Goal: Information Seeking & Learning: Learn about a topic

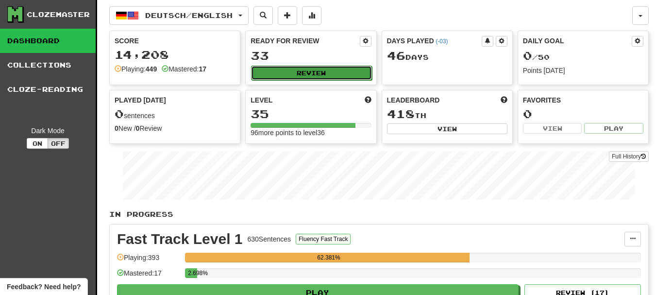
click at [257, 68] on button "Review" at bounding box center [311, 73] width 121 height 15
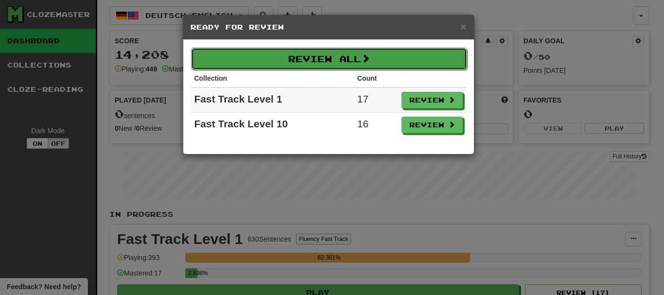
click at [383, 67] on button "Review All" at bounding box center [329, 59] width 276 height 22
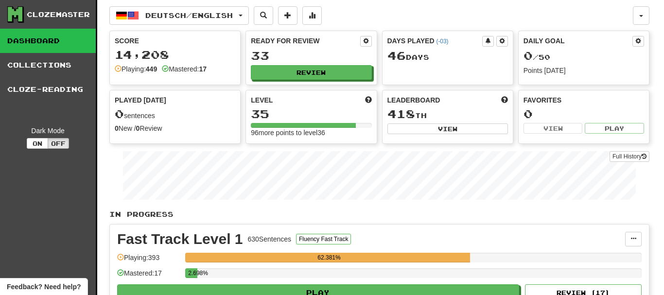
select select "********"
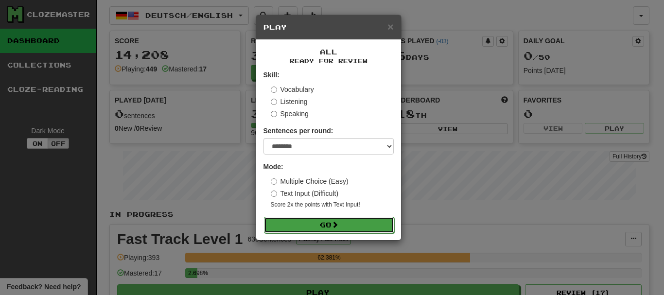
click at [339, 220] on button "Go" at bounding box center [329, 225] width 130 height 17
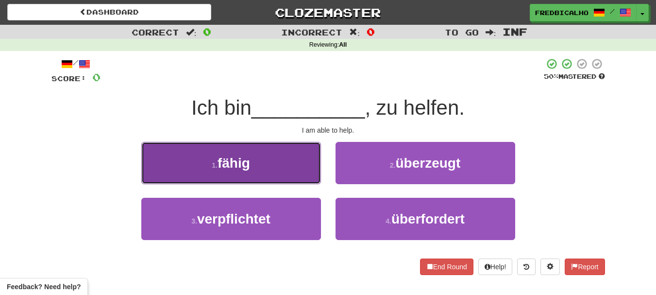
click at [308, 176] on button "1 . fähig" at bounding box center [231, 163] width 180 height 42
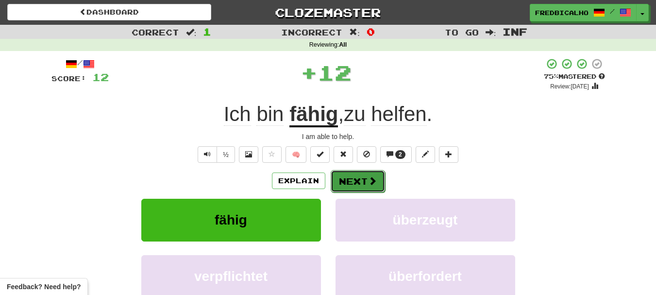
click at [345, 180] on button "Next" at bounding box center [358, 181] width 54 height 22
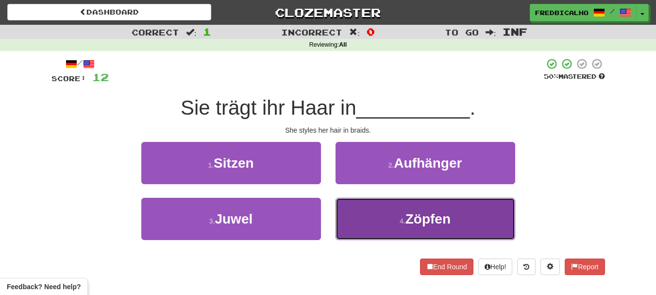
click at [403, 228] on button "4 . Zöpfen" at bounding box center [426, 219] width 180 height 42
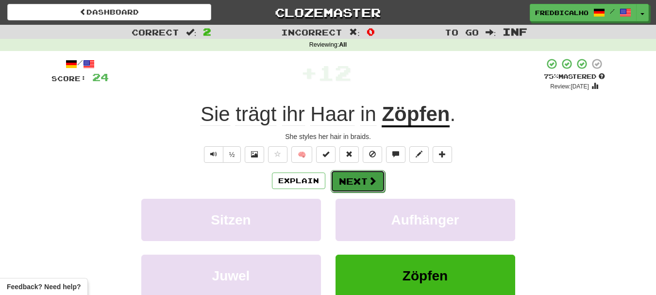
click at [365, 187] on button "Next" at bounding box center [358, 181] width 54 height 22
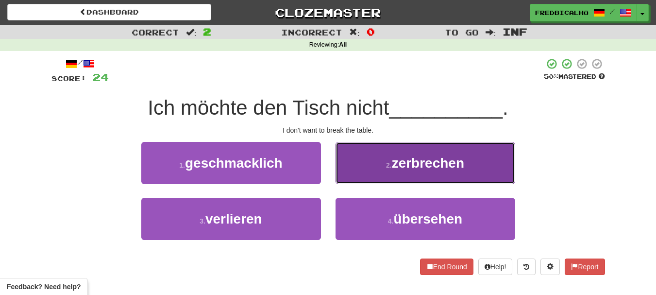
click at [374, 172] on button "2 . zerbrechen" at bounding box center [426, 163] width 180 height 42
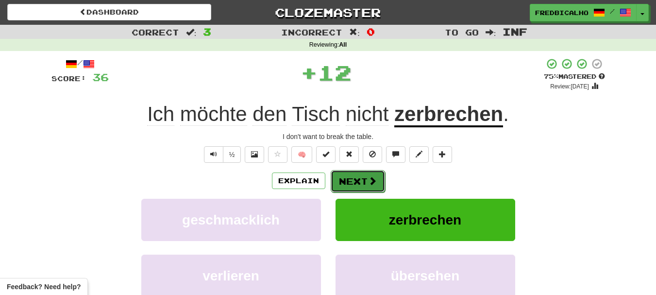
click at [372, 187] on button "Next" at bounding box center [358, 181] width 54 height 22
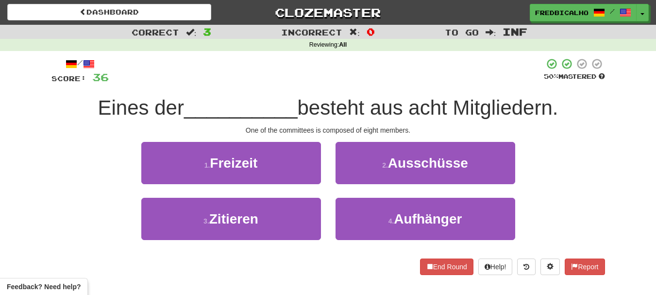
click at [373, 186] on div "2 . Ausschüsse" at bounding box center [425, 170] width 194 height 56
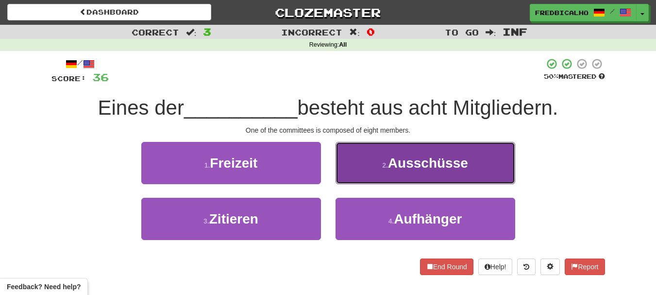
click at [375, 174] on button "2 . Ausschüsse" at bounding box center [426, 163] width 180 height 42
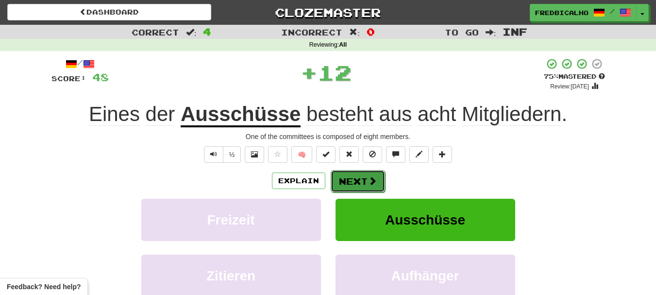
click at [374, 176] on span at bounding box center [372, 180] width 9 height 9
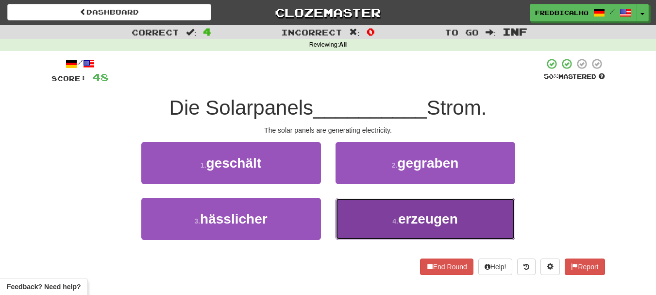
click at [371, 212] on button "4 . erzeugen" at bounding box center [426, 219] width 180 height 42
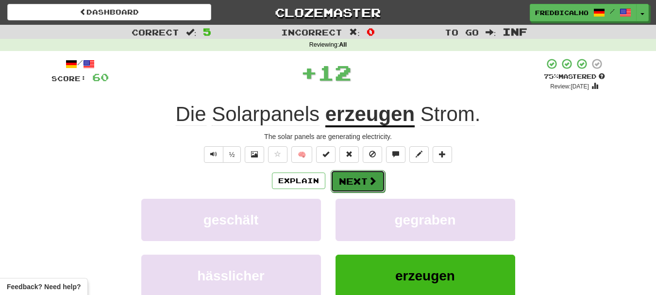
click at [357, 186] on button "Next" at bounding box center [358, 181] width 54 height 22
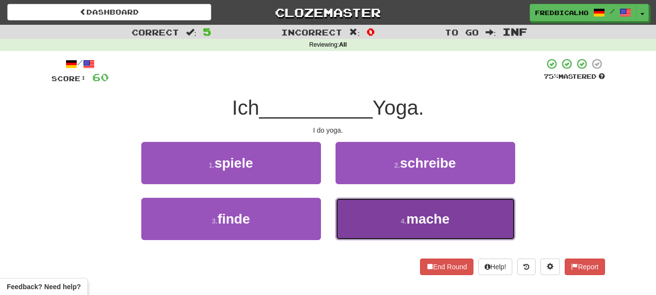
click at [368, 218] on button "4 . mache" at bounding box center [426, 219] width 180 height 42
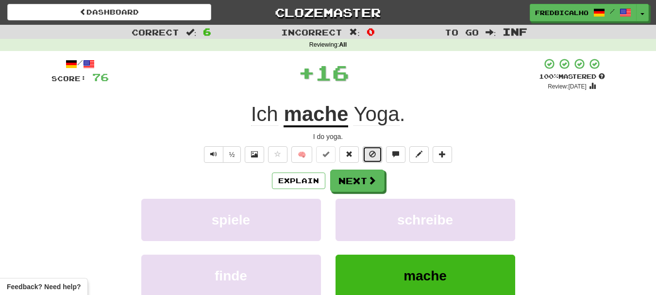
click at [370, 159] on button at bounding box center [372, 154] width 19 height 17
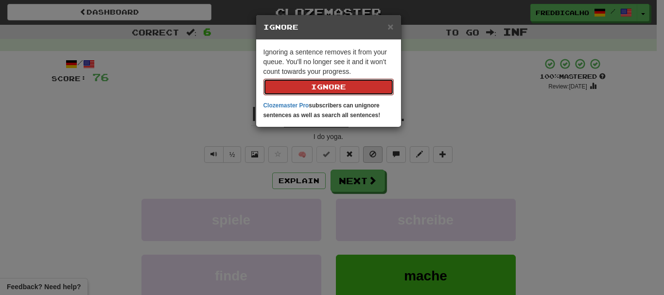
click at [263, 79] on button "Ignore" at bounding box center [328, 87] width 130 height 17
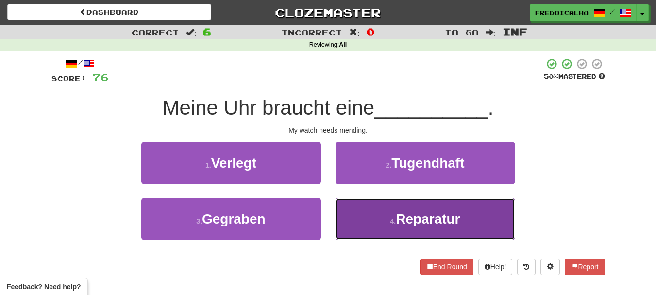
click at [386, 219] on button "4 . Reparatur" at bounding box center [426, 219] width 180 height 42
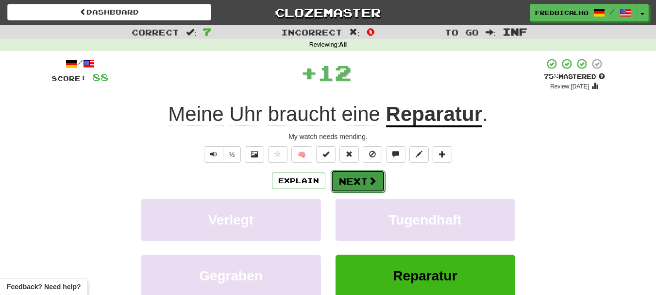
click at [375, 180] on span at bounding box center [372, 180] width 9 height 9
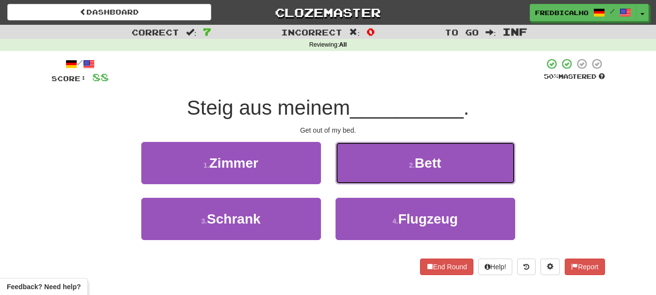
click at [375, 180] on button "2 . Bett" at bounding box center [426, 163] width 180 height 42
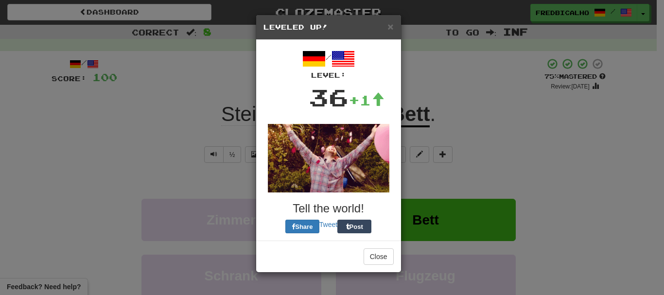
click at [375, 180] on div "× Leveled Up! / Level: 36 +1 Tell the world! Share Tweet Post Close" at bounding box center [329, 144] width 146 height 258
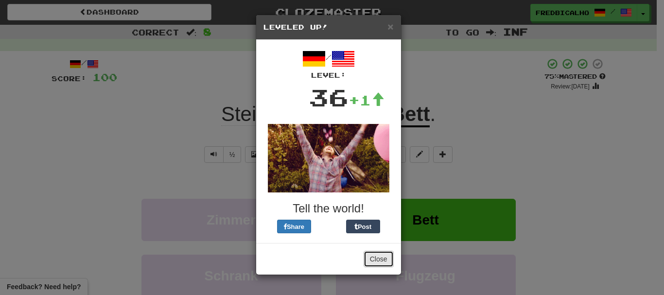
click at [382, 265] on button "Close" at bounding box center [378, 259] width 30 height 17
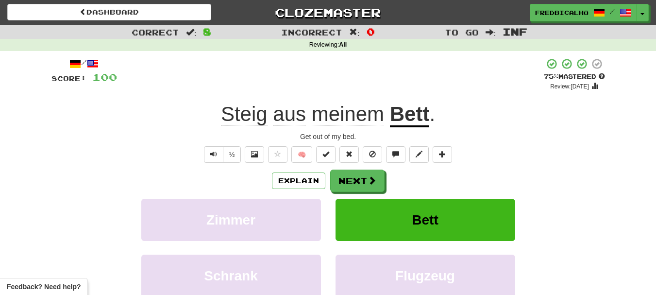
click at [369, 192] on div "Explain Next Zimmer Bett Schrank Flugzeug Learn more: Zimmer Bett Schrank Flugz…" at bounding box center [329, 248] width 554 height 156
click at [368, 185] on span at bounding box center [372, 180] width 9 height 9
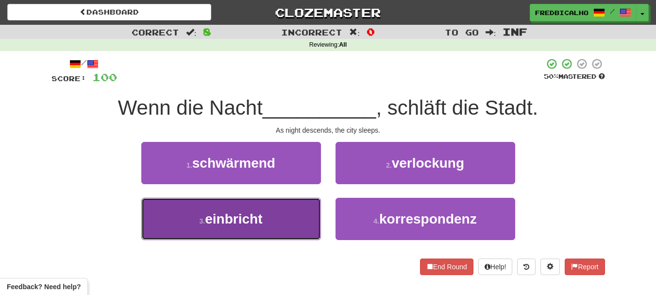
click at [293, 218] on button "3 . einbricht" at bounding box center [231, 219] width 180 height 42
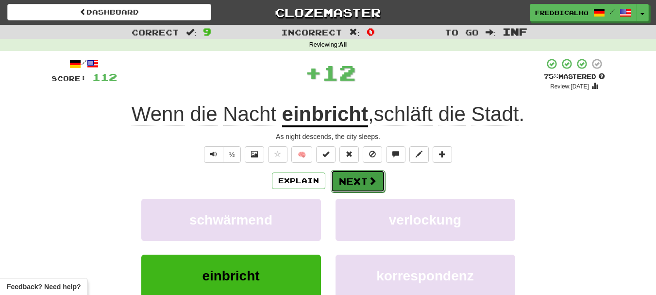
click at [373, 190] on button "Next" at bounding box center [358, 181] width 54 height 22
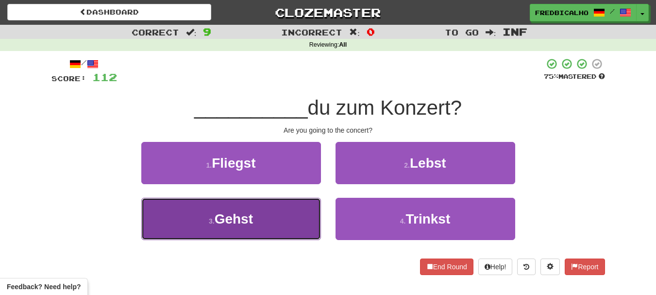
click at [278, 222] on button "3 . Gehst" at bounding box center [231, 219] width 180 height 42
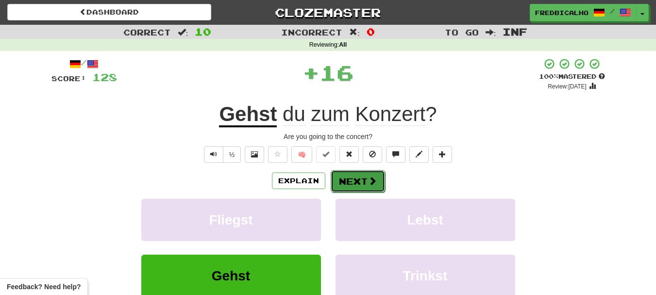
click at [369, 183] on span at bounding box center [372, 180] width 9 height 9
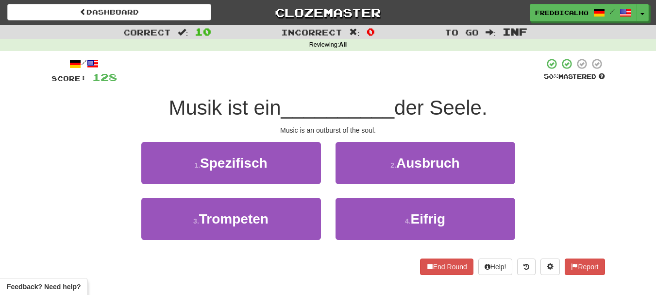
click at [369, 185] on div "2 . Ausbruch" at bounding box center [425, 170] width 194 height 56
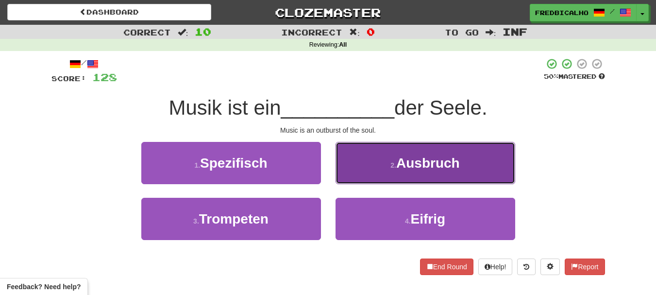
click at [364, 178] on button "2 . Ausbruch" at bounding box center [426, 163] width 180 height 42
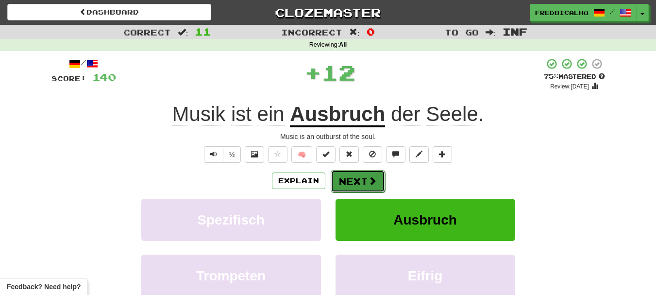
click at [350, 181] on button "Next" at bounding box center [358, 181] width 54 height 22
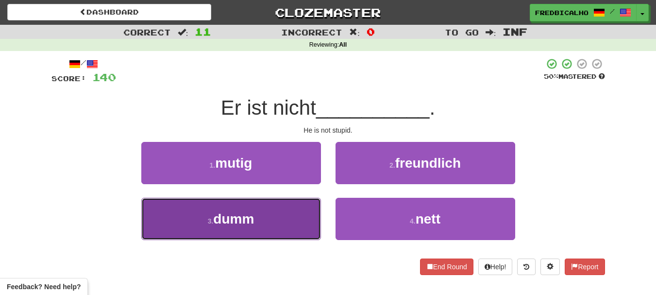
click at [308, 213] on button "3 . dumm" at bounding box center [231, 219] width 180 height 42
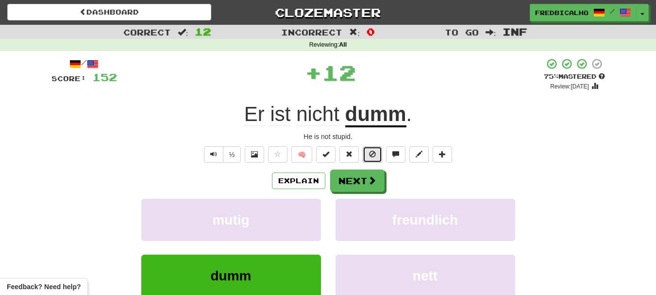
click at [375, 154] on span at bounding box center [372, 154] width 7 height 7
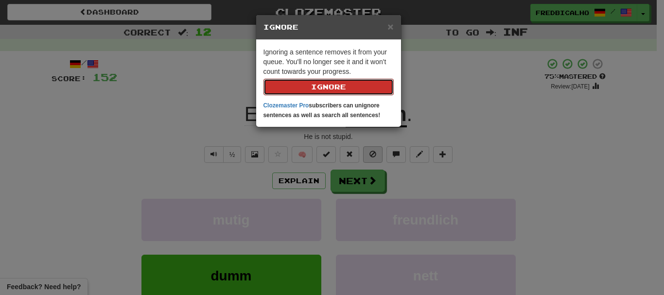
click at [263, 79] on button "Ignore" at bounding box center [328, 87] width 130 height 17
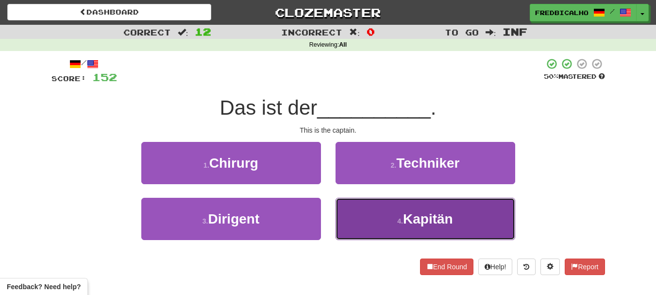
click at [380, 209] on button "4 . Kapitän" at bounding box center [426, 219] width 180 height 42
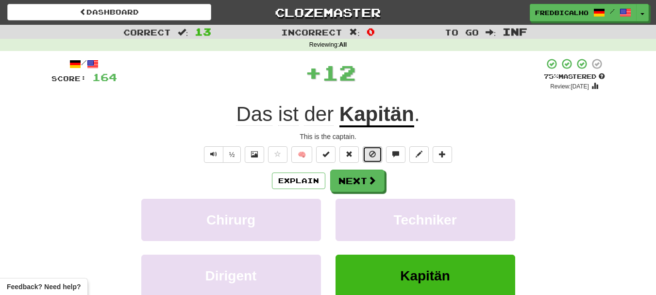
click at [376, 160] on button at bounding box center [372, 154] width 19 height 17
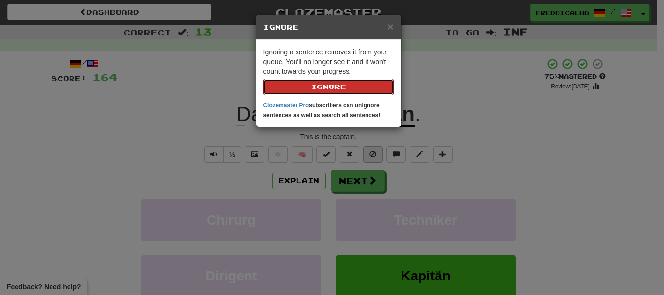
click at [263, 79] on button "Ignore" at bounding box center [328, 87] width 130 height 17
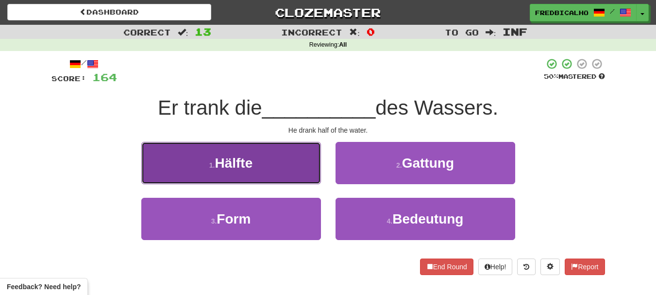
click at [284, 172] on button "1 . Hälfte" at bounding box center [231, 163] width 180 height 42
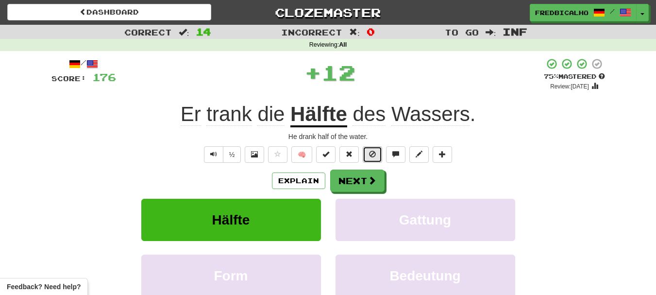
click at [368, 160] on button at bounding box center [372, 154] width 19 height 17
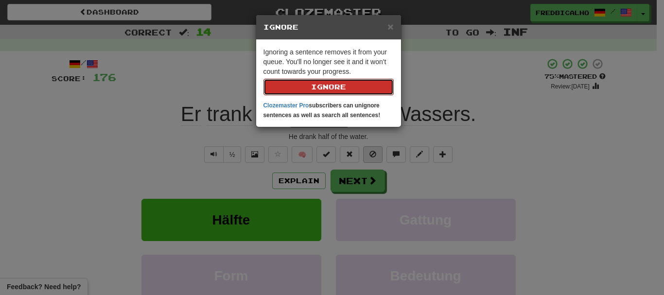
click at [263, 79] on button "Ignore" at bounding box center [328, 87] width 130 height 17
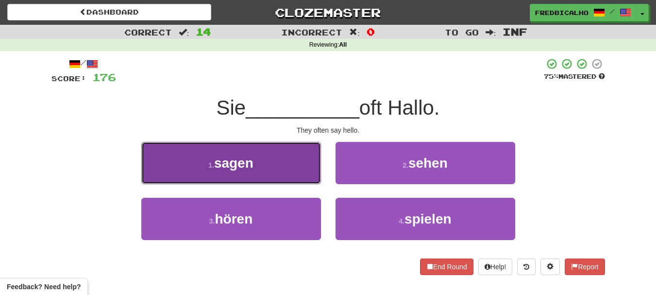
click at [280, 166] on button "1 . sagen" at bounding box center [231, 163] width 180 height 42
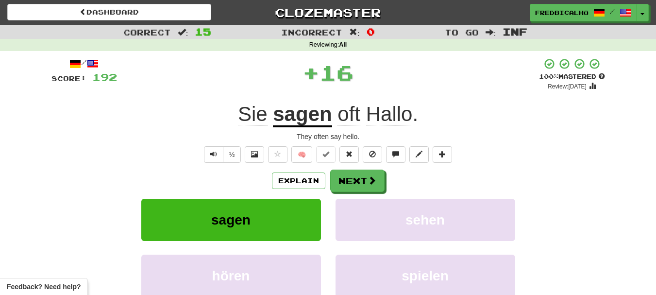
click at [361, 158] on div "½ 🧠" at bounding box center [329, 154] width 554 height 17
click at [366, 158] on button at bounding box center [372, 154] width 19 height 17
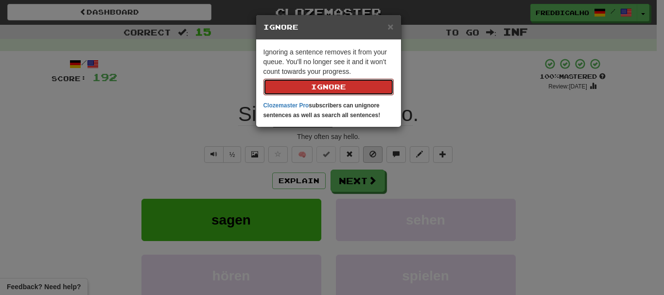
click at [263, 79] on button "Ignore" at bounding box center [328, 87] width 130 height 17
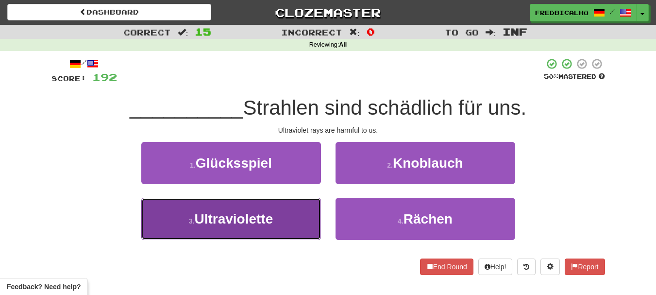
click at [301, 214] on button "3 . Ultraviolette" at bounding box center [231, 219] width 180 height 42
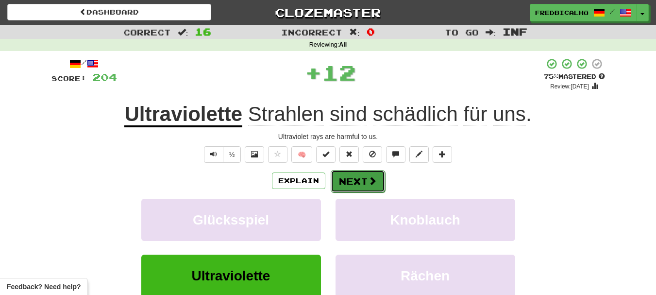
click at [350, 176] on button "Next" at bounding box center [358, 181] width 54 height 22
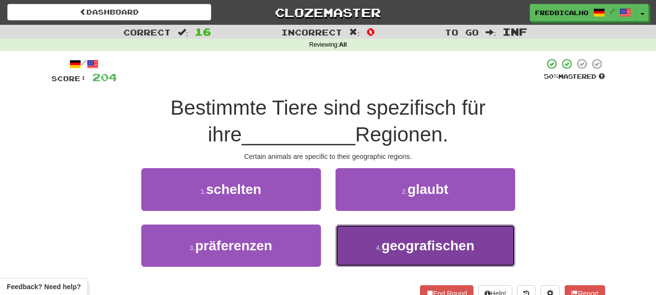
click at [419, 239] on span "geografischen" at bounding box center [428, 245] width 93 height 15
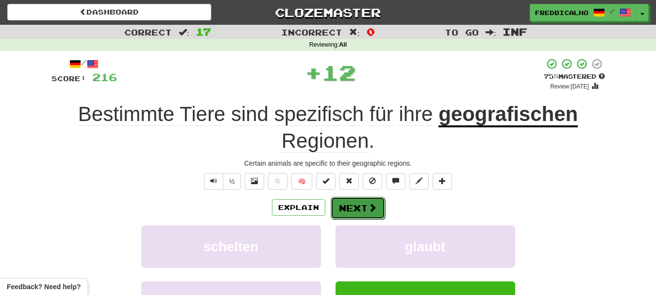
click at [368, 205] on span at bounding box center [372, 207] width 9 height 9
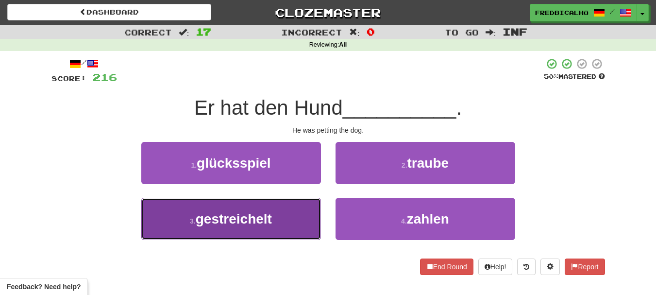
click at [315, 205] on button "3 . gestreichelt" at bounding box center [231, 219] width 180 height 42
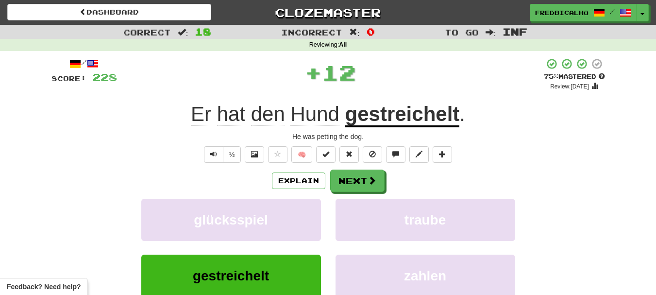
click at [355, 169] on div "/ Score: 228 + 12 75 % Mastered Review: 2025-10-16 Er hat den Hund gestreichelt…" at bounding box center [329, 202] width 554 height 289
click at [353, 173] on button "Next" at bounding box center [358, 181] width 54 height 22
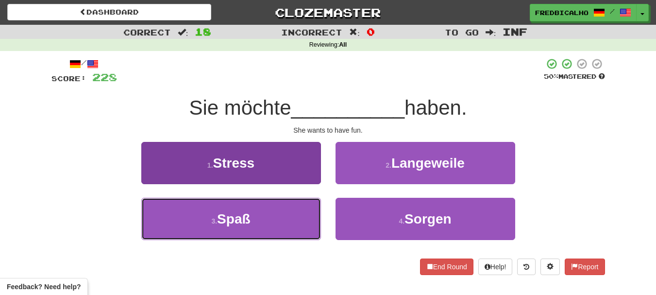
click at [301, 210] on button "3 . Spaß" at bounding box center [231, 219] width 180 height 42
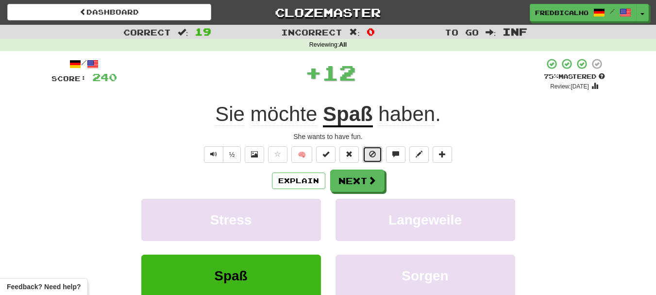
click at [382, 156] on button at bounding box center [372, 154] width 19 height 17
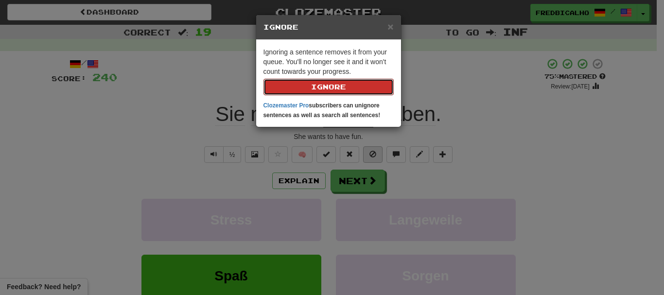
click at [263, 79] on button "Ignore" at bounding box center [328, 87] width 130 height 17
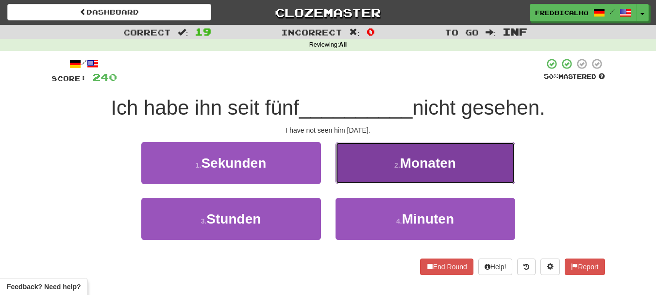
click at [374, 160] on button "2 . Monaten" at bounding box center [426, 163] width 180 height 42
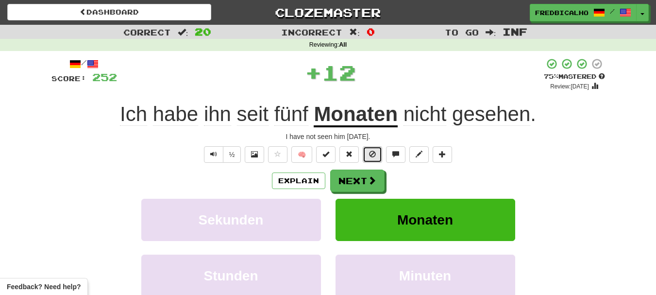
click at [375, 157] on span at bounding box center [372, 154] width 7 height 7
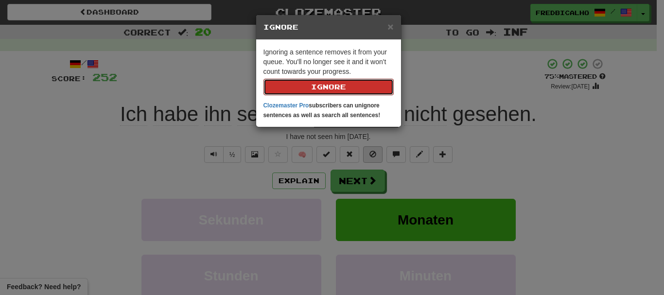
click at [263, 79] on button "Ignore" at bounding box center [328, 87] width 130 height 17
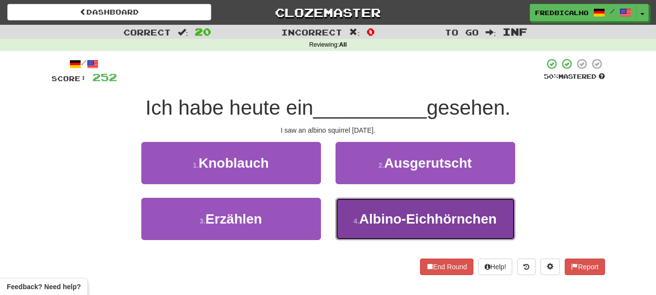
click at [379, 212] on span "Albino-Eichhörnchen" at bounding box center [429, 218] width 138 height 15
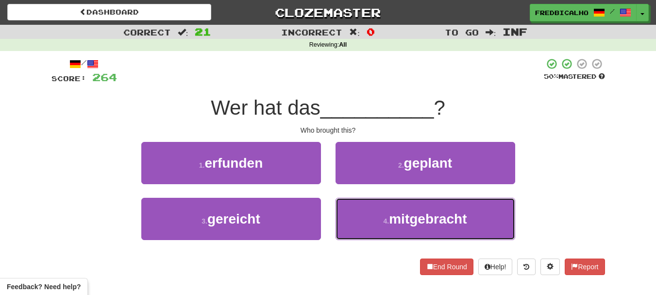
click at [379, 212] on button "4 . mitgebracht" at bounding box center [426, 219] width 180 height 42
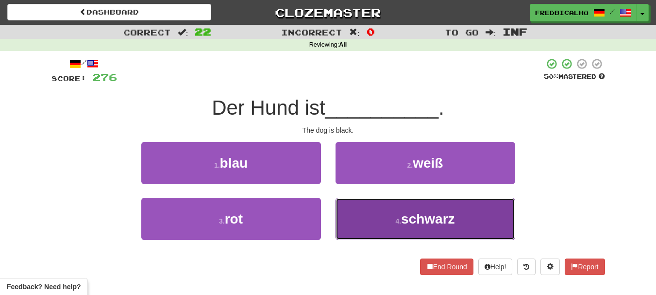
click at [378, 212] on button "4 . schwarz" at bounding box center [426, 219] width 180 height 42
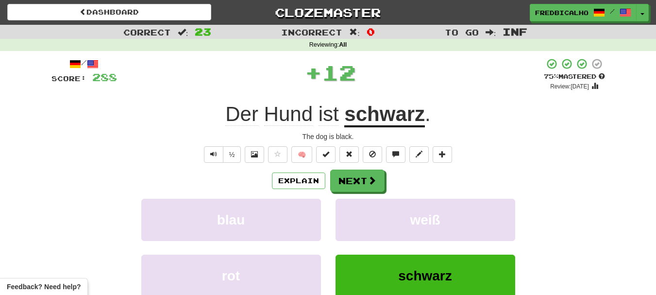
click at [368, 169] on div "/ Score: 288 + 12 75 % Mastered Review: 2025-10-16 Der Hund ist schwarz . The d…" at bounding box center [329, 202] width 554 height 289
click at [372, 157] on span at bounding box center [372, 154] width 7 height 7
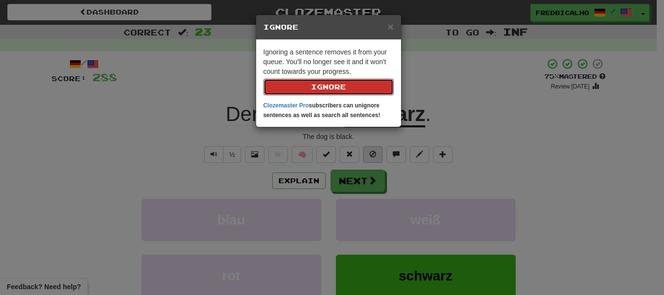
click at [263, 79] on button "Ignore" at bounding box center [328, 87] width 130 height 17
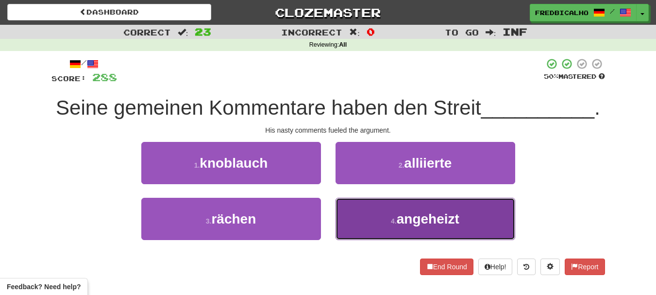
click at [366, 209] on button "4 . angeheizt" at bounding box center [426, 219] width 180 height 42
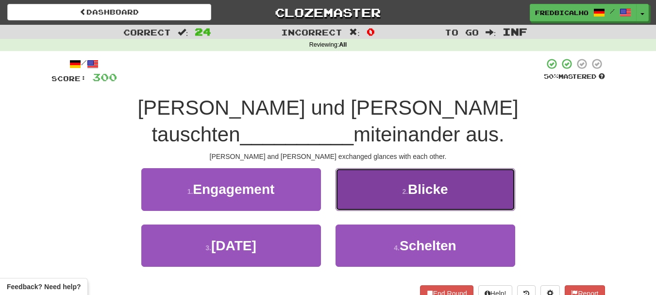
click at [390, 168] on button "2 . Blicke" at bounding box center [426, 189] width 180 height 42
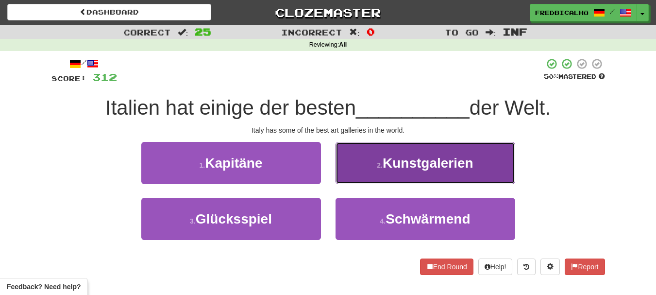
click at [384, 178] on button "2 . Kunstgalerien" at bounding box center [426, 163] width 180 height 42
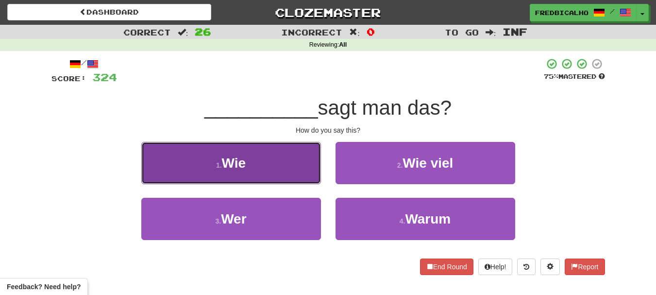
click at [294, 172] on button "1 . Wie" at bounding box center [231, 163] width 180 height 42
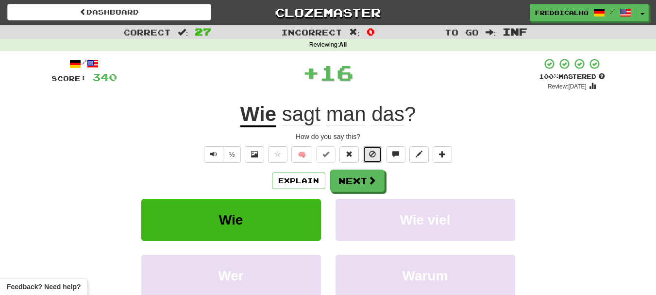
click at [371, 158] on button at bounding box center [372, 154] width 19 height 17
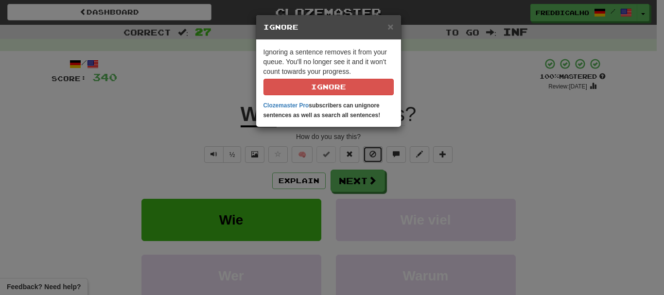
click at [363, 146] on button at bounding box center [372, 154] width 19 height 17
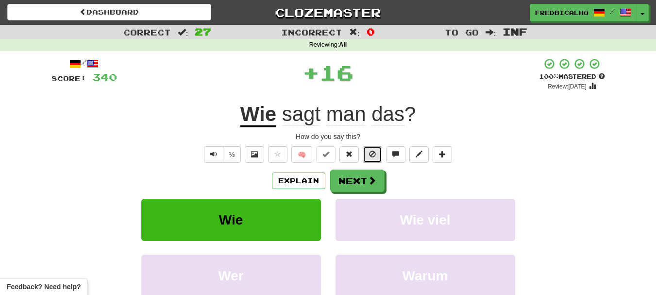
click at [371, 158] on button at bounding box center [372, 154] width 19 height 17
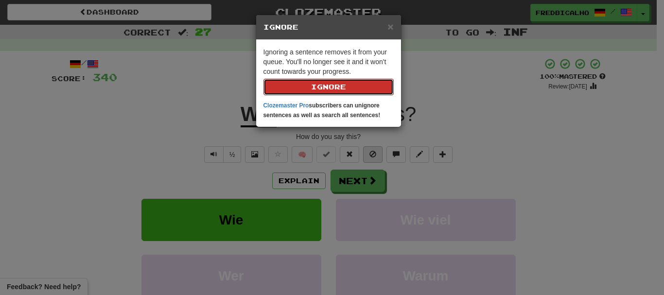
click at [263, 79] on button "Ignore" at bounding box center [328, 87] width 130 height 17
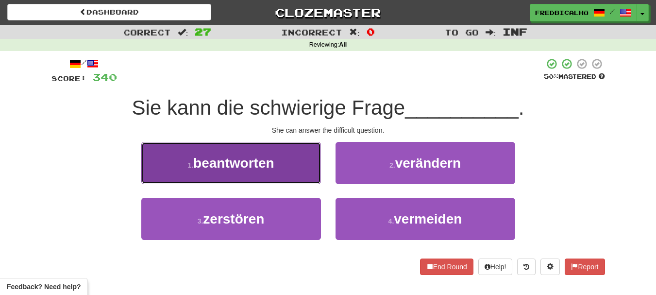
click at [299, 170] on button "1 . beantworten" at bounding box center [231, 163] width 180 height 42
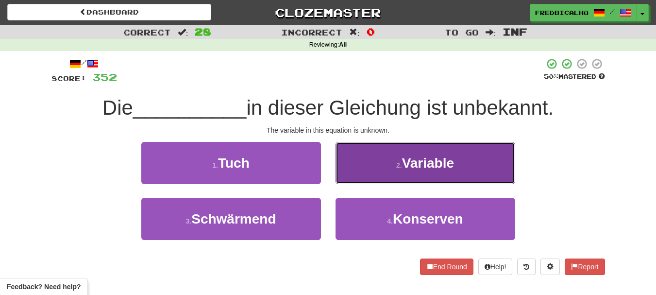
click at [370, 171] on button "2 . Variable" at bounding box center [426, 163] width 180 height 42
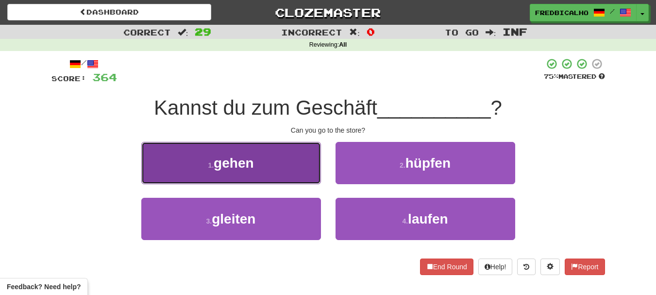
click at [290, 173] on button "1 . gehen" at bounding box center [231, 163] width 180 height 42
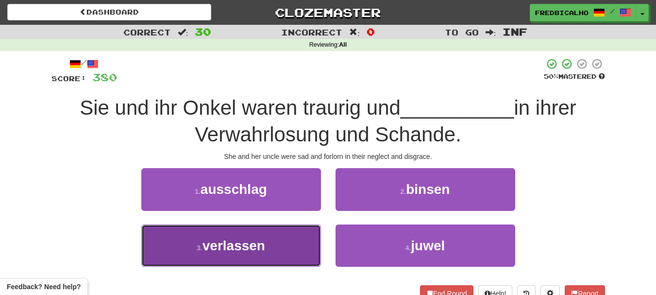
click at [285, 244] on button "3 . verlassen" at bounding box center [231, 245] width 180 height 42
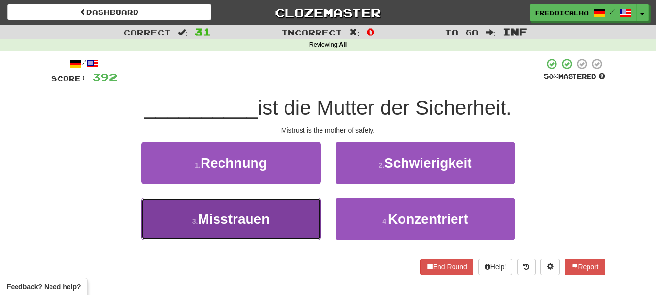
click at [275, 222] on button "3 . Misstrauen" at bounding box center [231, 219] width 180 height 42
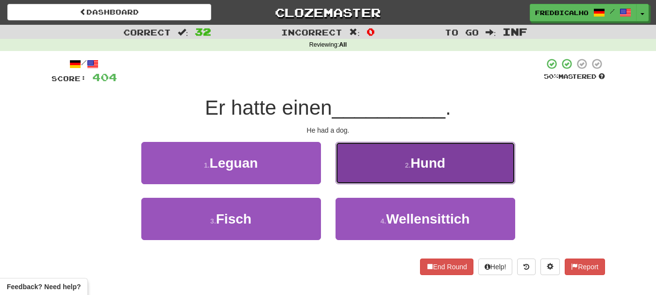
click at [387, 157] on button "2 . Hund" at bounding box center [426, 163] width 180 height 42
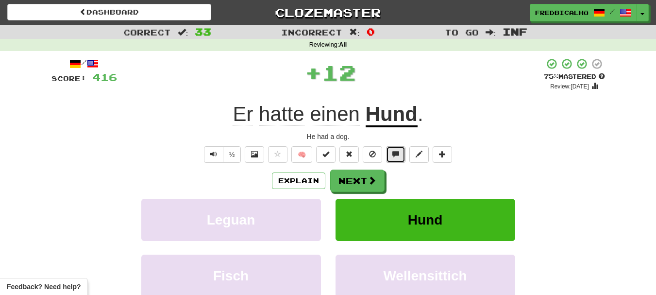
click at [395, 146] on button at bounding box center [395, 154] width 19 height 17
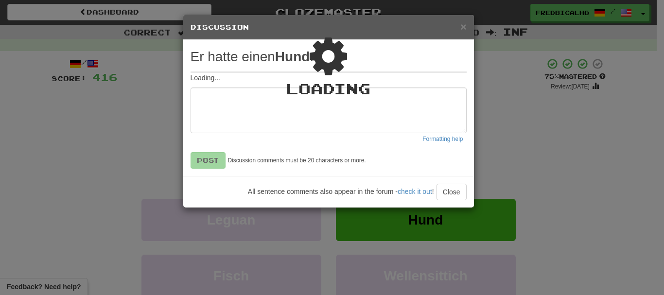
click at [515, 148] on div "× Discussion View in the forum Er hatte einen Hund . Loading... Formatting help…" at bounding box center [332, 147] width 664 height 295
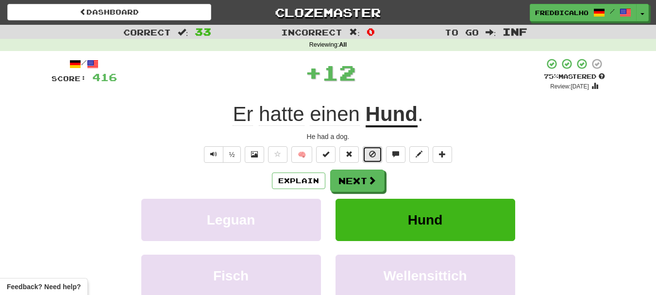
click at [379, 154] on button at bounding box center [372, 154] width 19 height 17
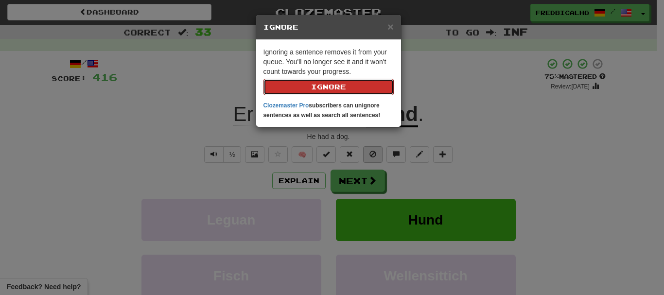
click at [263, 79] on button "Ignore" at bounding box center [328, 87] width 130 height 17
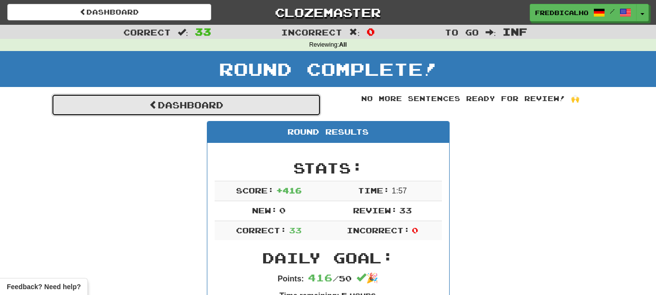
click at [210, 108] on link "Dashboard" at bounding box center [187, 105] width 270 height 22
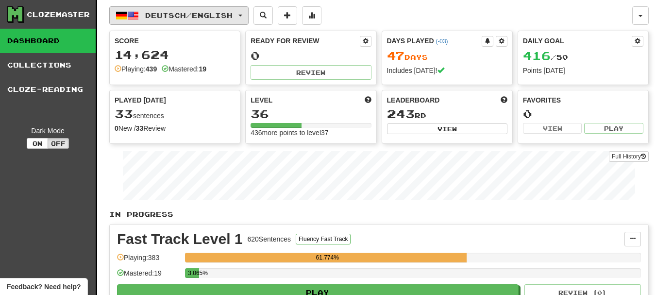
click at [200, 18] on span "Deutsch / English" at bounding box center [188, 15] width 87 height 8
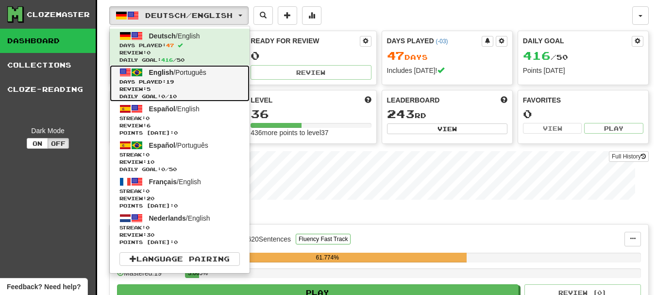
click at [200, 83] on span "Days Played: 19" at bounding box center [180, 81] width 121 height 7
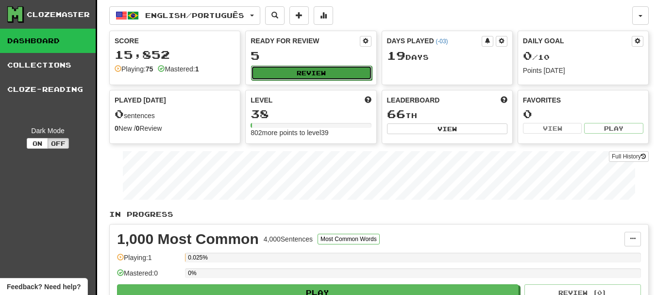
click at [301, 74] on button "Review" at bounding box center [311, 73] width 121 height 15
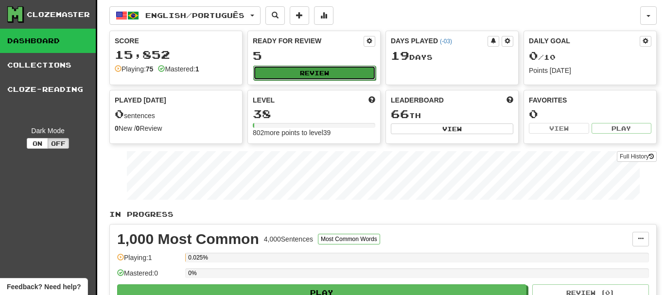
select select "********"
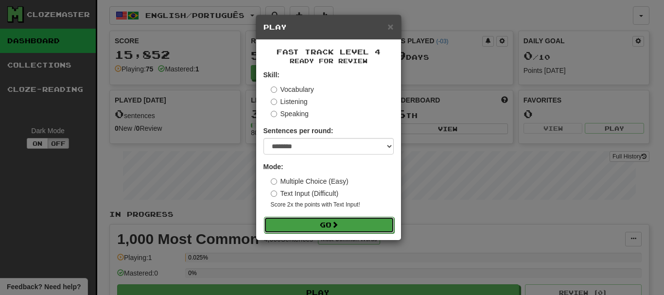
click at [349, 225] on button "Go" at bounding box center [329, 225] width 130 height 17
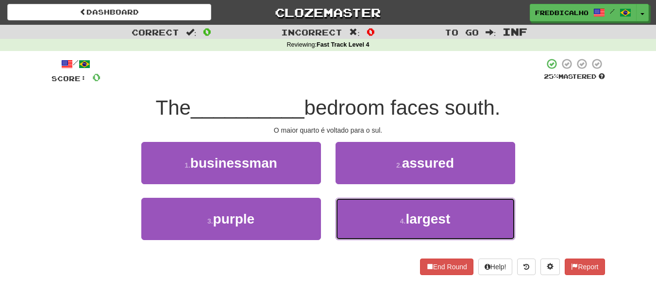
click at [349, 225] on button "4 . largest" at bounding box center [426, 219] width 180 height 42
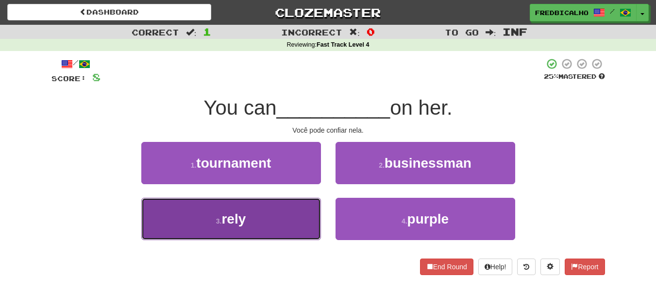
click at [297, 210] on button "3 . rely" at bounding box center [231, 219] width 180 height 42
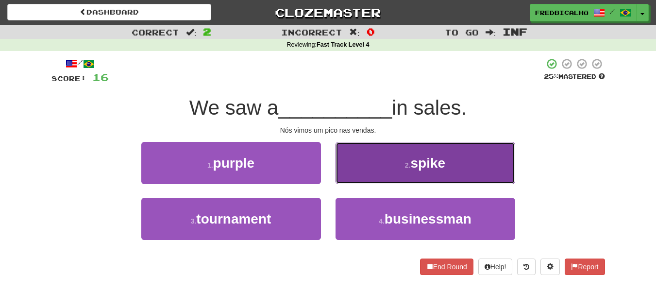
click at [382, 181] on button "2 . spike" at bounding box center [426, 163] width 180 height 42
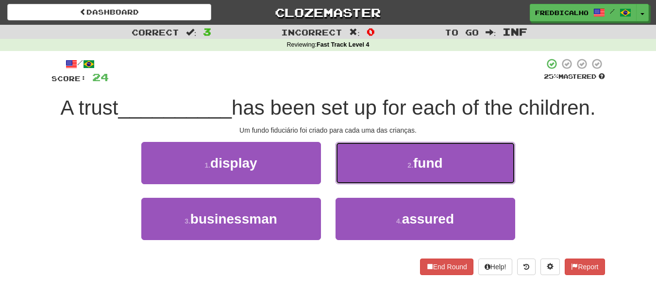
click at [382, 181] on button "2 . fund" at bounding box center [426, 163] width 180 height 42
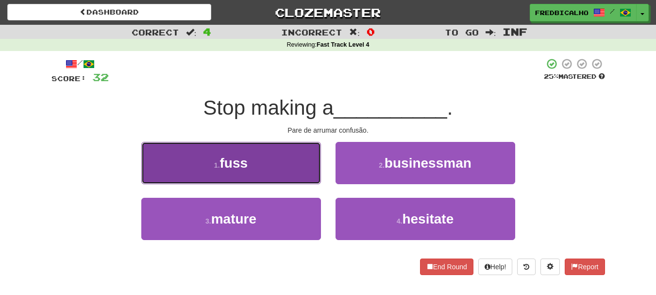
click at [210, 172] on button "1 . fuss" at bounding box center [231, 163] width 180 height 42
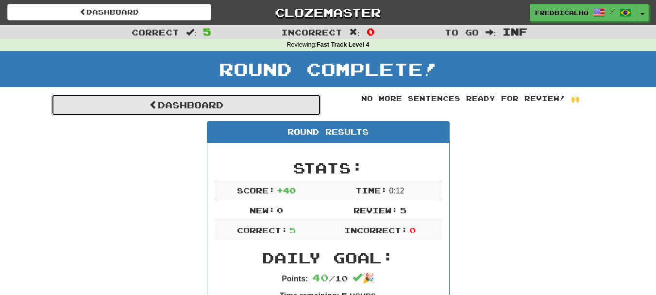
click at [206, 106] on link "Dashboard" at bounding box center [187, 105] width 270 height 22
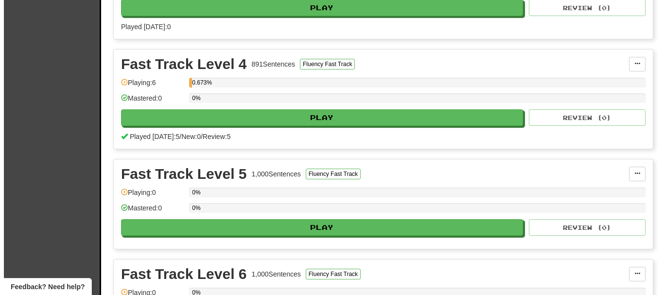
scroll to position [1506, 0]
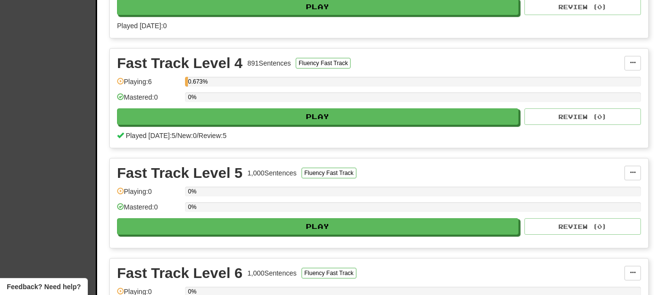
click at [360, 127] on div "Fast Track Level 4 891 Sentences Fluency Fast Track Manage Sentences Unpin from…" at bounding box center [379, 98] width 539 height 99
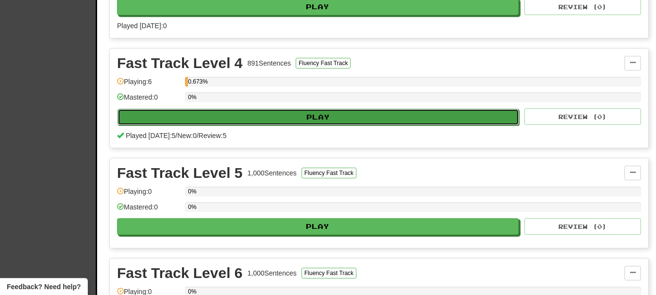
click at [362, 120] on button "Play" at bounding box center [319, 117] width 402 height 17
select select "********"
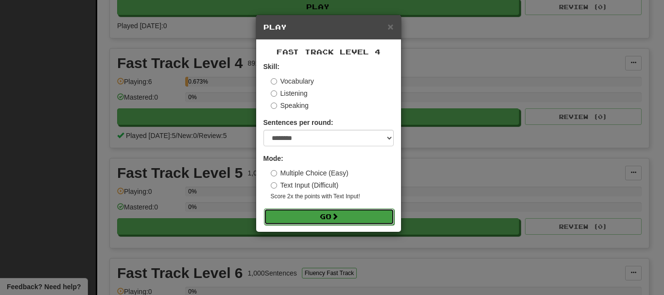
click at [357, 220] on button "Go" at bounding box center [329, 216] width 130 height 17
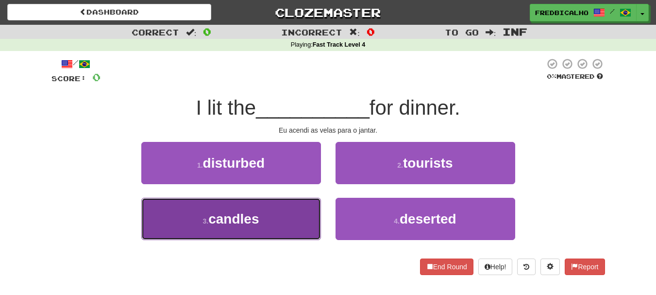
click at [294, 212] on button "3 . candles" at bounding box center [231, 219] width 180 height 42
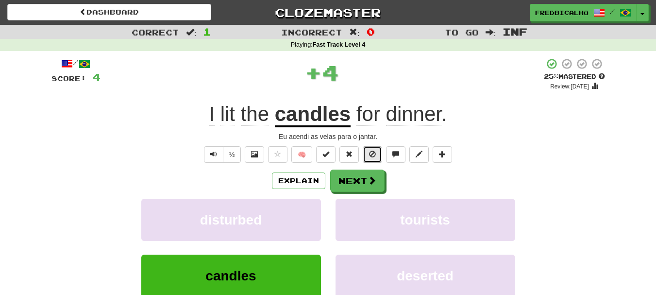
click at [369, 157] on button at bounding box center [372, 154] width 19 height 17
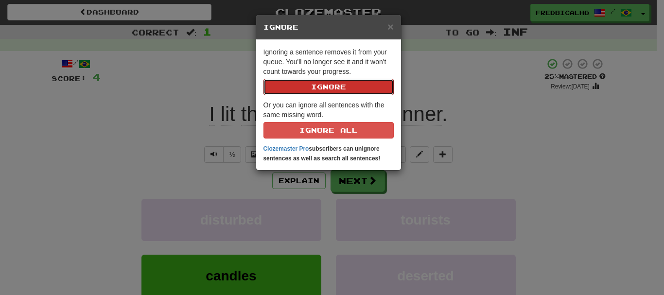
click at [263, 79] on button "Ignore" at bounding box center [328, 87] width 130 height 17
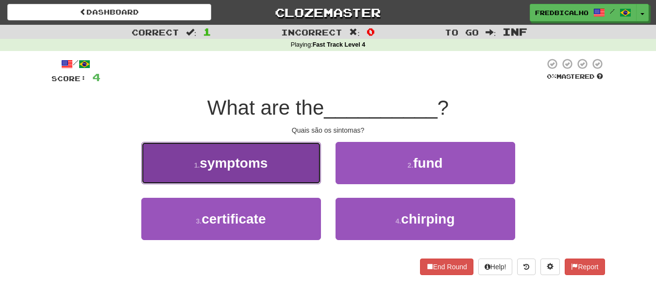
click at [271, 170] on button "1 . symptoms" at bounding box center [231, 163] width 180 height 42
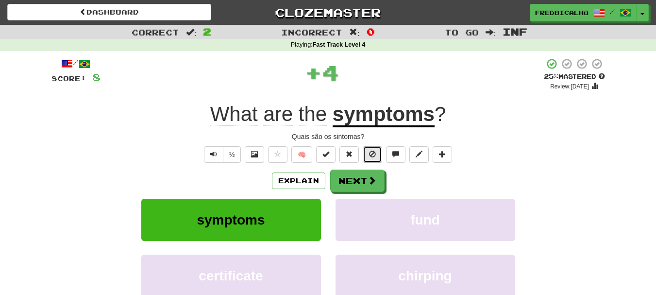
click at [381, 155] on button at bounding box center [372, 154] width 19 height 17
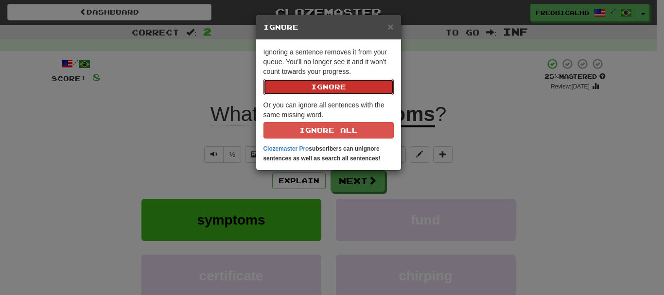
click at [263, 79] on button "Ignore" at bounding box center [328, 87] width 130 height 17
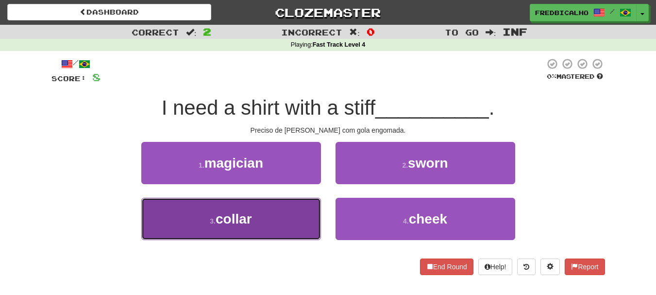
click at [268, 219] on button "3 . collar" at bounding box center [231, 219] width 180 height 42
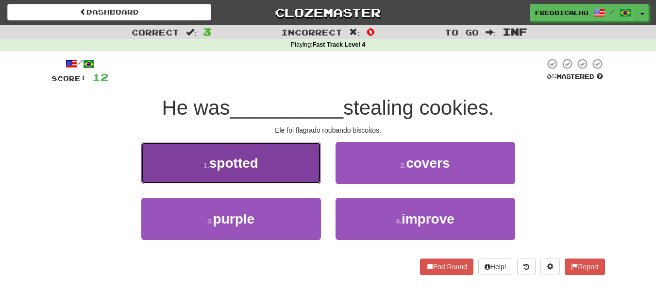
click at [280, 182] on button "1 . spotted" at bounding box center [231, 163] width 180 height 42
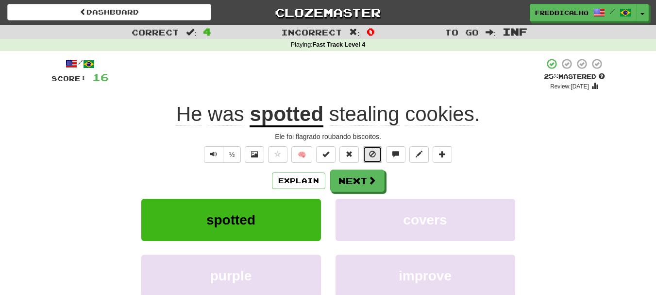
click at [373, 158] on button at bounding box center [372, 154] width 19 height 17
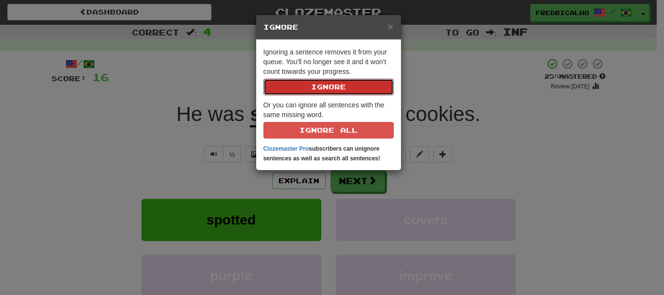
click at [263, 79] on button "Ignore" at bounding box center [328, 87] width 130 height 17
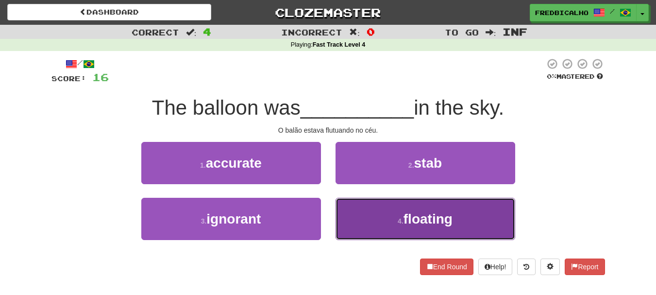
click at [373, 221] on button "4 . floating" at bounding box center [426, 219] width 180 height 42
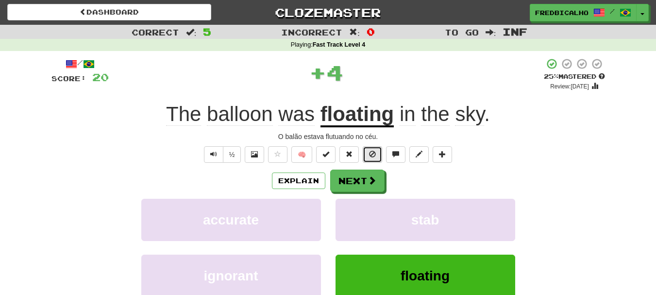
click at [373, 159] on button at bounding box center [372, 154] width 19 height 17
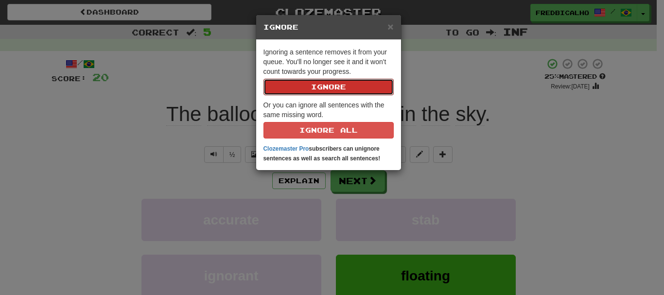
click at [263, 79] on button "Ignore" at bounding box center [328, 87] width 130 height 17
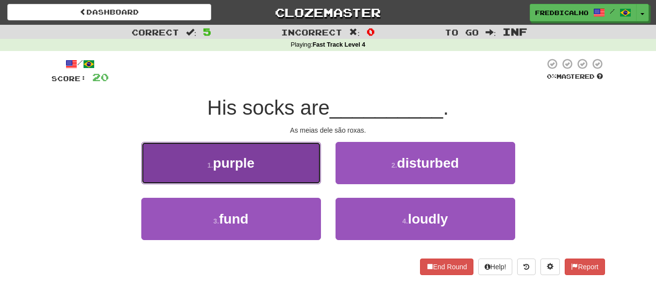
click at [284, 172] on button "1 . purple" at bounding box center [231, 163] width 180 height 42
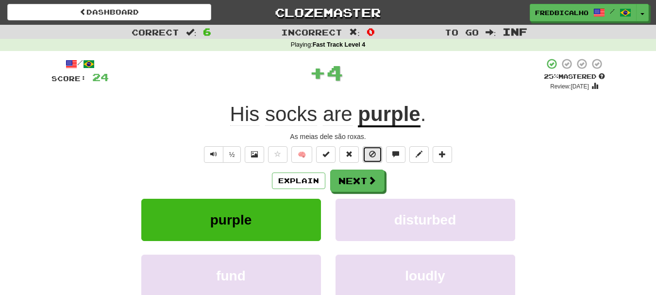
click at [368, 157] on button at bounding box center [372, 154] width 19 height 17
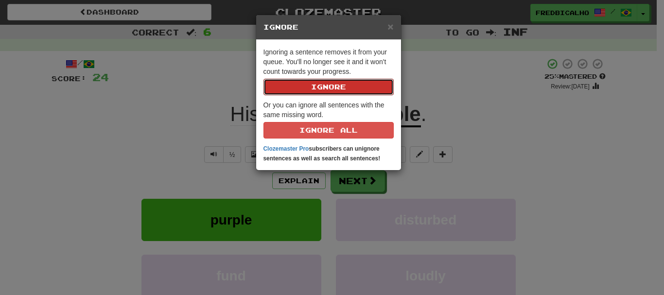
click at [263, 79] on button "Ignore" at bounding box center [328, 87] width 130 height 17
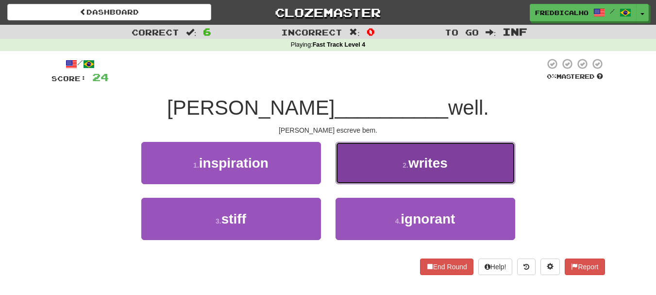
click at [395, 172] on button "2 . writes" at bounding box center [426, 163] width 180 height 42
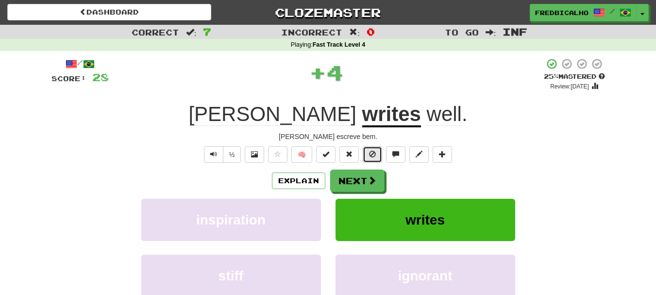
click at [371, 155] on span at bounding box center [372, 154] width 7 height 7
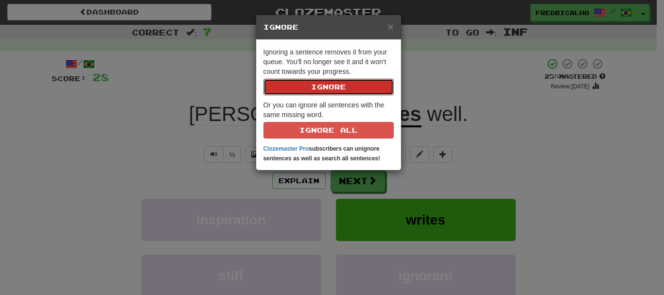
click at [263, 79] on button "Ignore" at bounding box center [328, 87] width 130 height 17
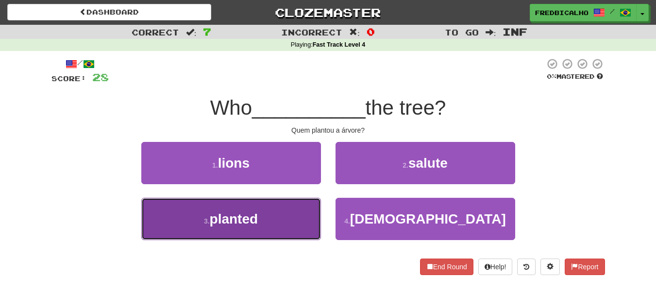
click at [286, 221] on button "3 . planted" at bounding box center [231, 219] width 180 height 42
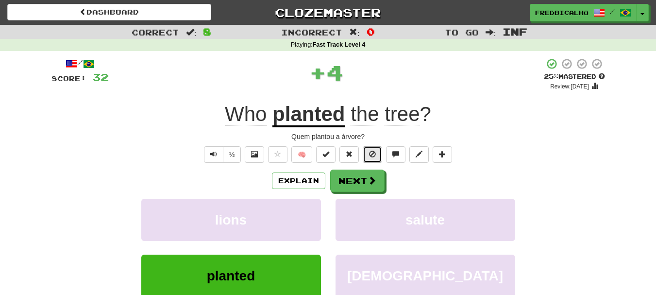
click at [370, 156] on span at bounding box center [372, 154] width 7 height 7
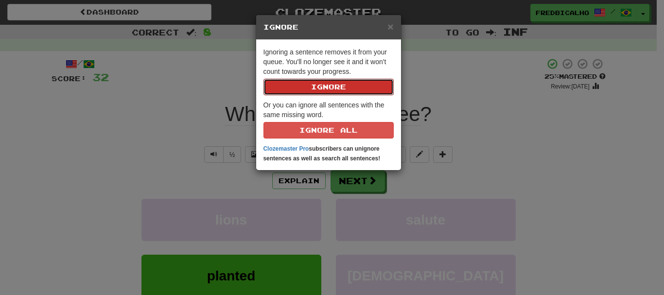
click at [263, 79] on button "Ignore" at bounding box center [328, 87] width 130 height 17
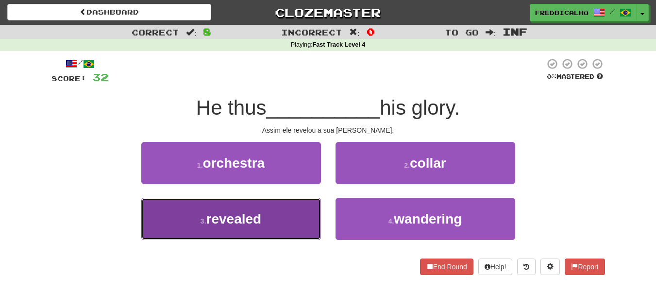
click at [296, 217] on button "3 . revealed" at bounding box center [231, 219] width 180 height 42
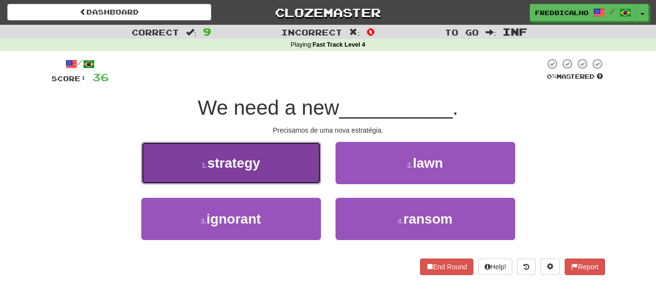
click at [292, 174] on button "1 . strategy" at bounding box center [231, 163] width 180 height 42
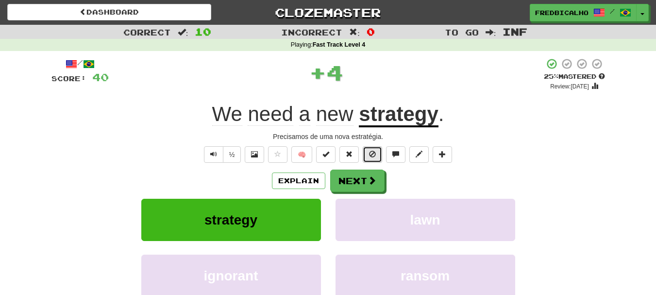
click at [377, 158] on button at bounding box center [372, 154] width 19 height 17
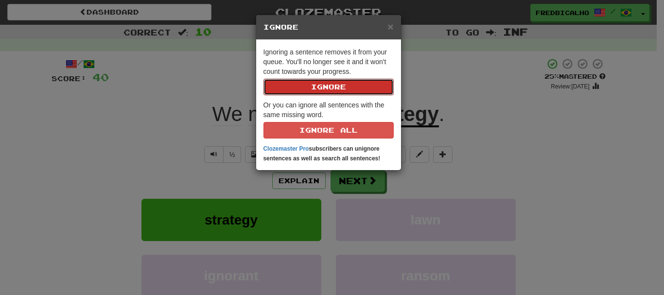
click at [263, 79] on button "Ignore" at bounding box center [328, 87] width 130 height 17
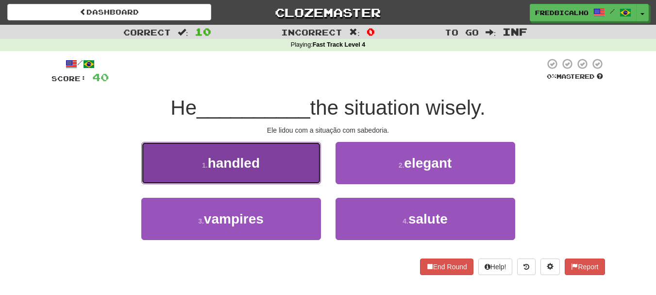
click at [285, 172] on button "1 . handled" at bounding box center [231, 163] width 180 height 42
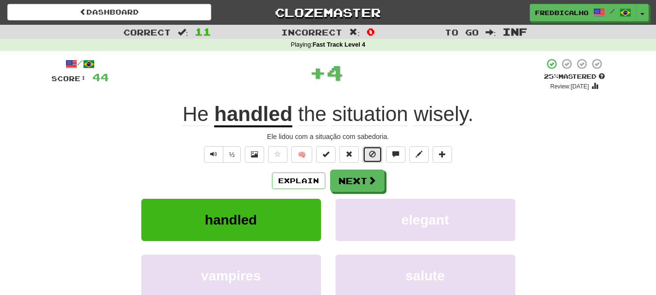
click at [372, 155] on span at bounding box center [372, 154] width 7 height 7
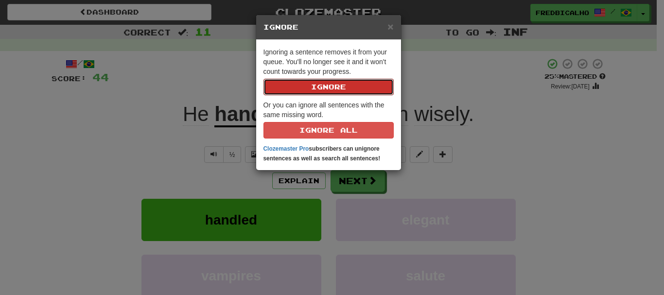
click at [263, 79] on button "Ignore" at bounding box center [328, 87] width 130 height 17
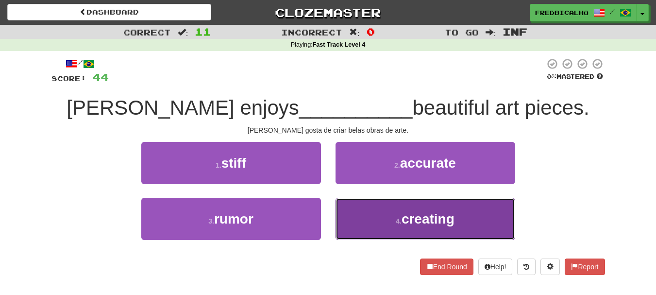
click at [387, 225] on button "4 . creating" at bounding box center [426, 219] width 180 height 42
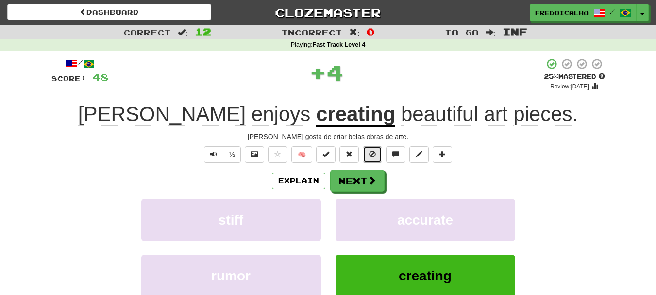
click at [374, 158] on button at bounding box center [372, 154] width 19 height 17
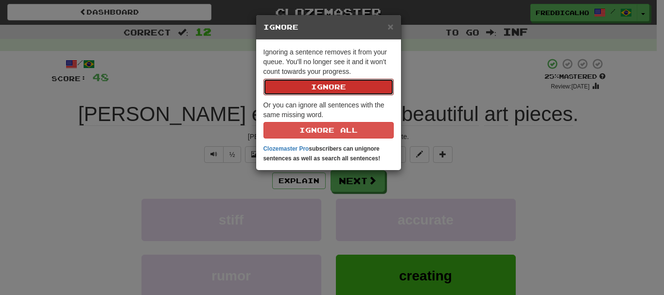
click at [263, 79] on button "Ignore" at bounding box center [328, 87] width 130 height 17
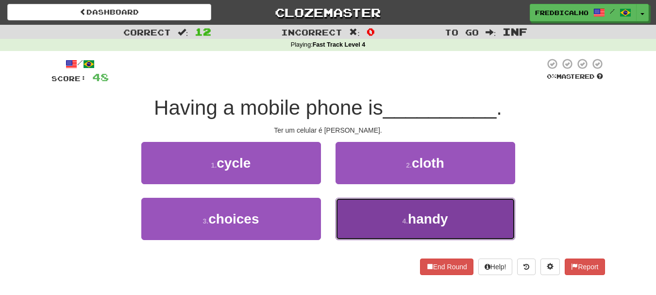
click at [397, 222] on button "4 . handy" at bounding box center [426, 219] width 180 height 42
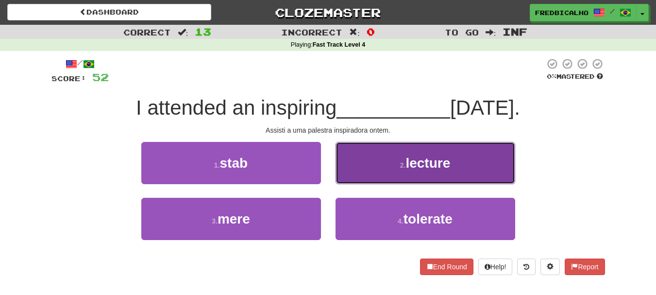
click at [415, 177] on button "2 . lecture" at bounding box center [426, 163] width 180 height 42
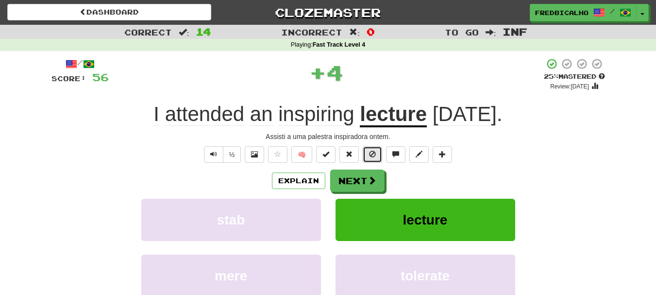
click at [379, 157] on button at bounding box center [372, 154] width 19 height 17
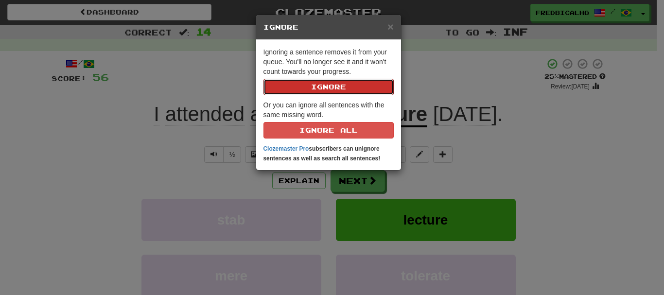
click at [263, 79] on button "Ignore" at bounding box center [328, 87] width 130 height 17
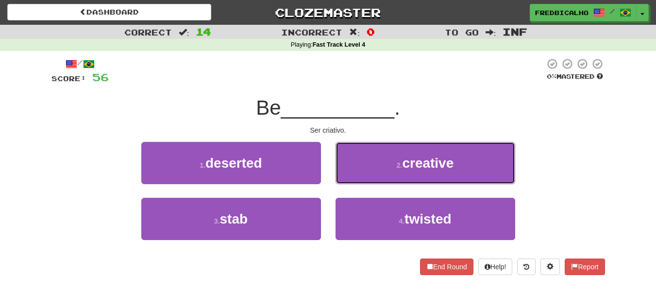
click at [379, 157] on button "2 . creative" at bounding box center [426, 163] width 180 height 42
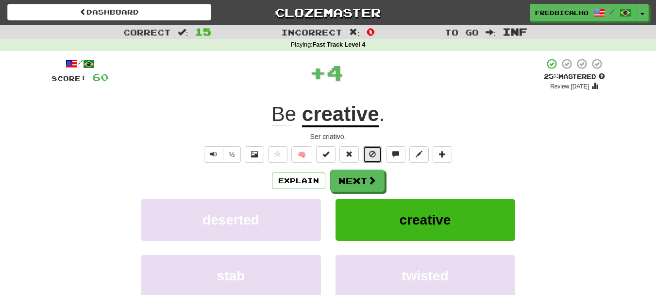
click at [379, 157] on button at bounding box center [372, 154] width 19 height 17
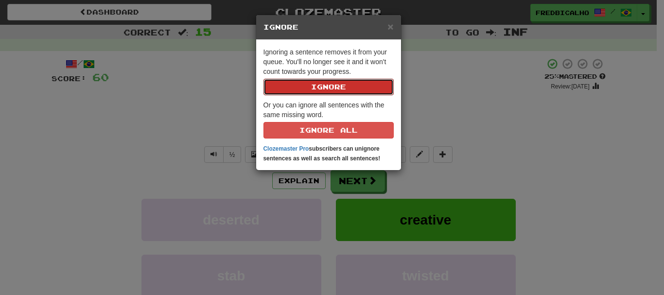
click at [263, 79] on button "Ignore" at bounding box center [328, 87] width 130 height 17
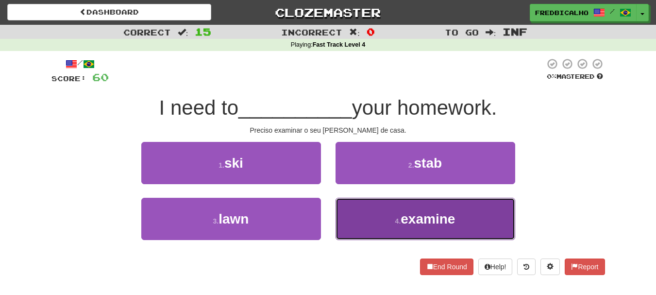
click at [399, 228] on button "4 . examine" at bounding box center [426, 219] width 180 height 42
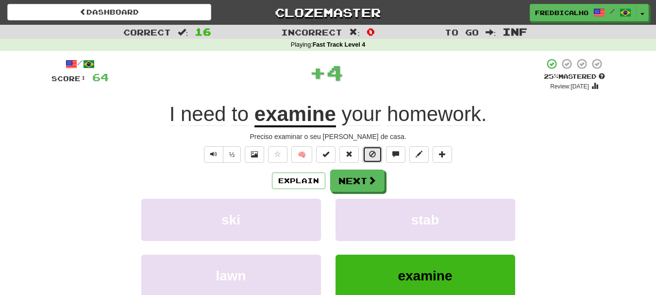
click at [372, 149] on button at bounding box center [372, 154] width 19 height 17
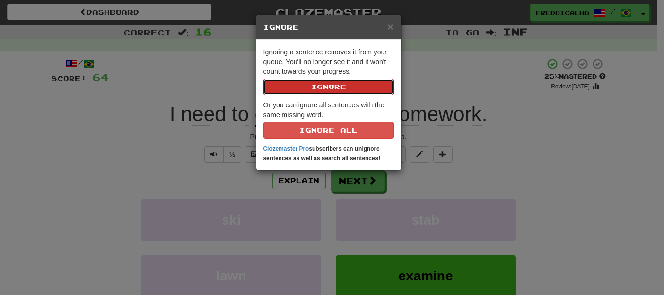
click at [263, 79] on button "Ignore" at bounding box center [328, 87] width 130 height 17
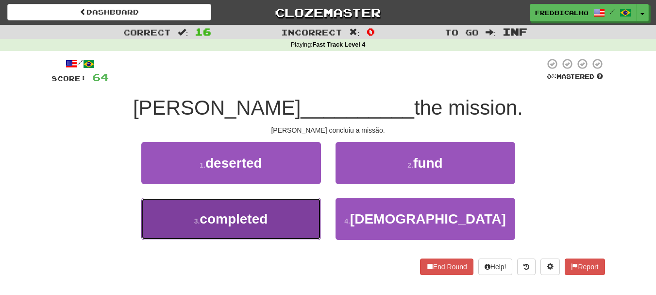
click at [301, 217] on button "3 . completed" at bounding box center [231, 219] width 180 height 42
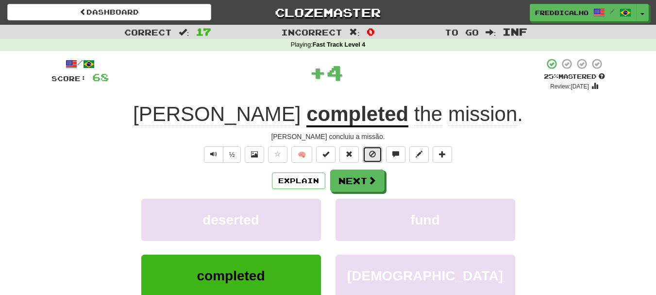
click at [369, 155] on button at bounding box center [372, 154] width 19 height 17
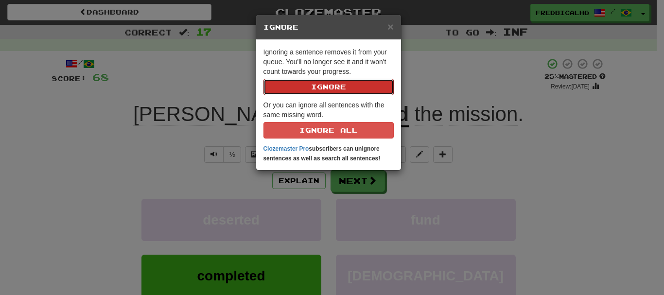
click at [263, 79] on button "Ignore" at bounding box center [328, 87] width 130 height 17
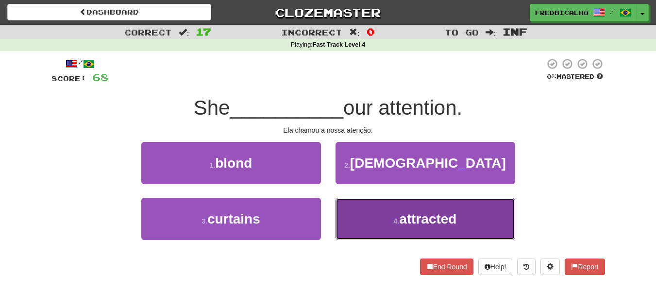
click at [380, 214] on button "4 . attracted" at bounding box center [426, 219] width 180 height 42
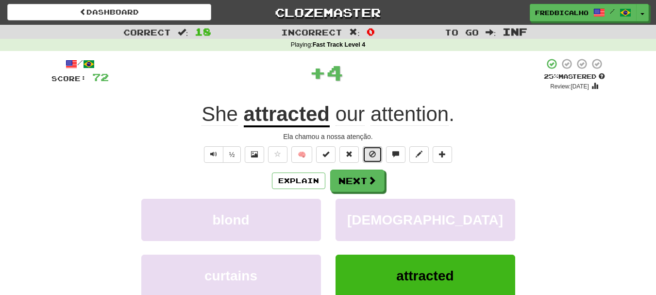
click at [374, 155] on span at bounding box center [372, 154] width 7 height 7
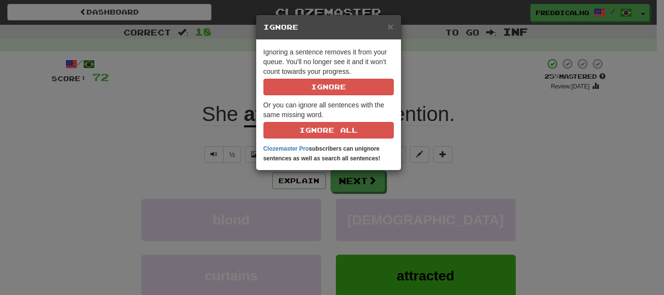
click at [413, 171] on div "× Ignore Ignoring a sentence removes it from your queue. You'll no longer see i…" at bounding box center [332, 147] width 664 height 295
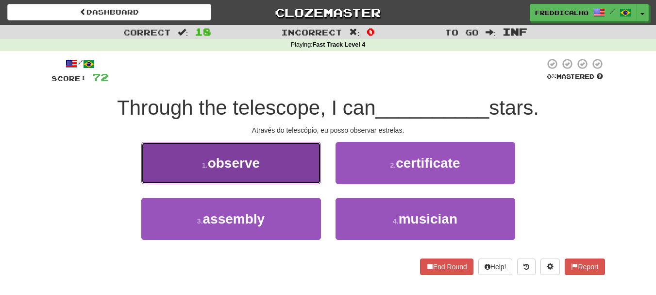
click at [240, 159] on span "observe" at bounding box center [234, 162] width 52 height 15
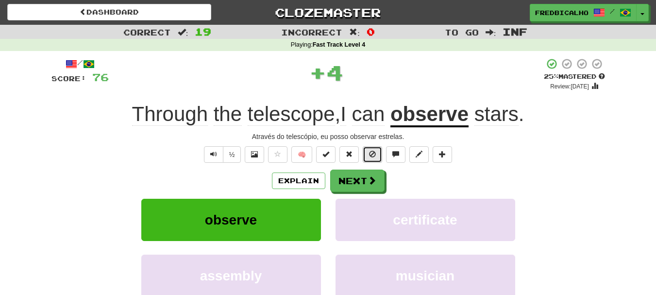
click at [367, 157] on button at bounding box center [372, 154] width 19 height 17
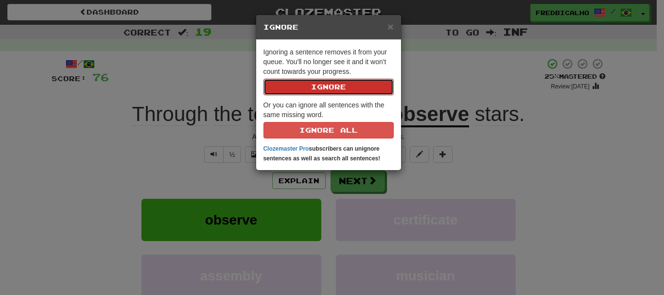
click at [263, 79] on button "Ignore" at bounding box center [328, 87] width 130 height 17
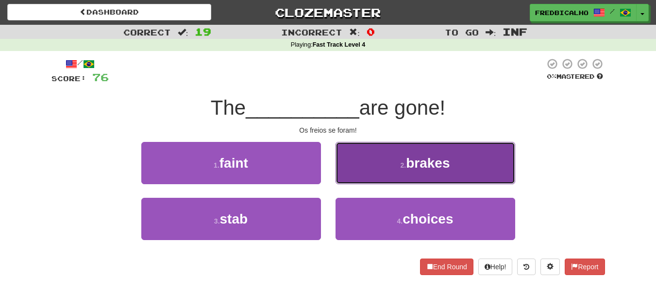
click at [375, 165] on button "2 . brakes" at bounding box center [426, 163] width 180 height 42
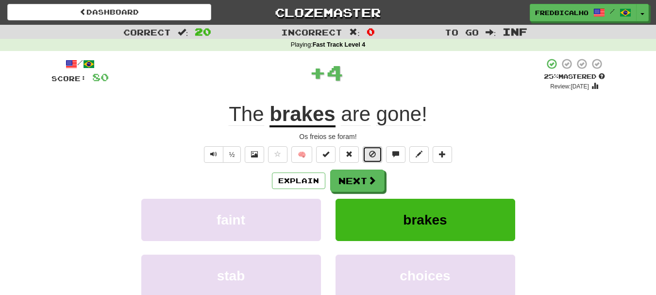
click at [372, 156] on span at bounding box center [372, 154] width 7 height 7
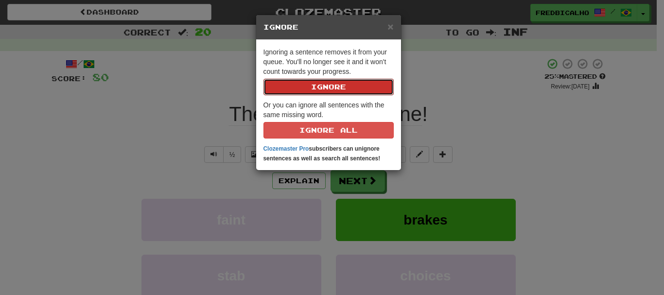
click at [263, 79] on button "Ignore" at bounding box center [328, 87] width 130 height 17
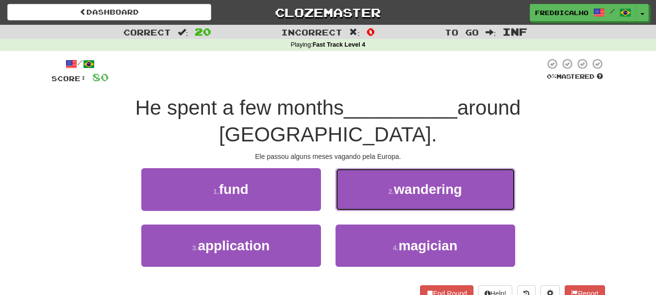
click at [372, 168] on button "2 . wandering" at bounding box center [426, 189] width 180 height 42
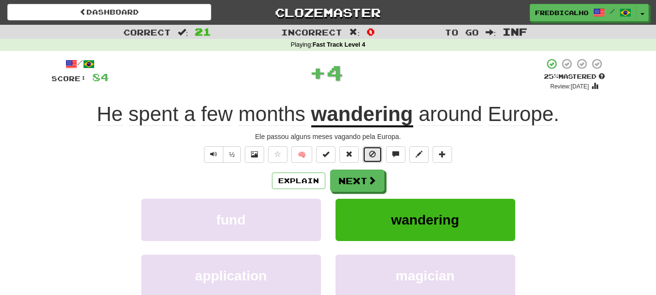
click at [372, 156] on span at bounding box center [372, 154] width 7 height 7
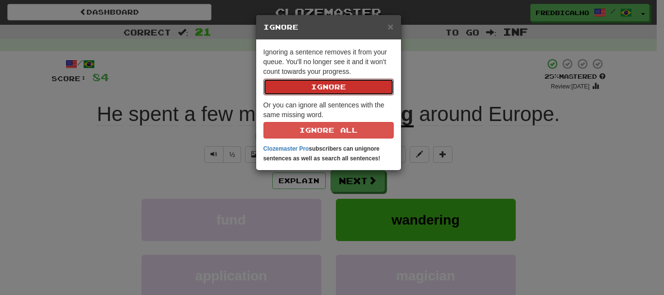
click at [263, 79] on button "Ignore" at bounding box center [328, 87] width 130 height 17
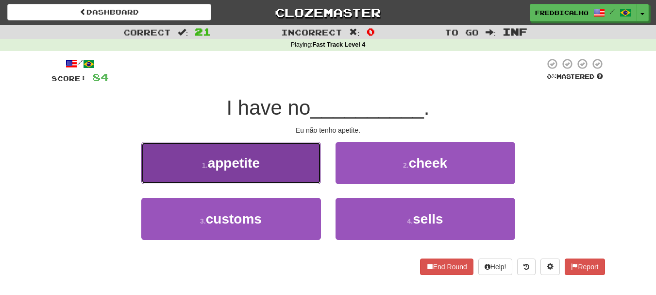
click at [289, 167] on button "1 . appetite" at bounding box center [231, 163] width 180 height 42
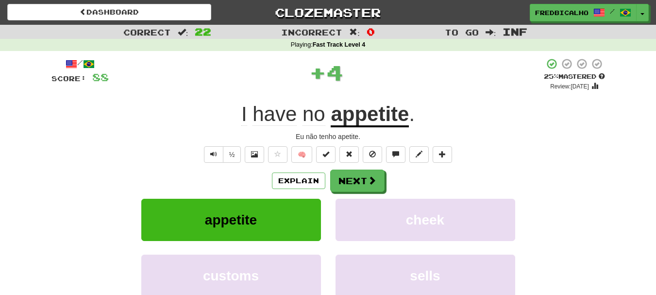
click at [362, 151] on span "🧠" at bounding box center [360, 154] width 188 height 8
click at [370, 153] on button at bounding box center [372, 154] width 19 height 17
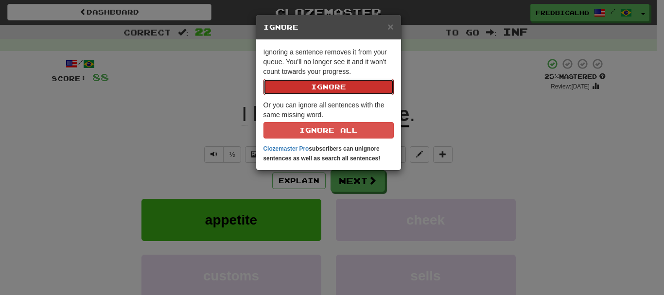
click at [263, 79] on button "Ignore" at bounding box center [328, 87] width 130 height 17
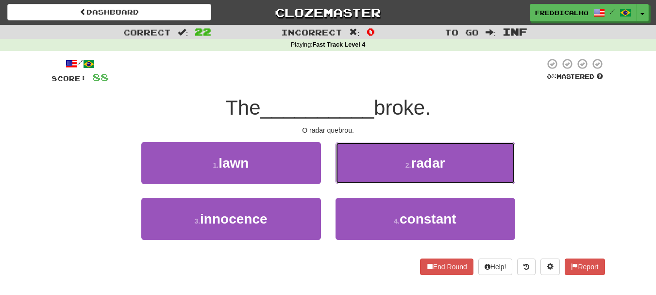
click at [370, 153] on button "2 . radar" at bounding box center [426, 163] width 180 height 42
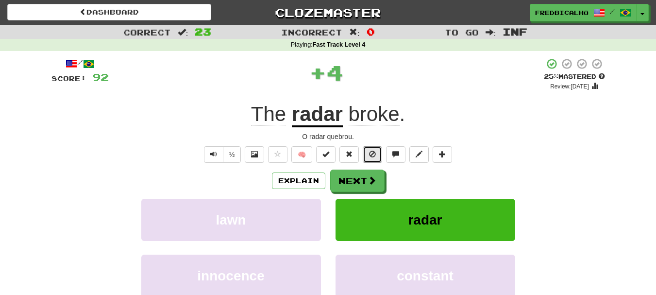
click at [370, 153] on span at bounding box center [372, 154] width 7 height 7
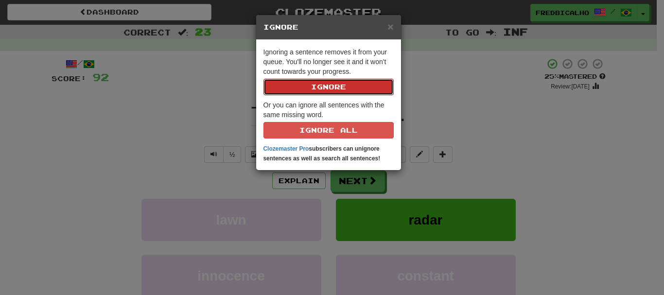
click at [263, 79] on button "Ignore" at bounding box center [328, 87] width 130 height 17
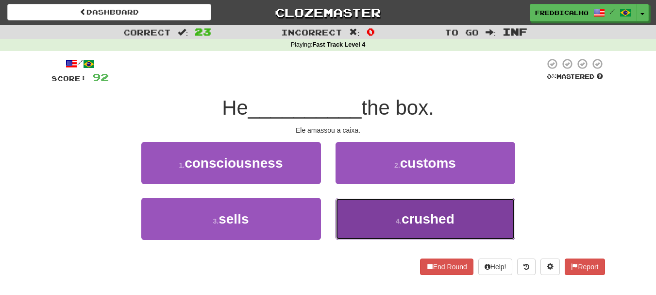
click at [377, 216] on button "4 . crushed" at bounding box center [426, 219] width 180 height 42
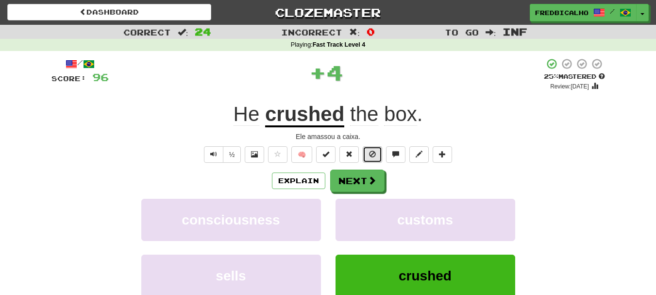
click at [368, 157] on button at bounding box center [372, 154] width 19 height 17
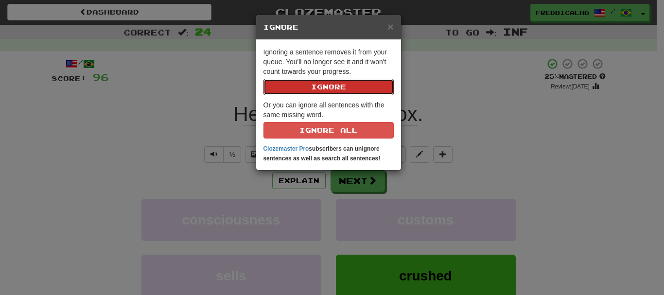
click at [263, 79] on button "Ignore" at bounding box center [328, 87] width 130 height 17
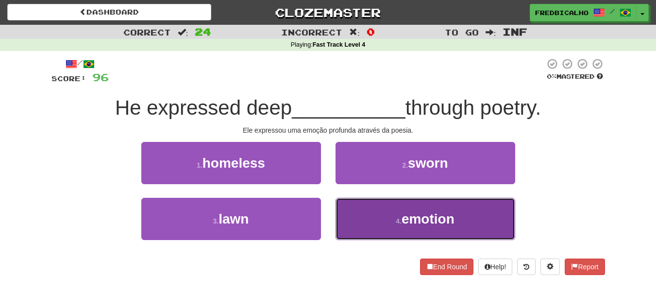
click at [385, 207] on button "4 . emotion" at bounding box center [426, 219] width 180 height 42
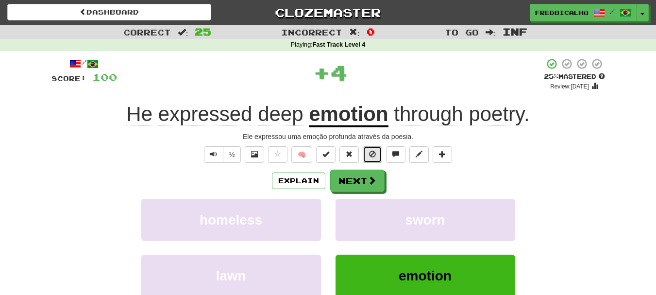
click at [375, 158] on button at bounding box center [372, 154] width 19 height 17
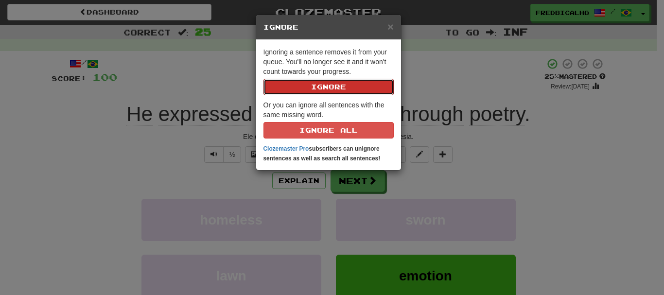
click at [263, 79] on button "Ignore" at bounding box center [328, 87] width 130 height 17
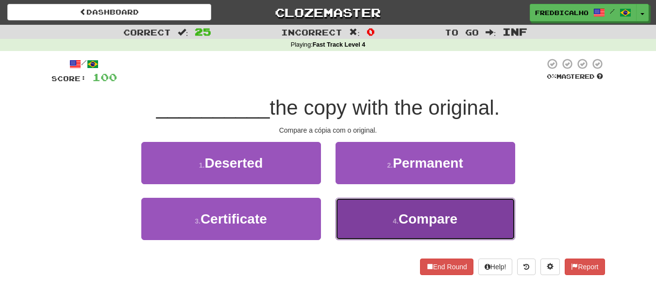
click at [393, 222] on small "4 ." at bounding box center [396, 221] width 6 height 8
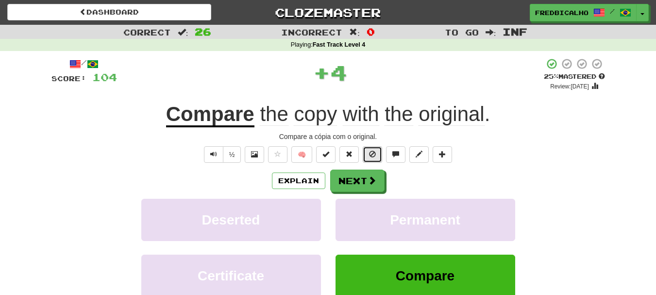
click at [378, 160] on button at bounding box center [372, 154] width 19 height 17
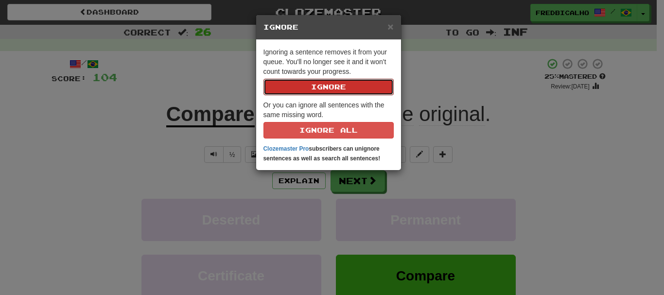
click at [263, 79] on button "Ignore" at bounding box center [328, 87] width 130 height 17
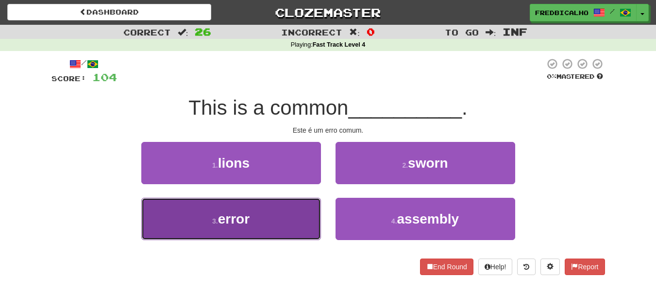
click at [289, 219] on button "3 . error" at bounding box center [231, 219] width 180 height 42
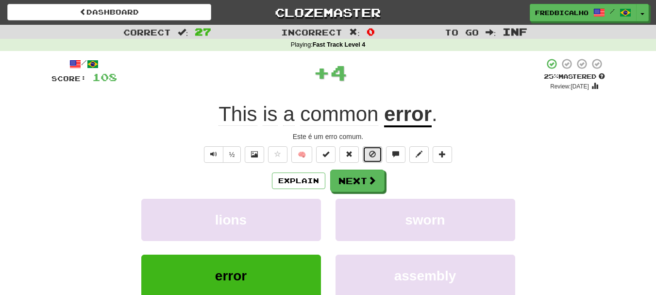
click at [371, 157] on span at bounding box center [372, 154] width 7 height 7
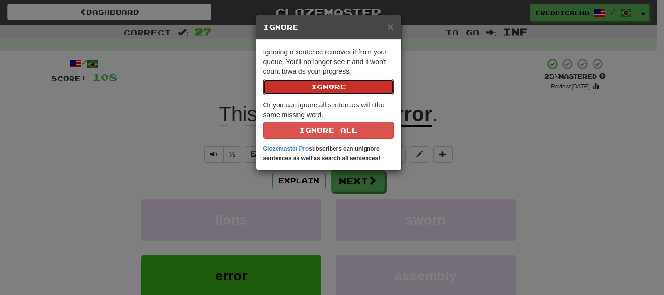
click at [263, 79] on button "Ignore" at bounding box center [328, 87] width 130 height 17
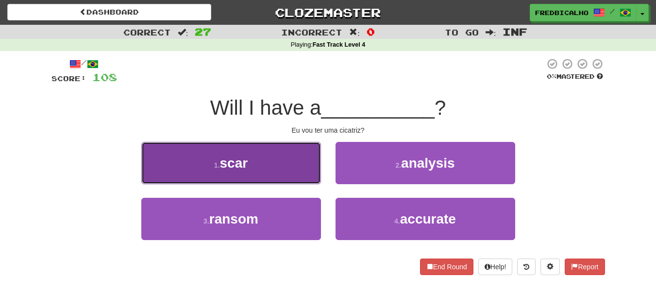
click at [287, 161] on button "1 . scar" at bounding box center [231, 163] width 180 height 42
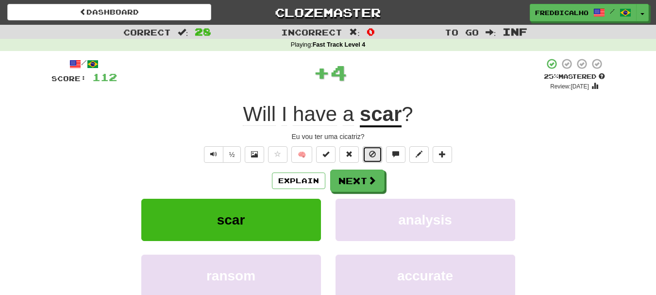
click at [373, 155] on span at bounding box center [372, 154] width 7 height 7
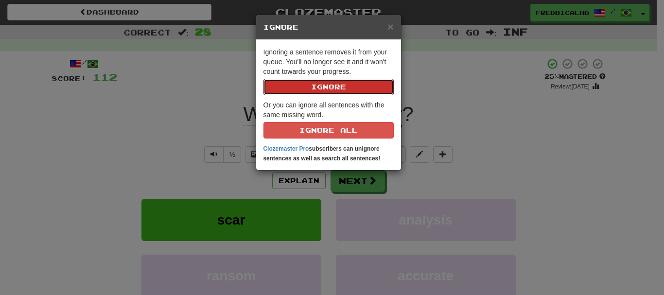
click at [263, 79] on button "Ignore" at bounding box center [328, 87] width 130 height 17
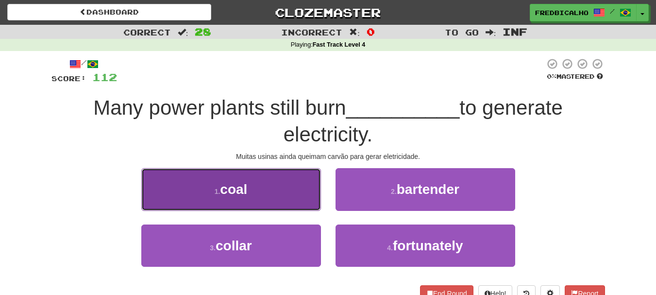
click at [299, 193] on button "1 . coal" at bounding box center [231, 189] width 180 height 42
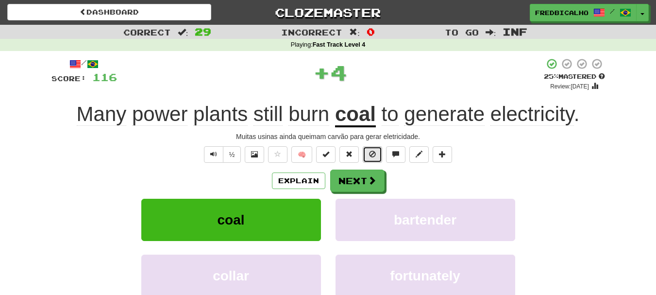
click at [368, 159] on button at bounding box center [372, 154] width 19 height 17
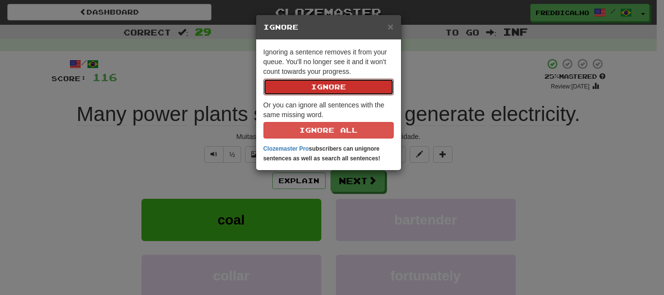
click at [263, 79] on button "Ignore" at bounding box center [328, 87] width 130 height 17
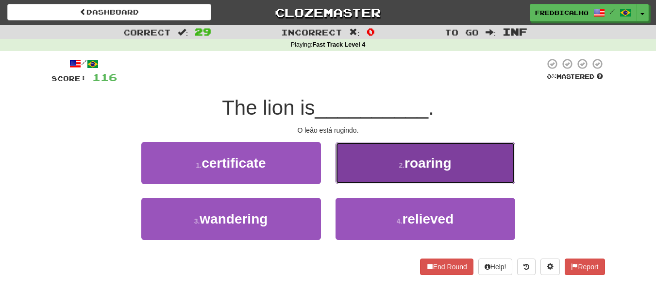
click at [358, 158] on button "2 . roaring" at bounding box center [426, 163] width 180 height 42
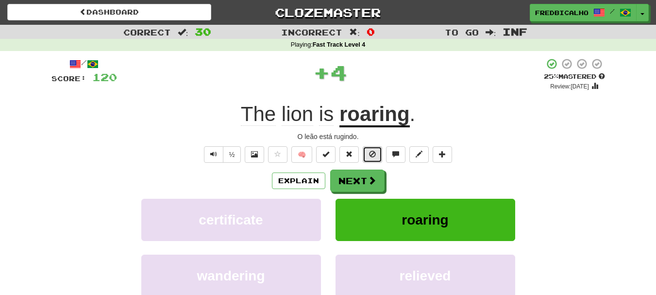
click at [373, 155] on span at bounding box center [372, 154] width 7 height 7
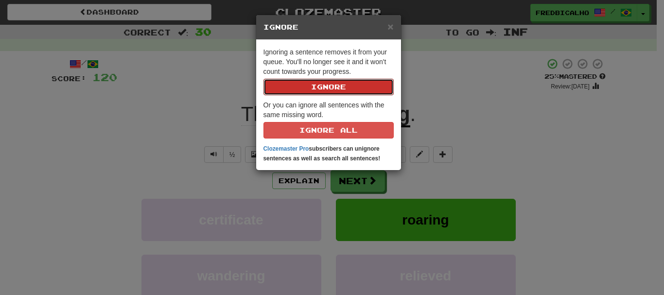
click at [263, 79] on button "Ignore" at bounding box center [328, 87] width 130 height 17
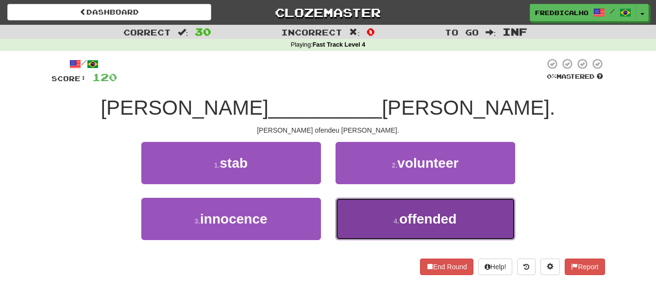
click at [395, 228] on button "4 . offended" at bounding box center [426, 219] width 180 height 42
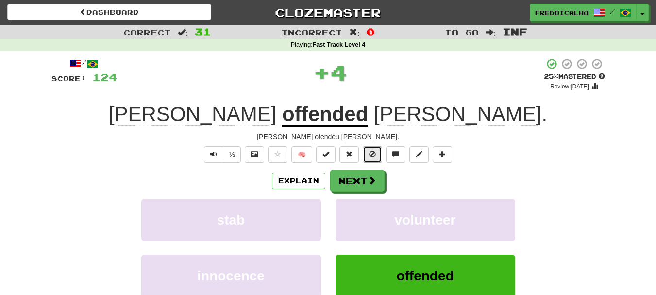
click at [378, 155] on button at bounding box center [372, 154] width 19 height 17
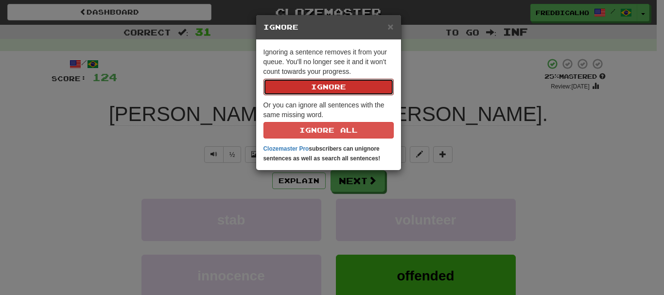
click at [263, 79] on button "Ignore" at bounding box center [328, 87] width 130 height 17
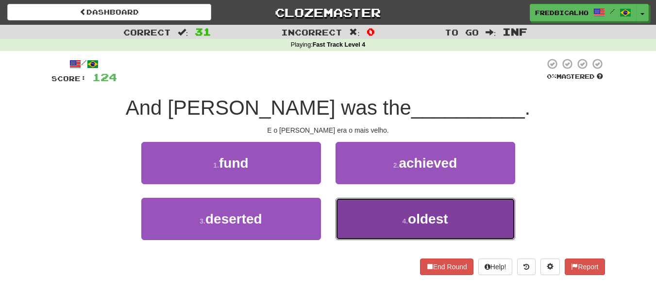
click at [381, 208] on button "4 . oldest" at bounding box center [426, 219] width 180 height 42
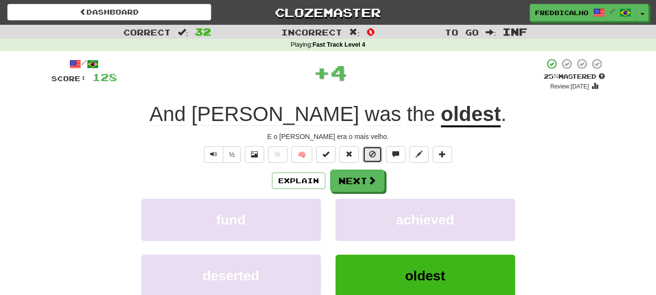
click at [374, 156] on span at bounding box center [372, 154] width 7 height 7
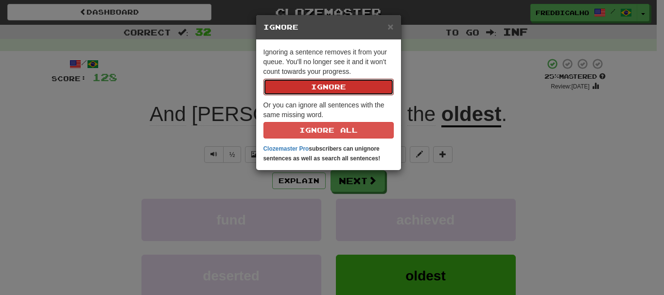
click at [263, 79] on button "Ignore" at bounding box center [328, 87] width 130 height 17
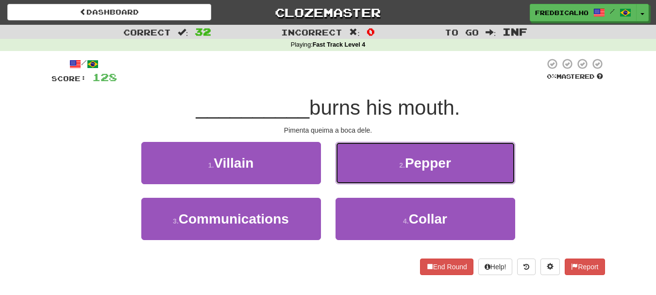
click at [374, 156] on button "2 . Pepper" at bounding box center [426, 163] width 180 height 42
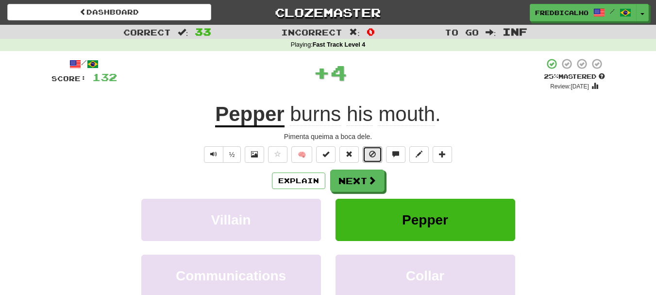
click at [374, 156] on span at bounding box center [372, 154] width 7 height 7
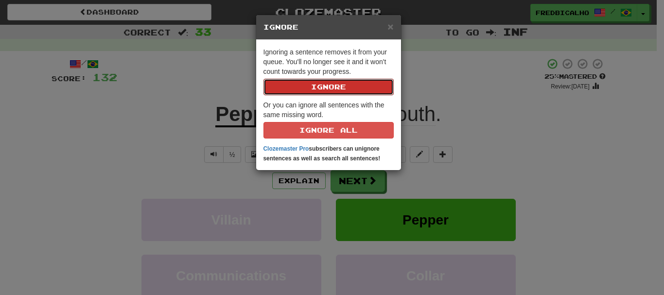
click at [263, 79] on button "Ignore" at bounding box center [328, 87] width 130 height 17
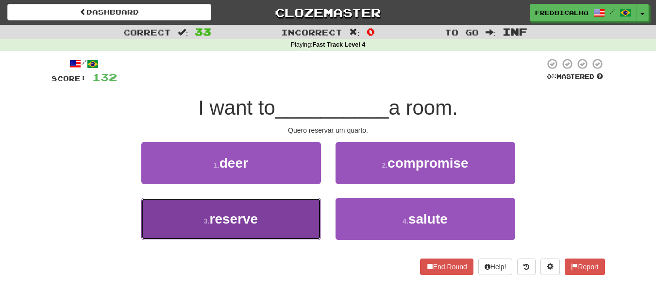
click at [298, 215] on button "3 . reserve" at bounding box center [231, 219] width 180 height 42
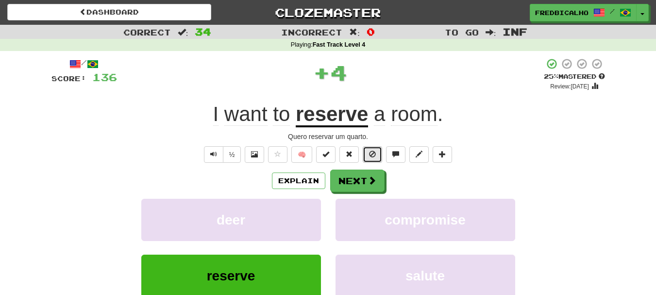
click at [370, 156] on span at bounding box center [372, 154] width 7 height 7
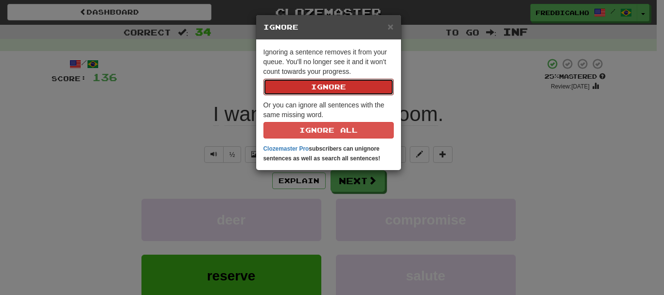
click at [263, 79] on button "Ignore" at bounding box center [328, 87] width 130 height 17
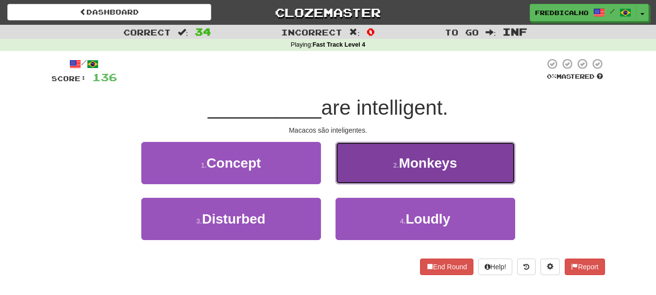
click at [386, 172] on button "2 . Monkeys" at bounding box center [426, 163] width 180 height 42
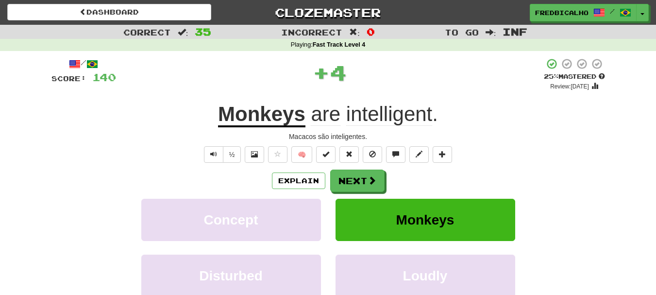
click at [380, 163] on div "/ Score: 140 + 4 25 % Mastered Review: 2025-09-17 Monkeys are intelligent . Mac…" at bounding box center [329, 202] width 554 height 289
click at [376, 157] on span at bounding box center [372, 154] width 7 height 7
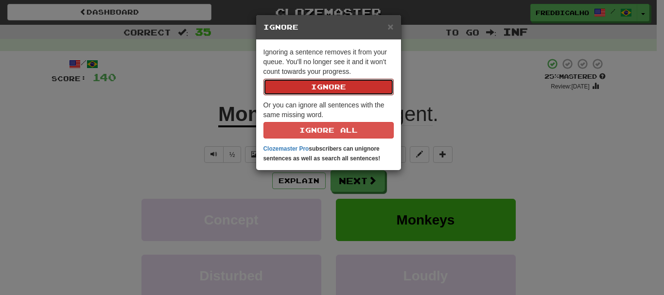
click at [263, 79] on button "Ignore" at bounding box center [328, 87] width 130 height 17
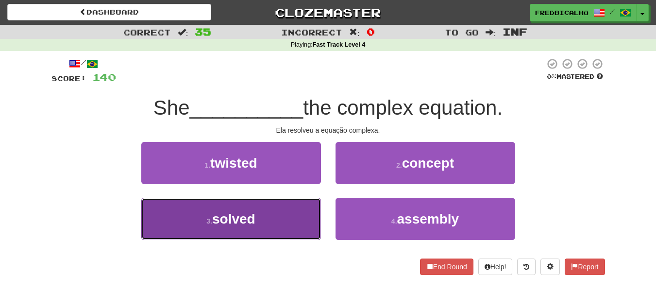
click at [264, 210] on button "3 . solved" at bounding box center [231, 219] width 180 height 42
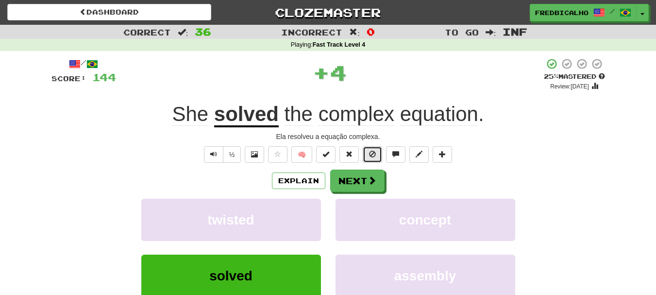
click at [377, 157] on button at bounding box center [372, 154] width 19 height 17
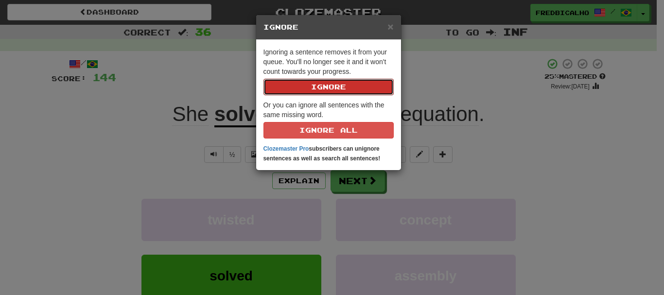
click at [263, 79] on button "Ignore" at bounding box center [328, 87] width 130 height 17
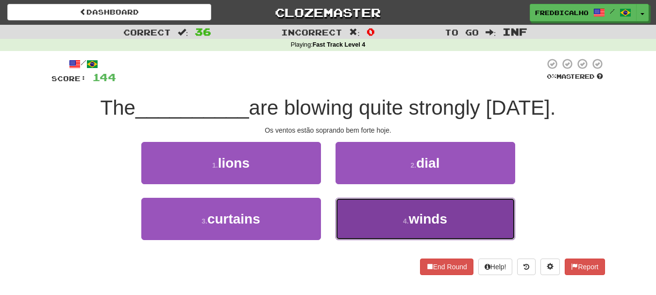
click at [393, 227] on button "4 . winds" at bounding box center [426, 219] width 180 height 42
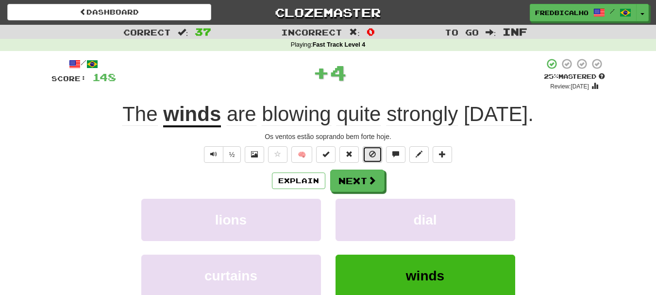
click at [378, 154] on button at bounding box center [372, 154] width 19 height 17
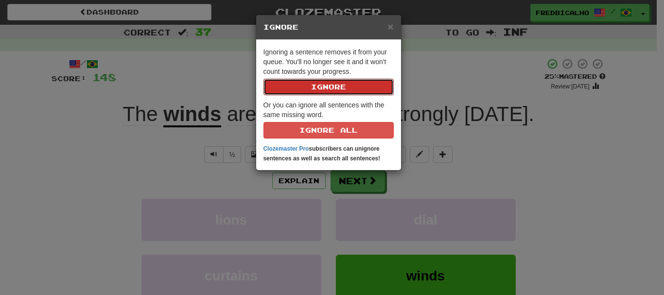
click at [263, 79] on button "Ignore" at bounding box center [328, 87] width 130 height 17
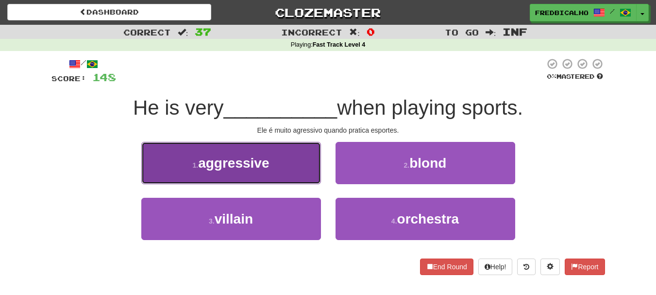
click at [289, 167] on button "1 . aggressive" at bounding box center [231, 163] width 180 height 42
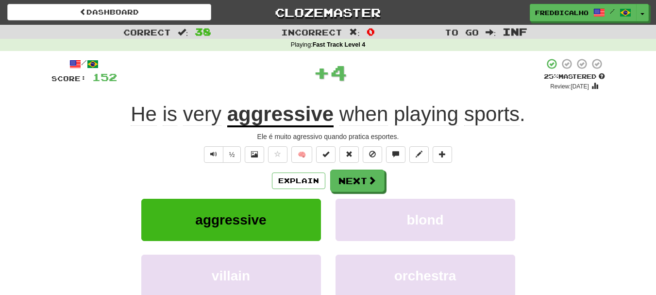
click at [385, 155] on span "🧠" at bounding box center [360, 154] width 188 height 8
click at [373, 156] on span at bounding box center [372, 154] width 7 height 7
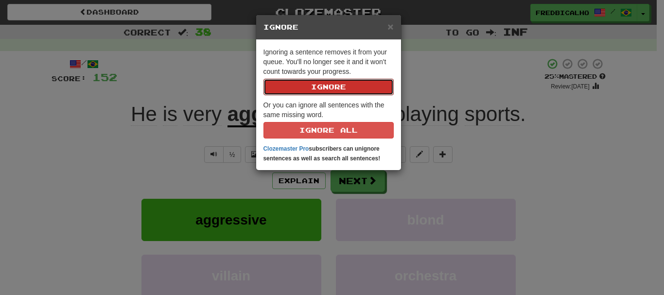
click at [263, 79] on button "Ignore" at bounding box center [328, 87] width 130 height 17
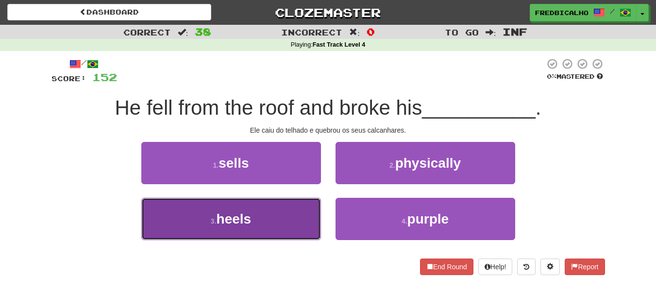
click at [293, 215] on button "3 . heels" at bounding box center [231, 219] width 180 height 42
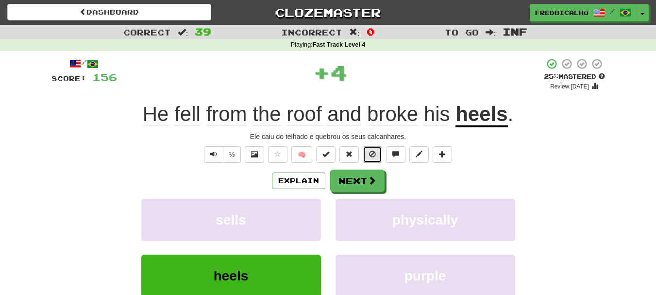
click at [375, 156] on span at bounding box center [372, 154] width 7 height 7
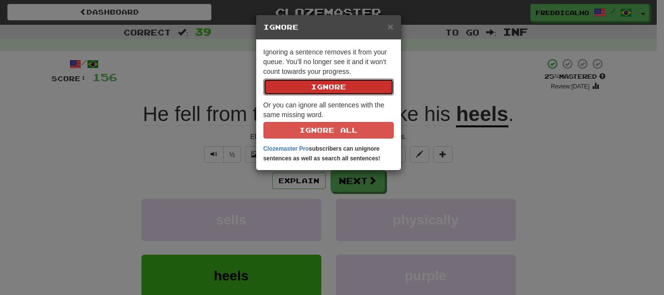
click at [263, 79] on button "Ignore" at bounding box center [328, 87] width 130 height 17
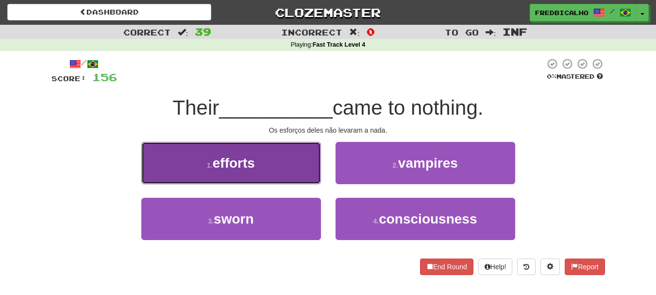
click at [318, 168] on button "1 . efforts" at bounding box center [231, 163] width 180 height 42
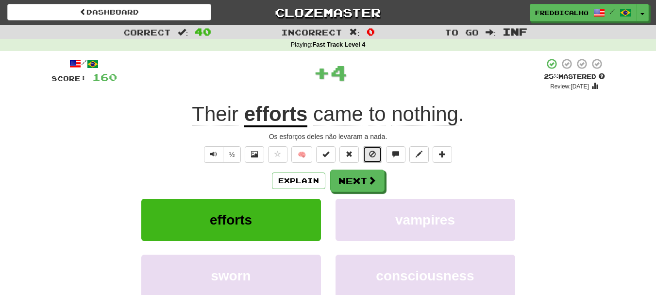
click at [373, 160] on button at bounding box center [372, 154] width 19 height 17
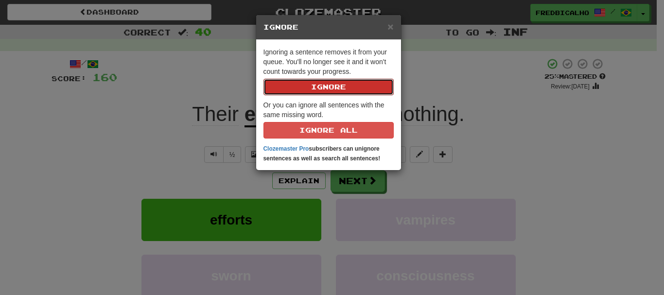
click at [263, 79] on button "Ignore" at bounding box center [328, 87] width 130 height 17
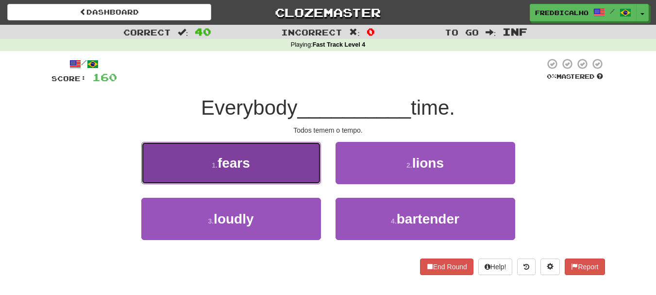
click at [305, 165] on button "1 . fears" at bounding box center [231, 163] width 180 height 42
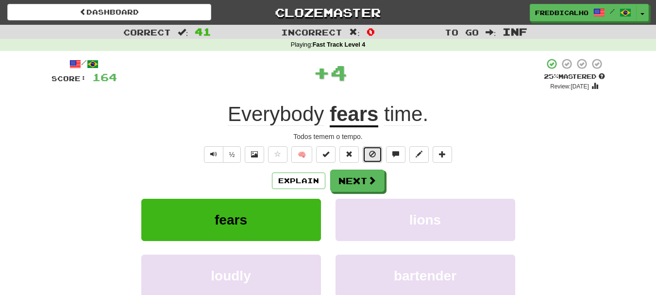
click at [381, 154] on button at bounding box center [372, 154] width 19 height 17
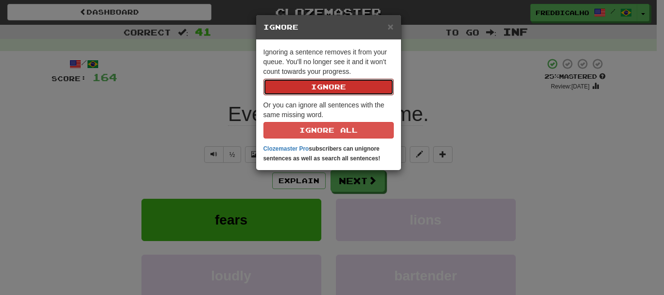
click at [263, 79] on button "Ignore" at bounding box center [328, 87] width 130 height 17
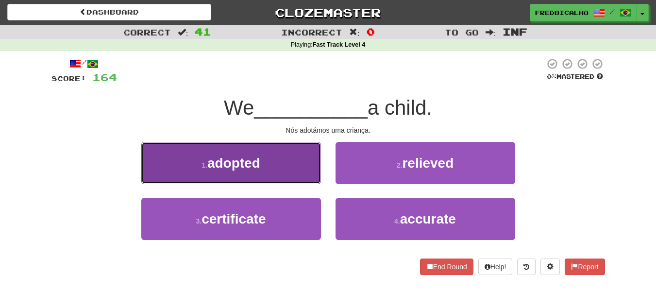
click at [297, 173] on button "1 . adopted" at bounding box center [231, 163] width 180 height 42
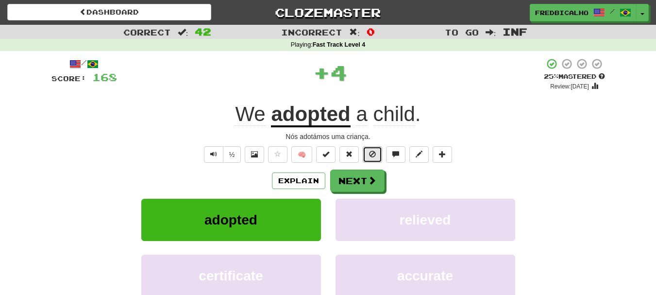
click at [377, 161] on button at bounding box center [372, 154] width 19 height 17
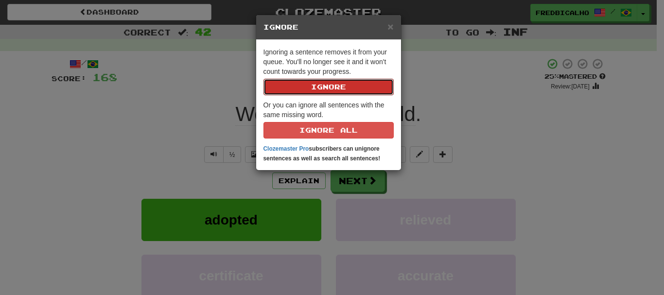
click at [263, 79] on button "Ignore" at bounding box center [328, 87] width 130 height 17
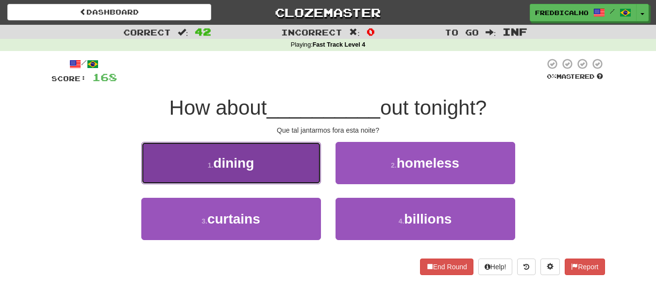
click at [306, 167] on button "1 . dining" at bounding box center [231, 163] width 180 height 42
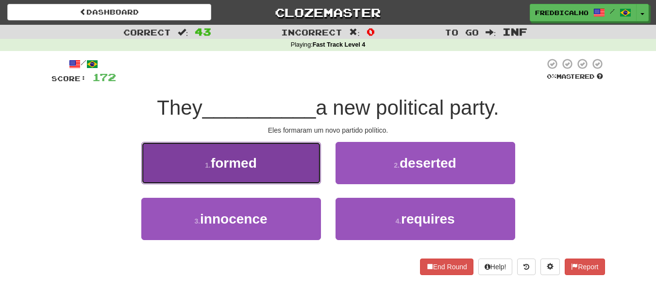
click at [312, 172] on button "1 . formed" at bounding box center [231, 163] width 180 height 42
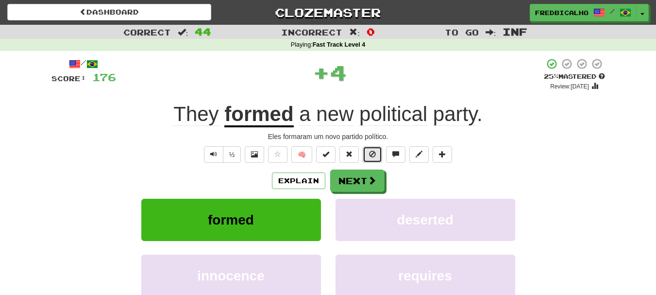
click at [370, 155] on span at bounding box center [372, 154] width 7 height 7
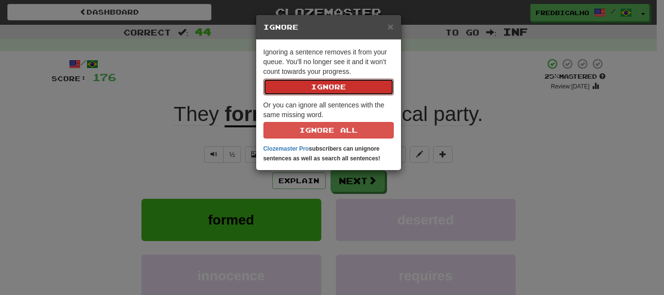
click at [263, 79] on button "Ignore" at bounding box center [328, 87] width 130 height 17
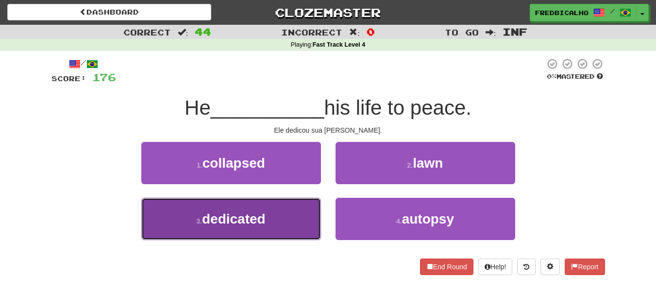
click at [291, 207] on button "3 . dedicated" at bounding box center [231, 219] width 180 height 42
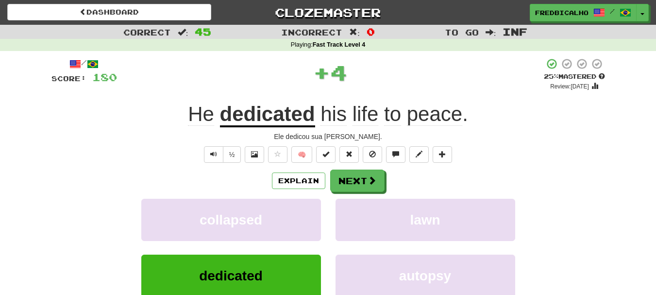
click at [368, 164] on div "/ Score: 180 + 4 25 % Mastered Review: 2025-09-17 He dedicated his life to peac…" at bounding box center [329, 202] width 554 height 289
click at [371, 158] on button at bounding box center [372, 154] width 19 height 17
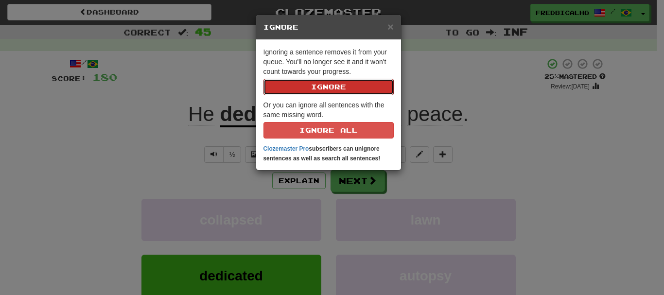
click at [263, 79] on button "Ignore" at bounding box center [328, 87] width 130 height 17
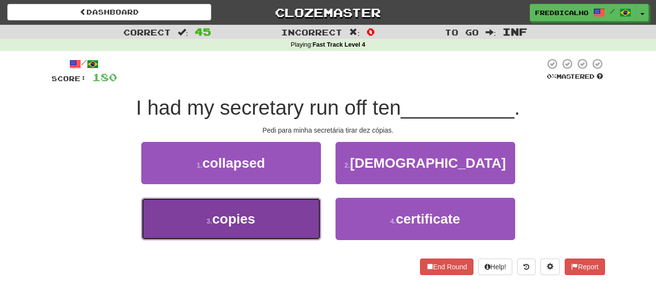
click at [263, 222] on button "3 . copies" at bounding box center [231, 219] width 180 height 42
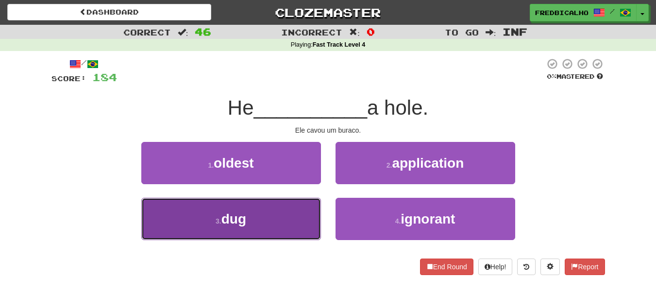
click at [286, 207] on button "3 . dug" at bounding box center [231, 219] width 180 height 42
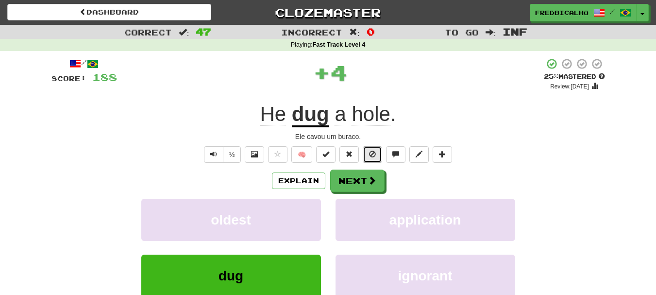
click at [376, 157] on span at bounding box center [372, 154] width 7 height 7
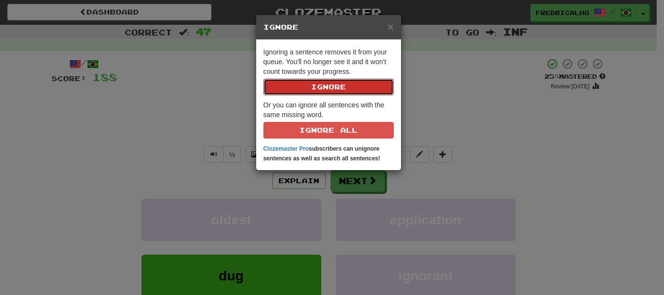
click at [263, 79] on button "Ignore" at bounding box center [328, 87] width 130 height 17
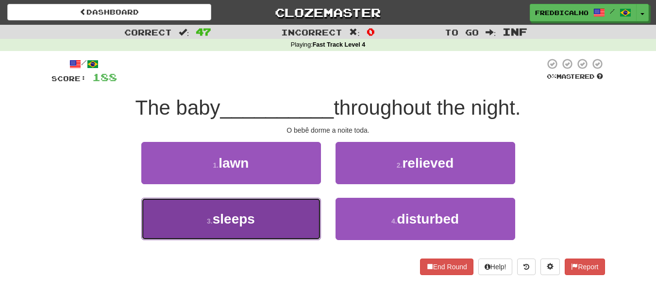
click at [290, 231] on button "3 . sleeps" at bounding box center [231, 219] width 180 height 42
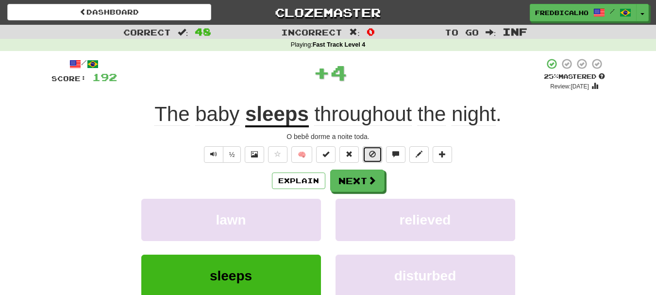
click at [372, 155] on span at bounding box center [372, 154] width 7 height 7
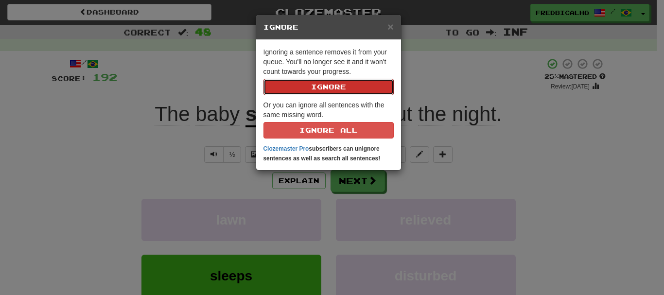
click at [263, 79] on button "Ignore" at bounding box center [328, 87] width 130 height 17
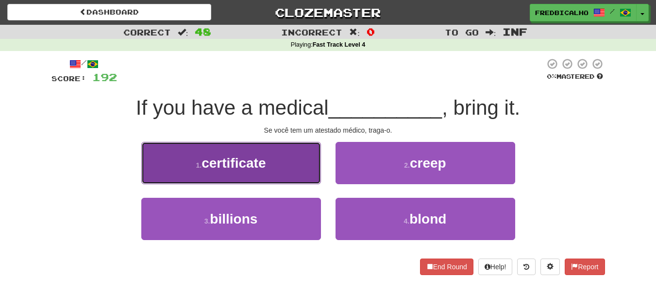
click at [292, 168] on button "1 . certificate" at bounding box center [231, 163] width 180 height 42
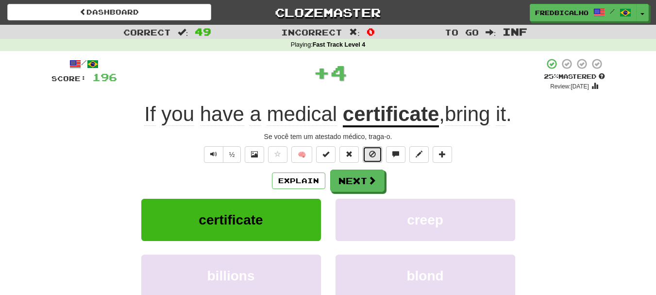
click at [381, 151] on button at bounding box center [372, 154] width 19 height 17
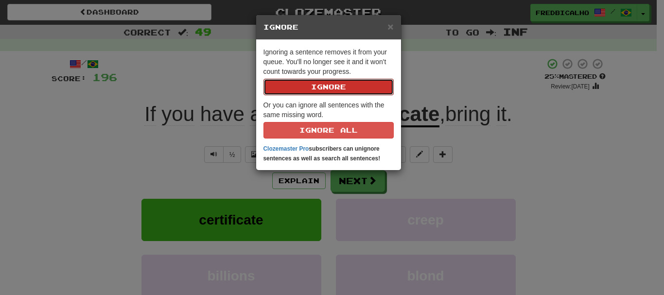
click at [263, 79] on button "Ignore" at bounding box center [328, 87] width 130 height 17
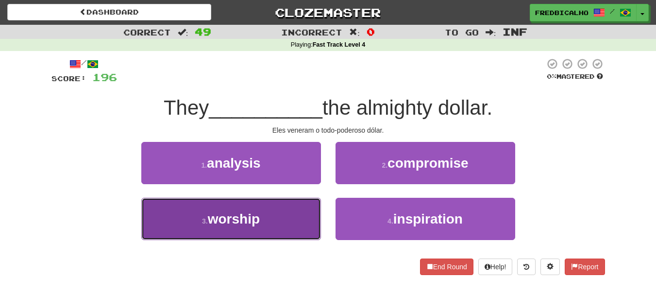
click at [303, 227] on button "3 . worship" at bounding box center [231, 219] width 180 height 42
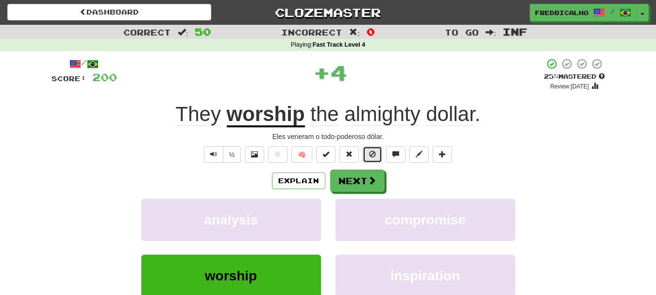
click at [372, 150] on button at bounding box center [372, 154] width 19 height 17
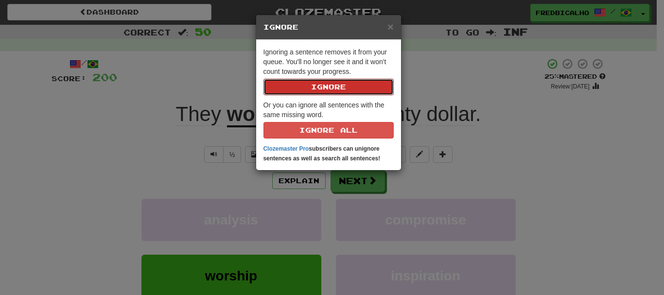
click at [263, 79] on button "Ignore" at bounding box center [328, 87] width 130 height 17
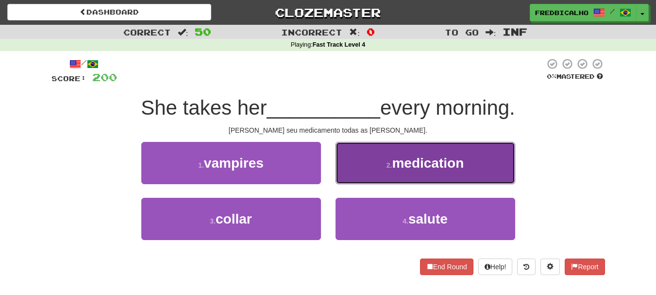
click at [365, 160] on button "2 . medication" at bounding box center [426, 163] width 180 height 42
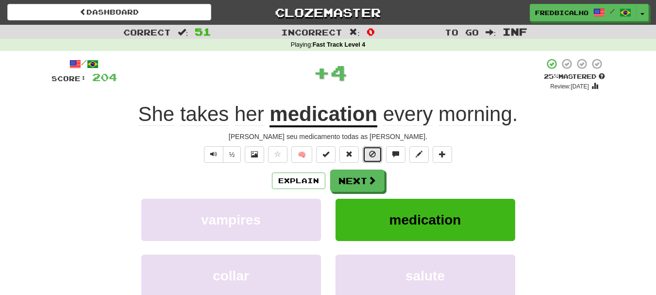
click at [365, 160] on button at bounding box center [372, 154] width 19 height 17
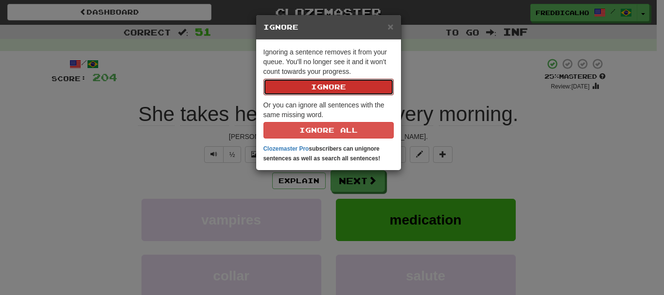
click at [263, 79] on button "Ignore" at bounding box center [328, 87] width 130 height 17
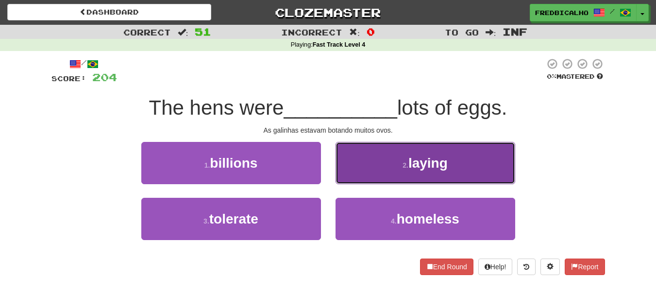
click at [379, 161] on button "2 . laying" at bounding box center [426, 163] width 180 height 42
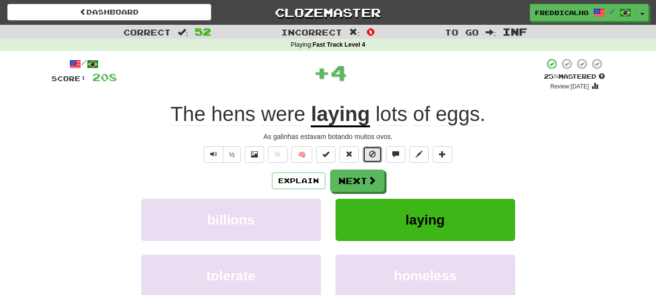
click at [378, 151] on button at bounding box center [372, 154] width 19 height 17
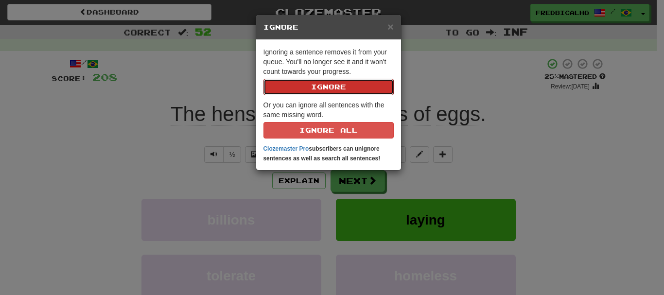
click at [263, 79] on button "Ignore" at bounding box center [328, 87] width 130 height 17
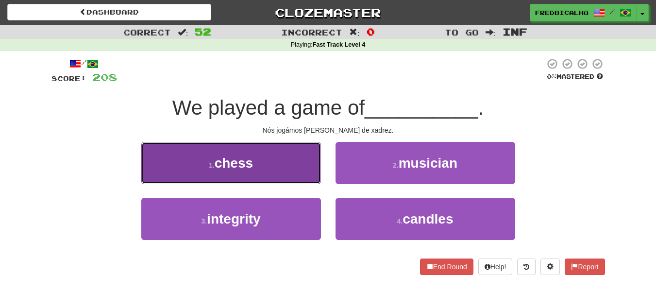
click at [248, 175] on button "1 . chess" at bounding box center [231, 163] width 180 height 42
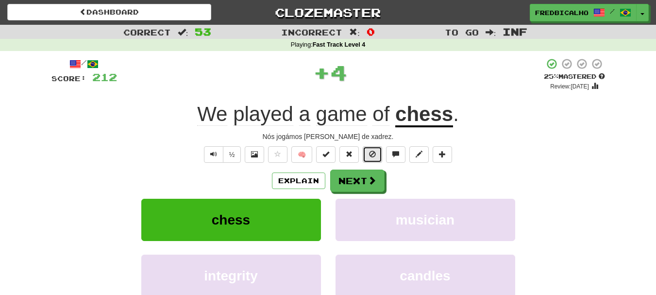
click at [369, 159] on button at bounding box center [372, 154] width 19 height 17
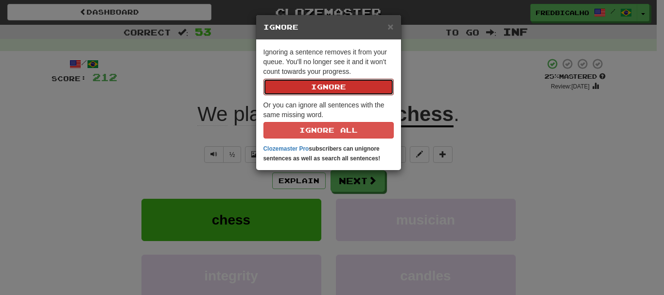
click at [263, 79] on button "Ignore" at bounding box center [328, 87] width 130 height 17
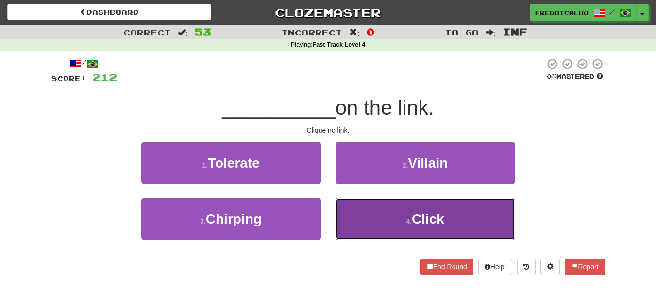
click at [384, 208] on button "4 . Click" at bounding box center [426, 219] width 180 height 42
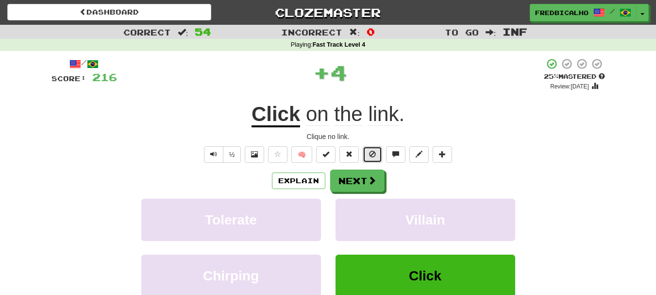
click at [374, 156] on span at bounding box center [372, 154] width 7 height 7
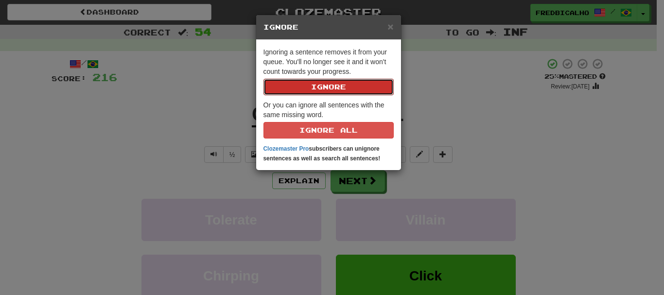
click at [263, 79] on button "Ignore" at bounding box center [328, 87] width 130 height 17
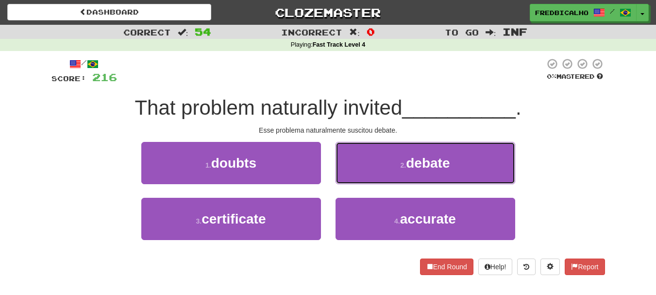
click at [374, 156] on button "2 . debate" at bounding box center [426, 163] width 180 height 42
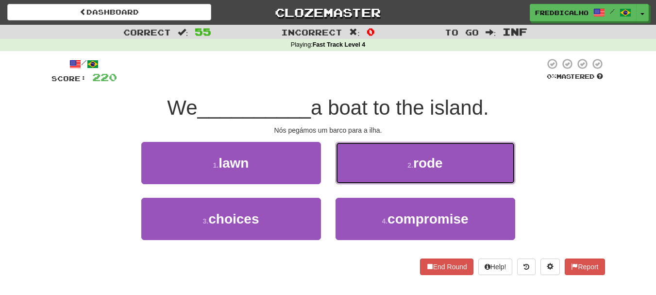
click at [374, 156] on button "2 . rode" at bounding box center [426, 163] width 180 height 42
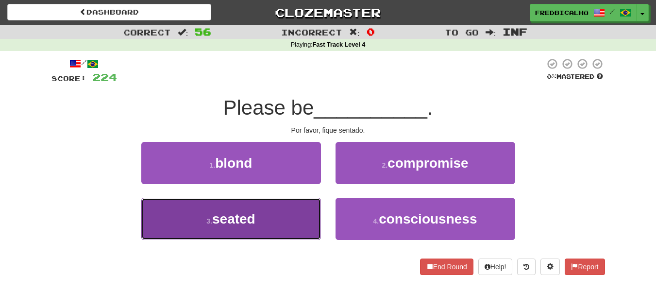
click at [309, 209] on button "3 . seated" at bounding box center [231, 219] width 180 height 42
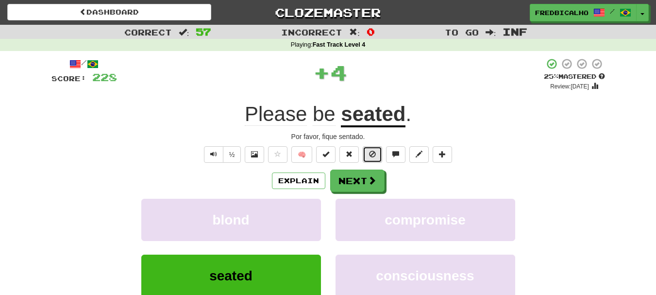
click at [379, 157] on button at bounding box center [372, 154] width 19 height 17
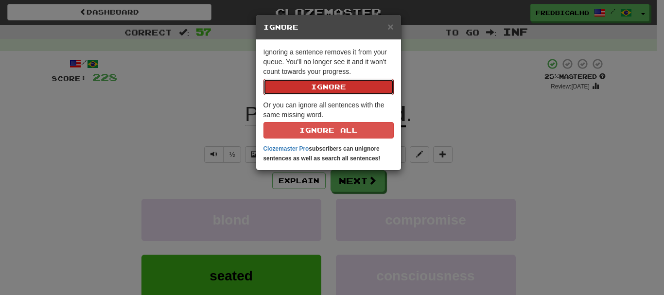
click at [263, 79] on button "Ignore" at bounding box center [328, 87] width 130 height 17
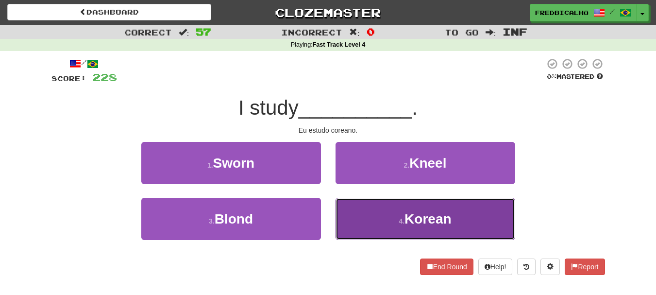
click at [382, 221] on button "4 . Korean" at bounding box center [426, 219] width 180 height 42
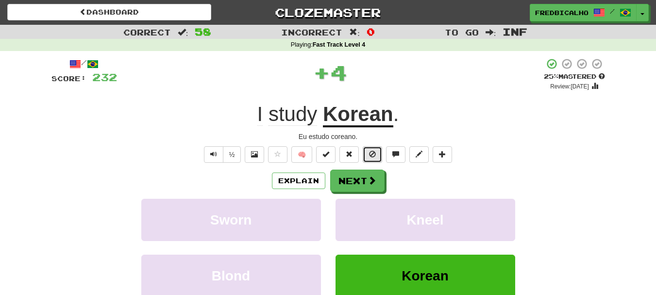
click at [373, 156] on span at bounding box center [372, 154] width 7 height 7
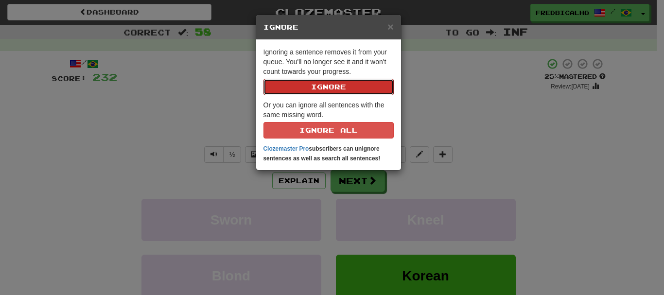
click at [263, 79] on button "Ignore" at bounding box center [328, 87] width 130 height 17
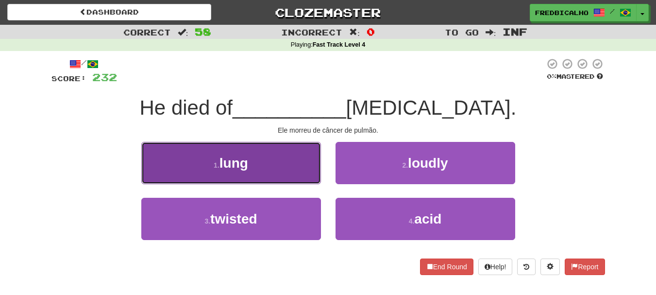
click at [281, 172] on button "1 . lung" at bounding box center [231, 163] width 180 height 42
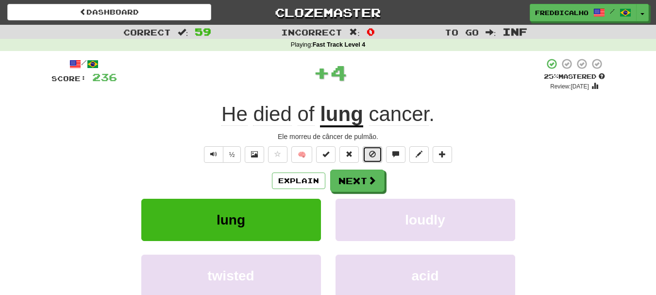
click at [375, 156] on span at bounding box center [372, 154] width 7 height 7
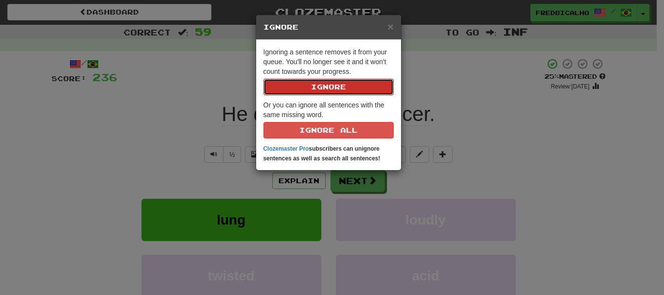
click at [263, 79] on button "Ignore" at bounding box center [328, 87] width 130 height 17
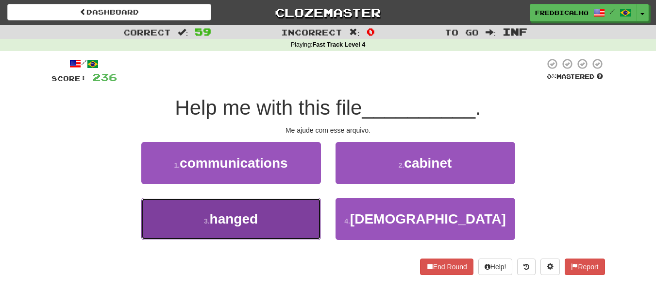
click at [310, 233] on button "3 . hanged" at bounding box center [231, 219] width 180 height 42
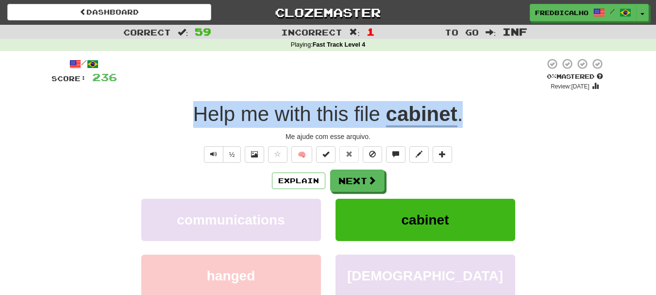
drag, startPoint x: 179, startPoint y: 122, endPoint x: 463, endPoint y: 110, distance: 284.5
click at [463, 110] on div "Help me with this file cabinet ." at bounding box center [329, 114] width 554 height 27
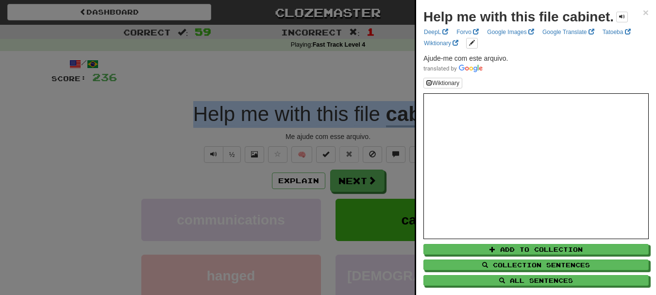
copy div "Help me with this file cabinet ."
click at [227, 175] on div at bounding box center [328, 147] width 656 height 295
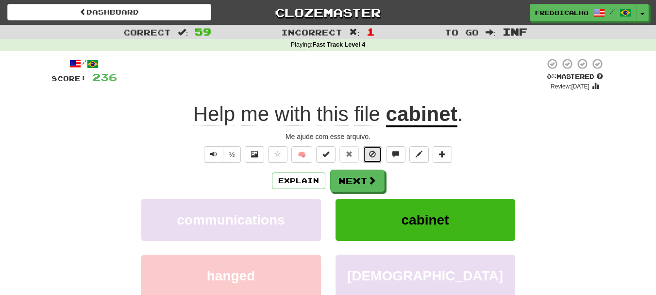
click at [368, 161] on button at bounding box center [372, 154] width 19 height 17
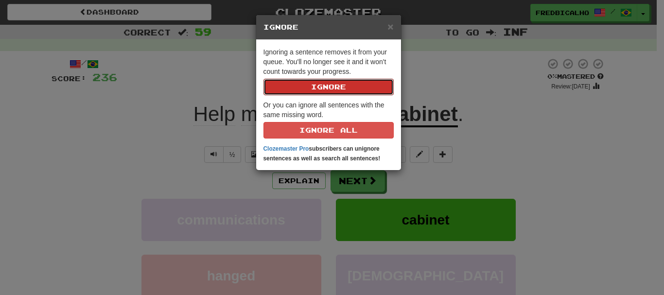
click at [263, 79] on button "Ignore" at bounding box center [328, 87] width 130 height 17
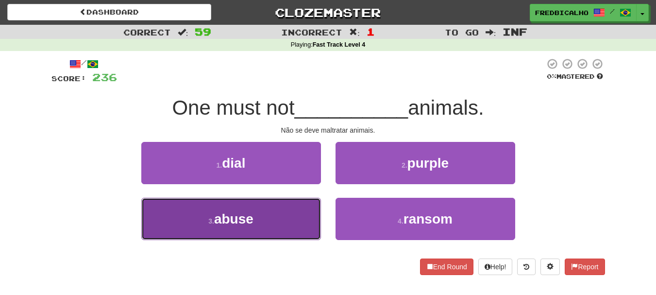
click at [290, 212] on button "3 . abuse" at bounding box center [231, 219] width 180 height 42
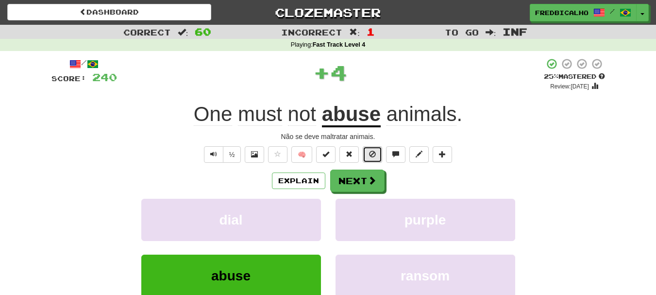
click at [377, 154] on button at bounding box center [372, 154] width 19 height 17
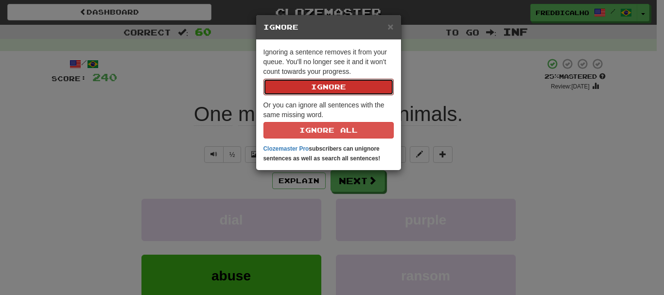
click at [263, 79] on button "Ignore" at bounding box center [328, 87] width 130 height 17
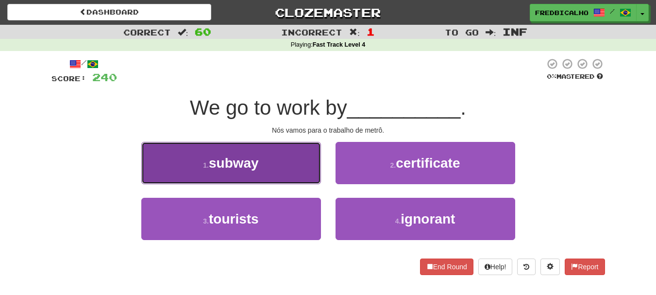
click at [268, 166] on button "1 . subway" at bounding box center [231, 163] width 180 height 42
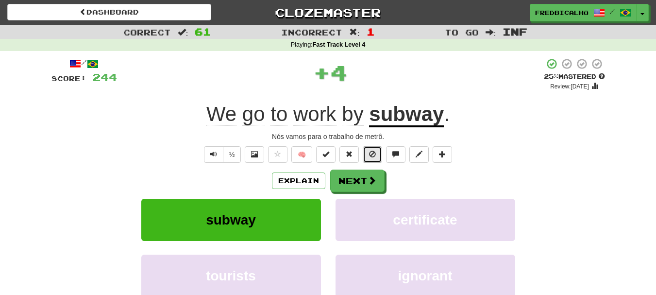
click at [371, 153] on span at bounding box center [372, 154] width 7 height 7
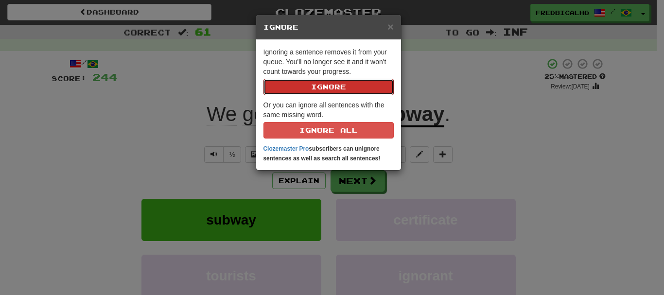
click at [263, 79] on button "Ignore" at bounding box center [328, 87] width 130 height 17
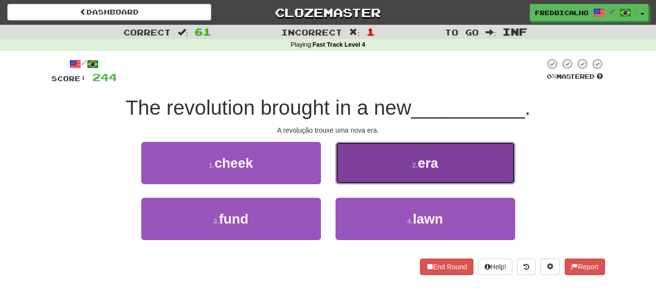
click at [375, 148] on button "2 . era" at bounding box center [426, 163] width 180 height 42
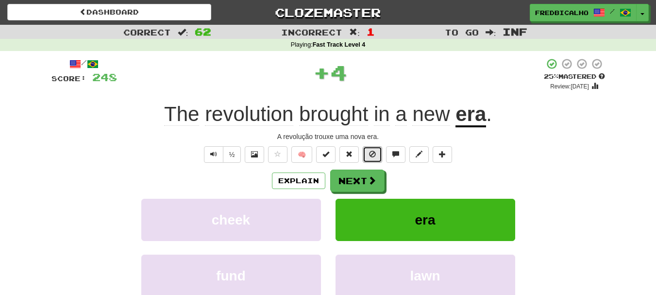
click at [375, 148] on button at bounding box center [372, 154] width 19 height 17
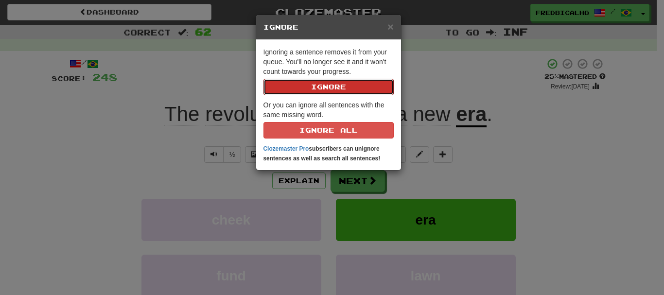
click at [263, 79] on button "Ignore" at bounding box center [328, 87] width 130 height 17
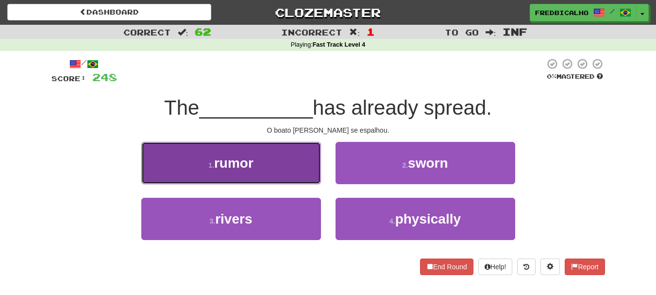
click at [264, 173] on button "1 . rumor" at bounding box center [231, 163] width 180 height 42
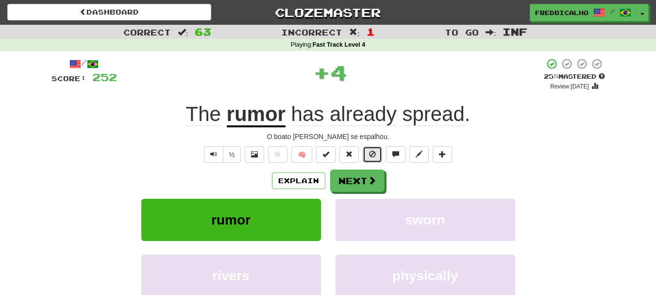
click at [381, 155] on button at bounding box center [372, 154] width 19 height 17
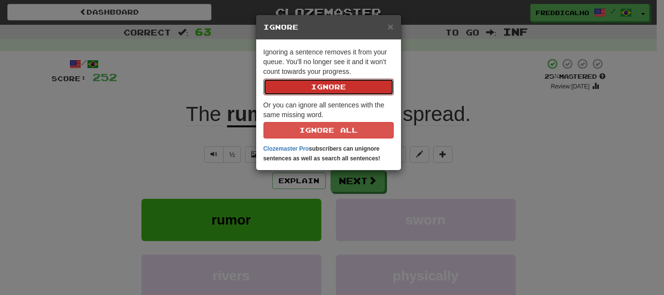
click at [263, 79] on button "Ignore" at bounding box center [328, 87] width 130 height 17
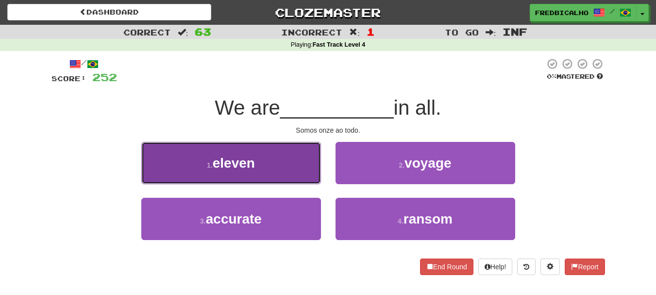
click at [309, 168] on button "1 . eleven" at bounding box center [231, 163] width 180 height 42
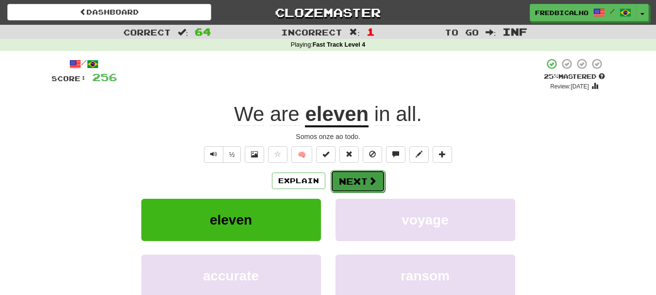
click at [353, 178] on button "Next" at bounding box center [358, 181] width 54 height 22
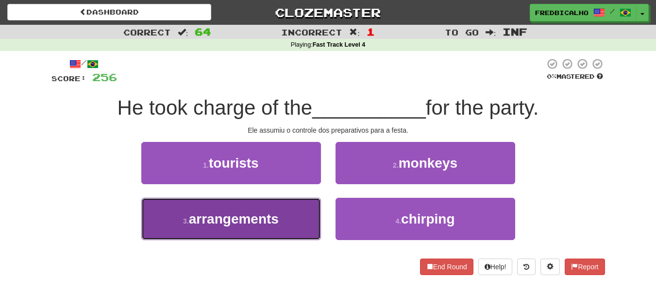
click at [286, 207] on button "3 . arrangements" at bounding box center [231, 219] width 180 height 42
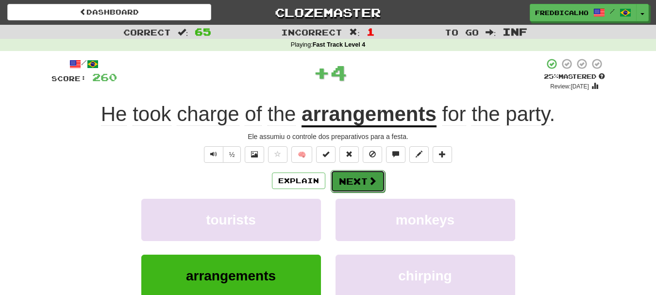
click at [340, 186] on button "Next" at bounding box center [358, 181] width 54 height 22
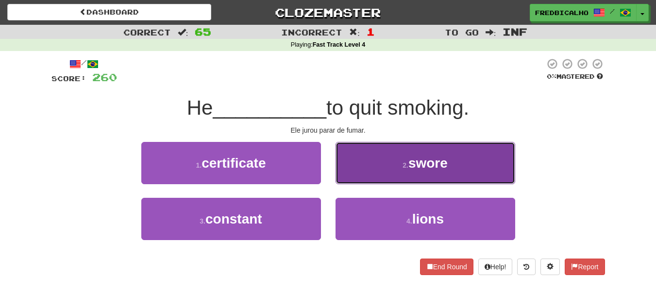
click at [348, 180] on button "2 . swore" at bounding box center [426, 163] width 180 height 42
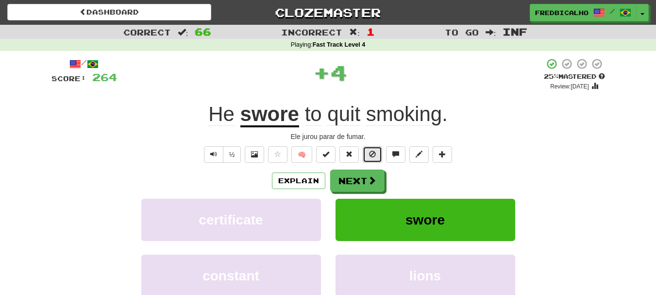
click at [365, 160] on button at bounding box center [372, 154] width 19 height 17
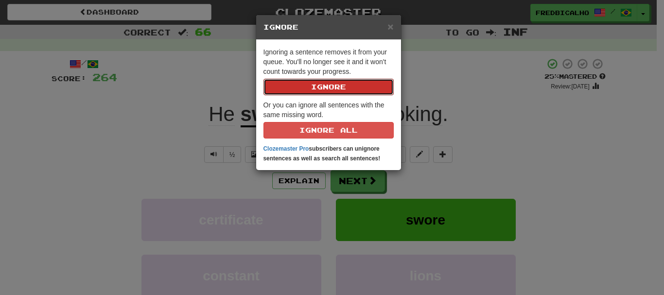
click at [263, 79] on button "Ignore" at bounding box center [328, 87] width 130 height 17
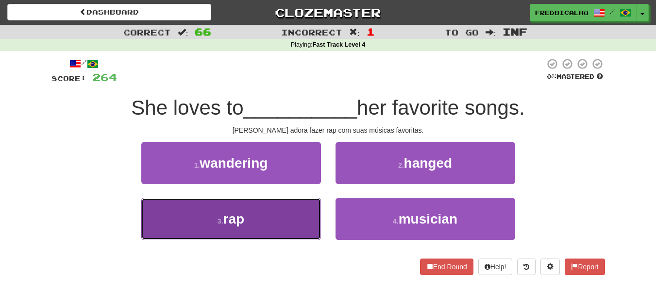
click at [222, 234] on button "3 . rap" at bounding box center [231, 219] width 180 height 42
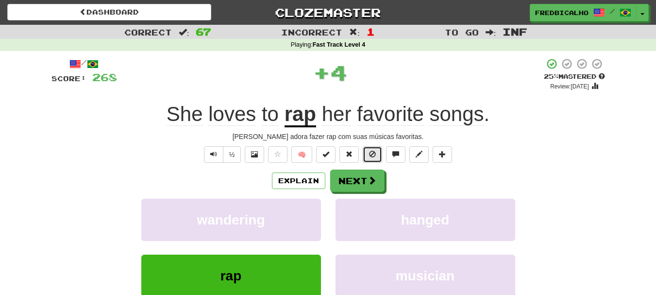
click at [373, 153] on span at bounding box center [372, 154] width 7 height 7
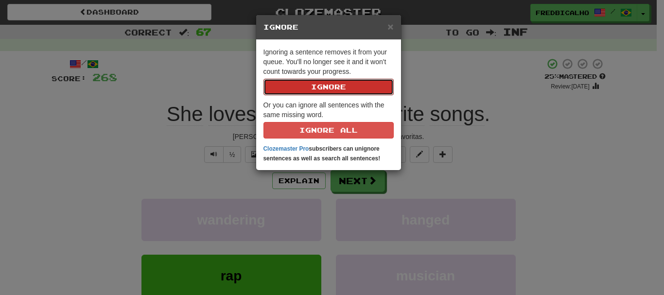
click at [263, 79] on button "Ignore" at bounding box center [328, 87] width 130 height 17
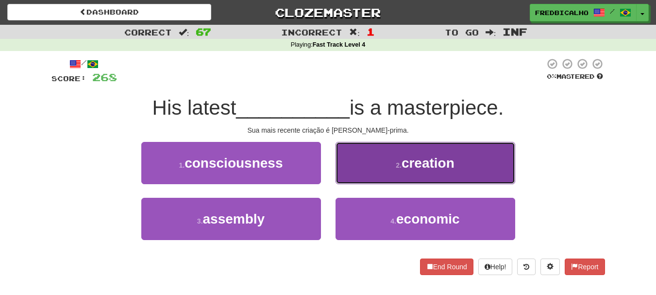
click at [397, 176] on button "2 . creation" at bounding box center [426, 163] width 180 height 42
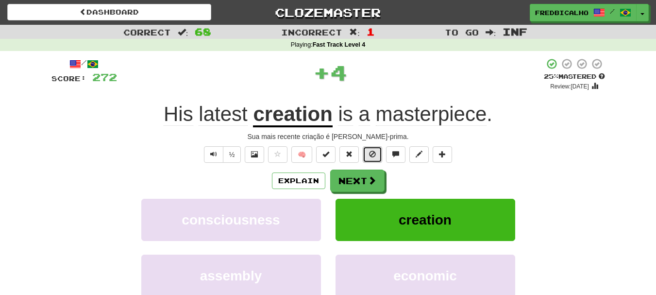
click at [370, 157] on span at bounding box center [372, 154] width 7 height 7
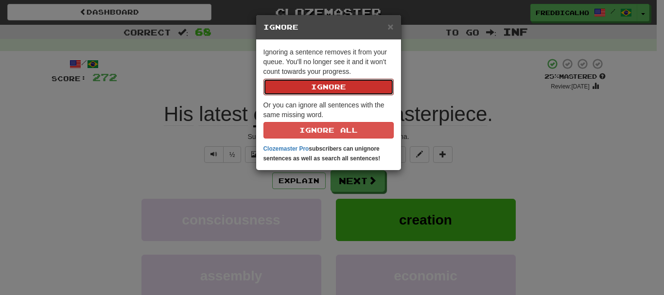
click at [263, 79] on button "Ignore" at bounding box center [328, 87] width 130 height 17
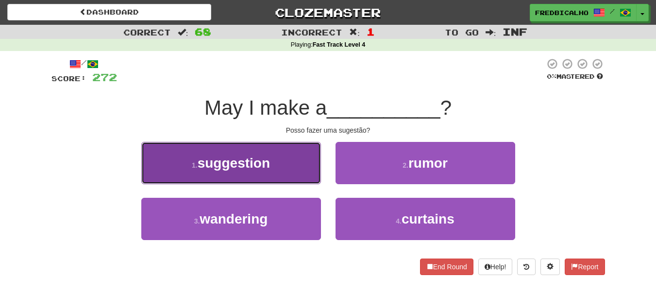
click at [320, 168] on button "1 . suggestion" at bounding box center [231, 163] width 180 height 42
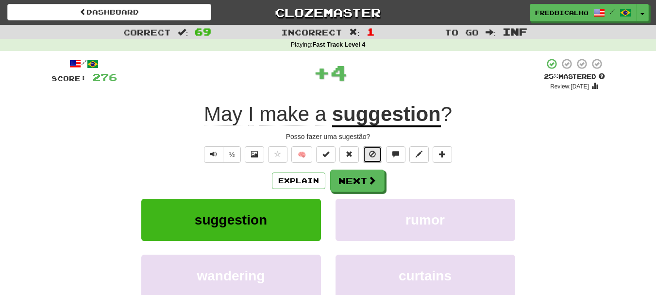
click at [375, 149] on button at bounding box center [372, 154] width 19 height 17
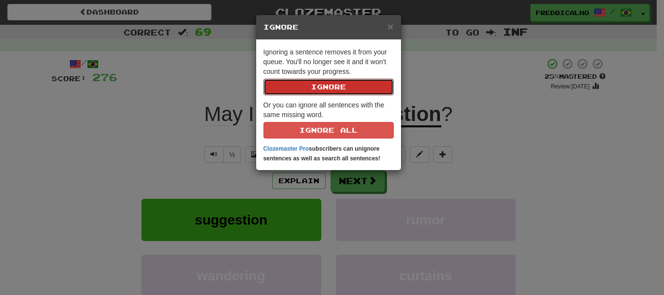
click at [263, 79] on button "Ignore" at bounding box center [328, 87] width 130 height 17
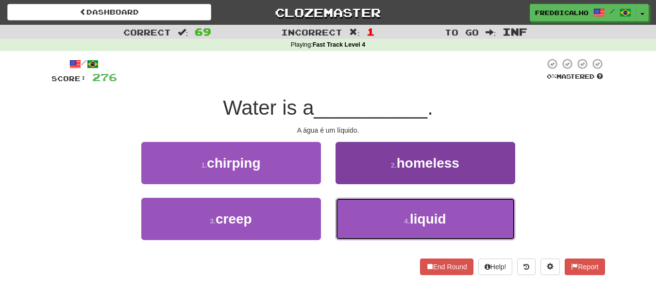
click at [373, 217] on button "4 . liquid" at bounding box center [426, 219] width 180 height 42
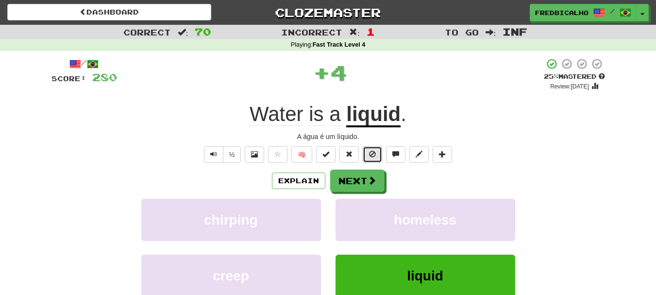
click at [372, 153] on span at bounding box center [372, 154] width 7 height 7
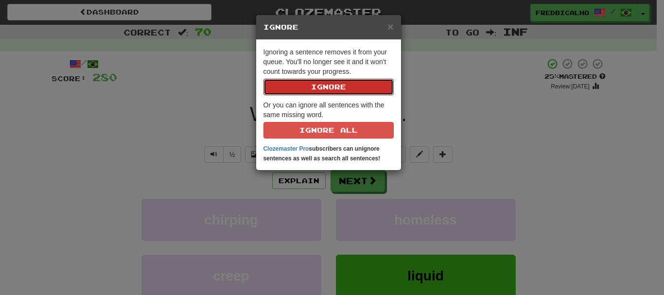
click at [263, 79] on button "Ignore" at bounding box center [328, 87] width 130 height 17
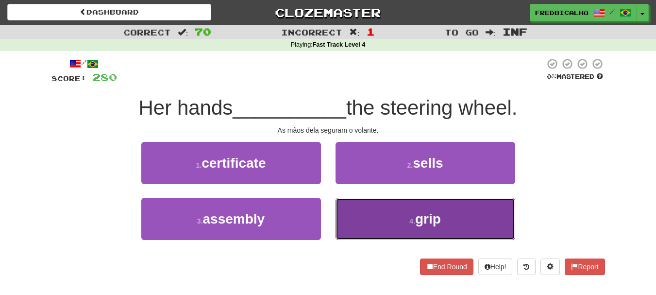
click at [395, 208] on button "4 . grip" at bounding box center [426, 219] width 180 height 42
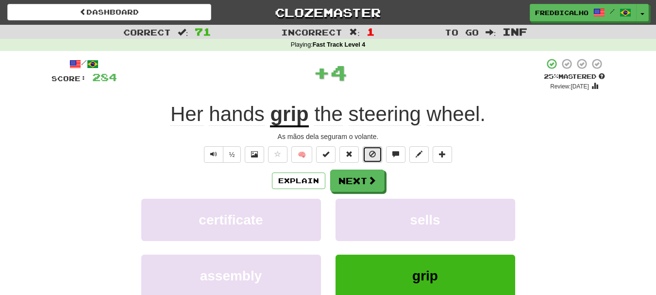
click at [374, 159] on button at bounding box center [372, 154] width 19 height 17
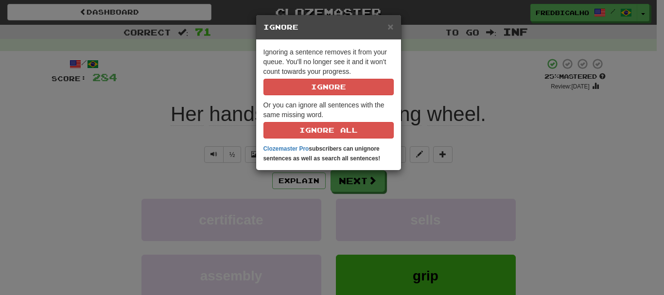
click at [363, 146] on button at bounding box center [372, 154] width 19 height 17
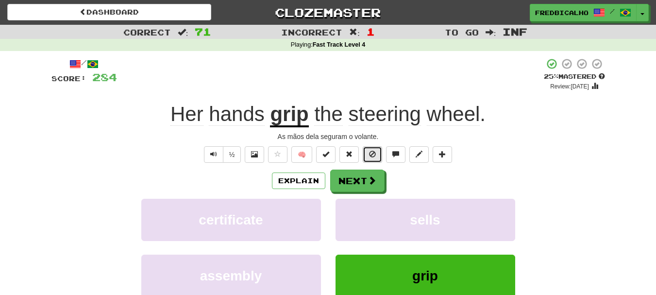
click at [367, 155] on button at bounding box center [372, 154] width 19 height 17
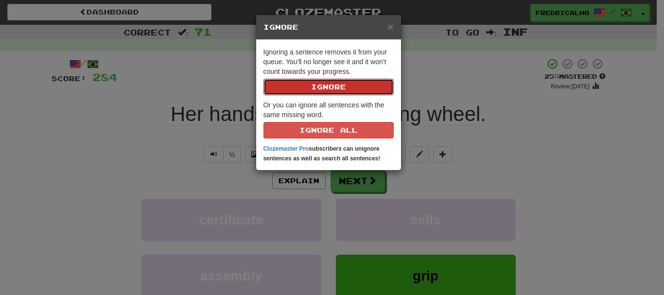
click at [263, 79] on button "Ignore" at bounding box center [328, 87] width 130 height 17
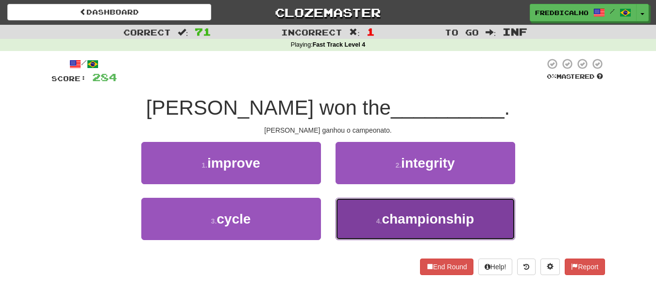
click at [385, 233] on button "4 . championship" at bounding box center [426, 219] width 180 height 42
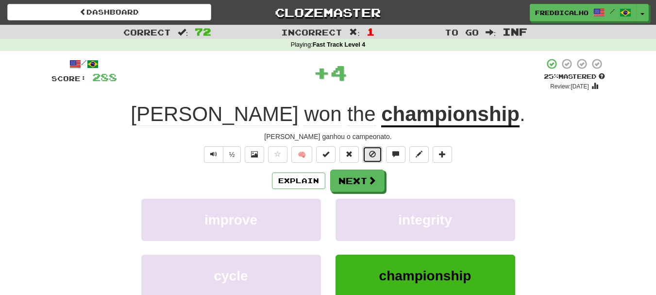
click at [368, 152] on button at bounding box center [372, 154] width 19 height 17
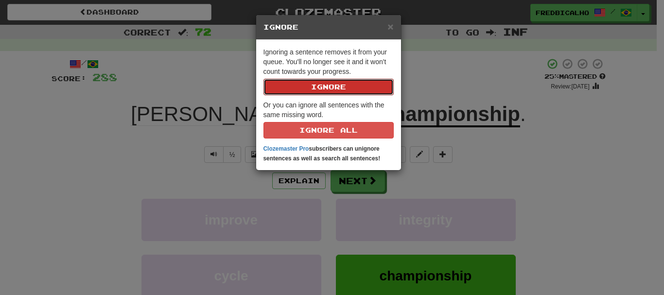
click at [263, 79] on button "Ignore" at bounding box center [328, 87] width 130 height 17
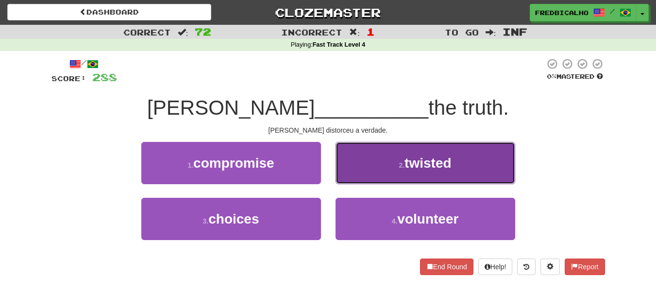
click at [391, 169] on button "2 . twisted" at bounding box center [426, 163] width 180 height 42
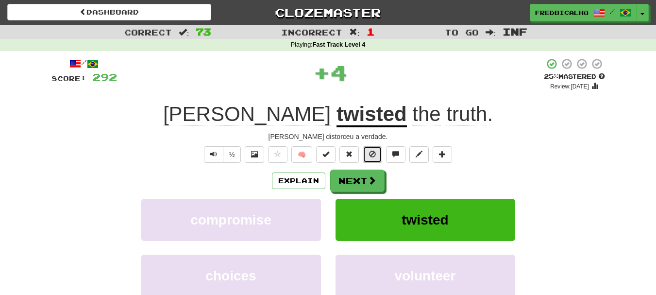
click at [376, 155] on span at bounding box center [372, 154] width 7 height 7
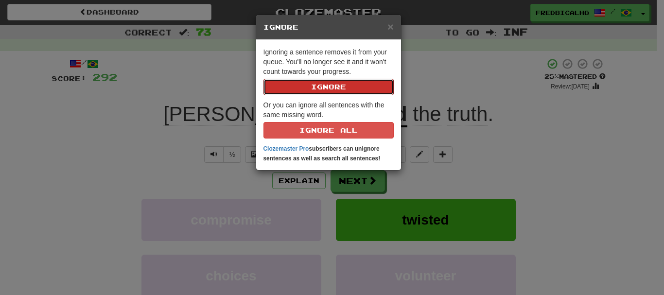
click at [263, 79] on button "Ignore" at bounding box center [328, 87] width 130 height 17
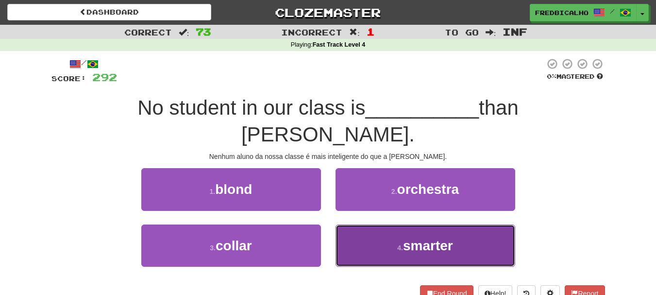
click at [389, 224] on button "4 . smarter" at bounding box center [426, 245] width 180 height 42
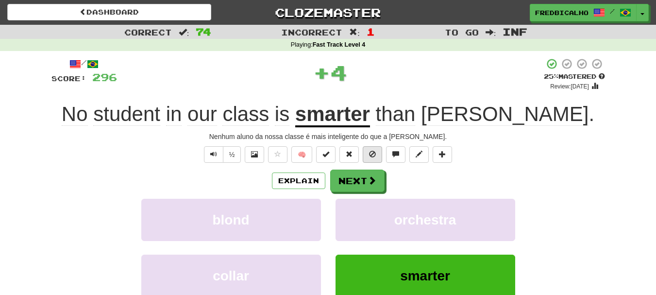
click at [381, 152] on span "🧠" at bounding box center [360, 154] width 188 height 8
click at [381, 152] on button at bounding box center [372, 154] width 19 height 17
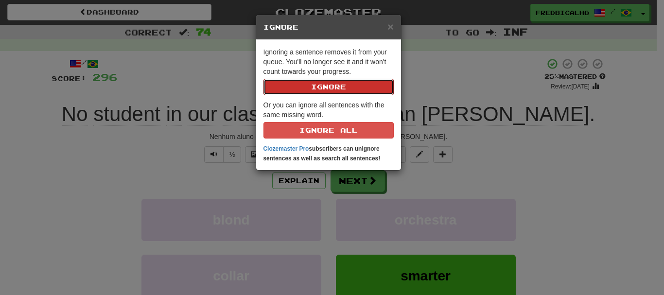
click at [263, 79] on button "Ignore" at bounding box center [328, 87] width 130 height 17
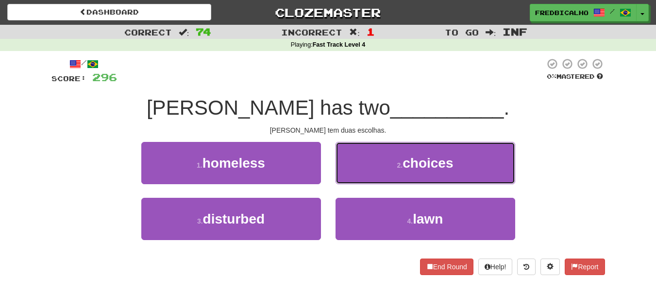
click at [381, 152] on button "2 . choices" at bounding box center [426, 163] width 180 height 42
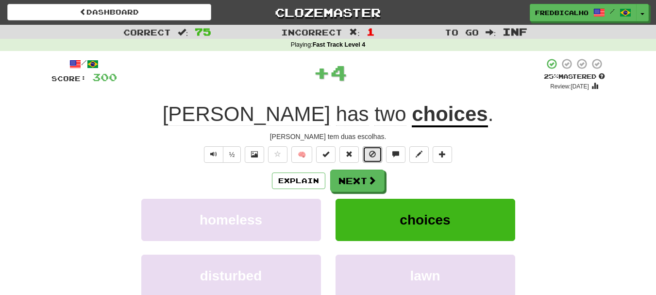
click at [381, 152] on button at bounding box center [372, 154] width 19 height 17
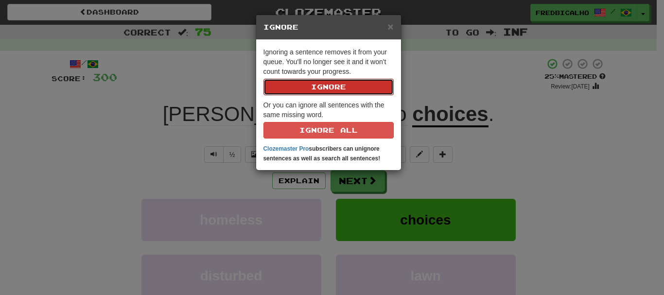
click at [263, 79] on button "Ignore" at bounding box center [328, 87] width 130 height 17
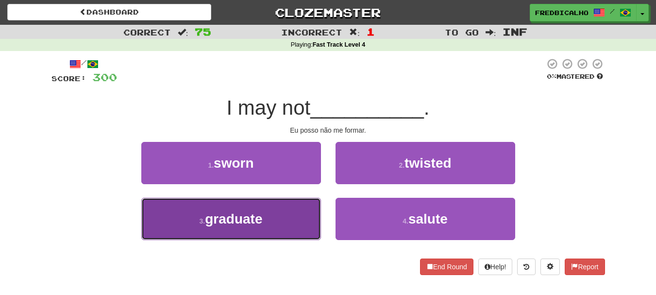
click at [295, 228] on button "3 . graduate" at bounding box center [231, 219] width 180 height 42
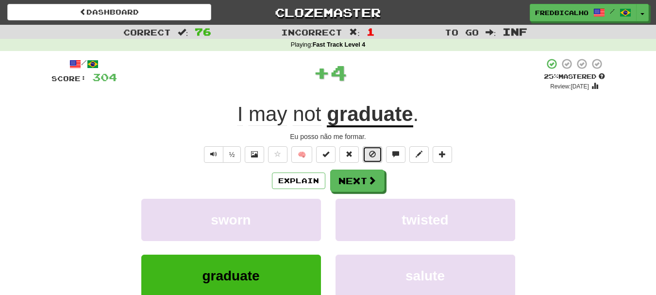
click at [369, 156] on button at bounding box center [372, 154] width 19 height 17
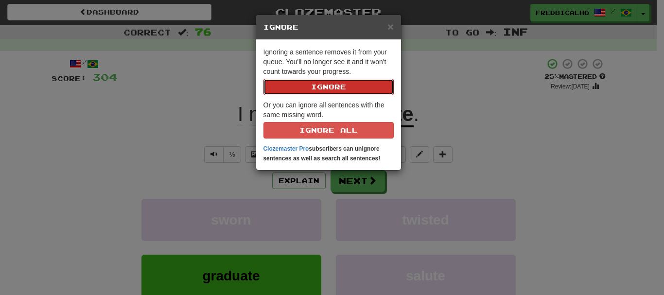
click at [263, 79] on button "Ignore" at bounding box center [328, 87] width 130 height 17
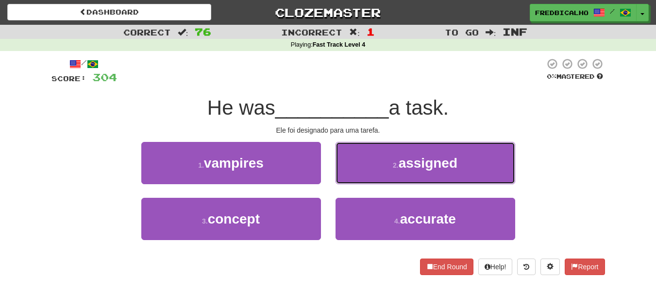
click at [369, 156] on button "2 . assigned" at bounding box center [426, 163] width 180 height 42
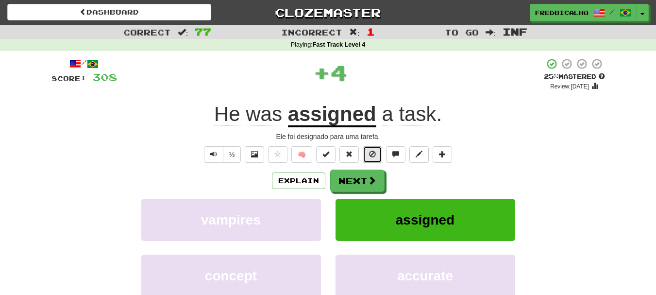
click at [369, 156] on button at bounding box center [372, 154] width 19 height 17
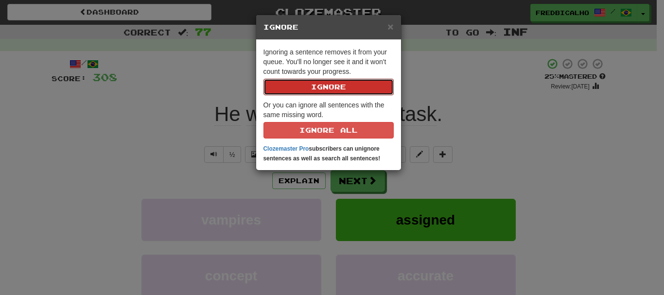
click at [263, 79] on button "Ignore" at bounding box center [328, 87] width 130 height 17
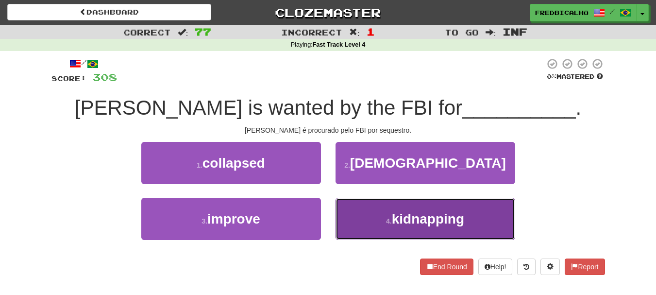
click at [389, 223] on small "4 ." at bounding box center [389, 221] width 6 height 8
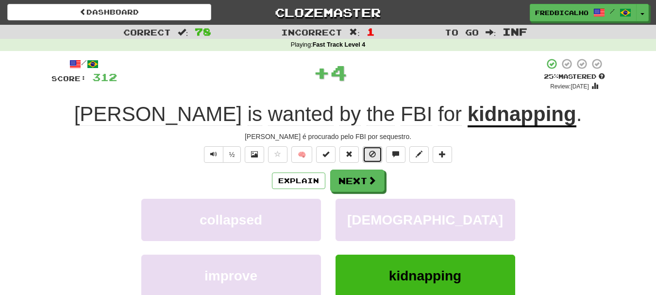
click at [373, 154] on span at bounding box center [372, 154] width 7 height 7
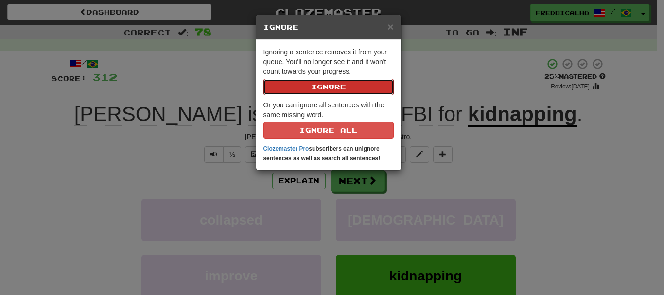
click at [263, 79] on button "Ignore" at bounding box center [328, 87] width 130 height 17
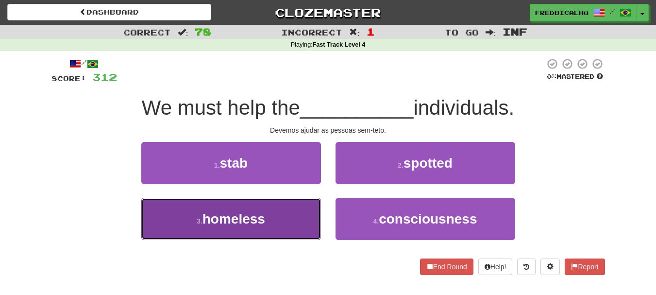
click at [271, 214] on button "3 . homeless" at bounding box center [231, 219] width 180 height 42
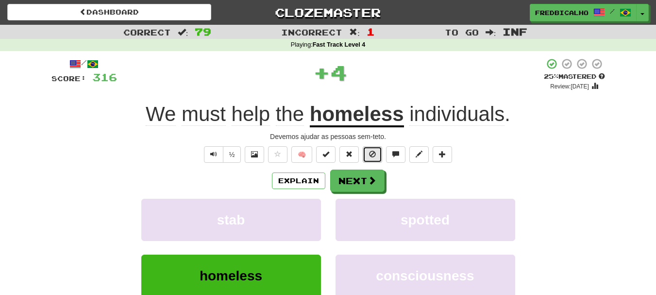
click at [367, 153] on button at bounding box center [372, 154] width 19 height 17
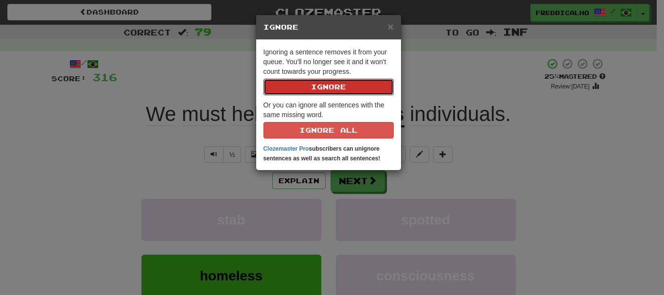
click at [263, 79] on button "Ignore" at bounding box center [328, 87] width 130 height 17
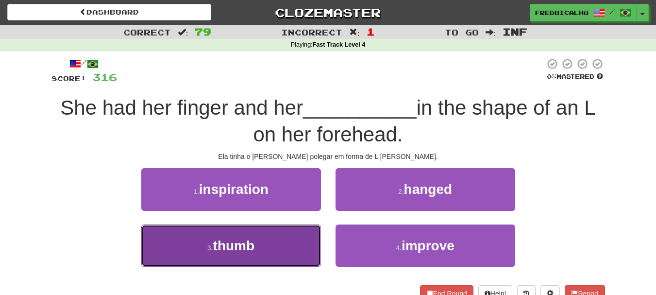
click at [255, 247] on span "thumb" at bounding box center [234, 245] width 42 height 15
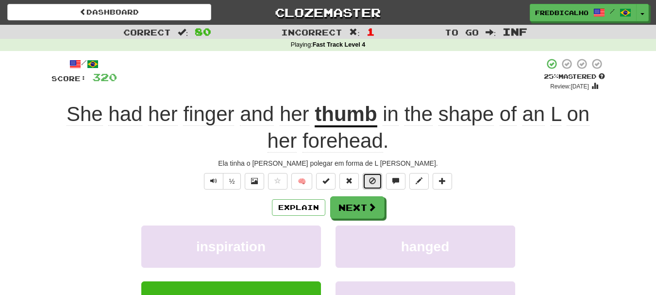
click at [377, 185] on button at bounding box center [372, 181] width 19 height 17
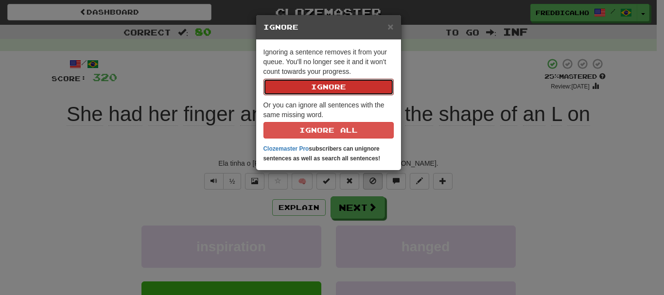
click at [263, 79] on button "Ignore" at bounding box center [328, 87] width 130 height 17
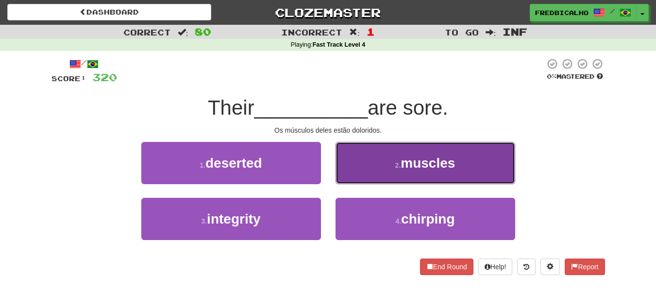
click at [403, 157] on span "muscles" at bounding box center [428, 162] width 54 height 15
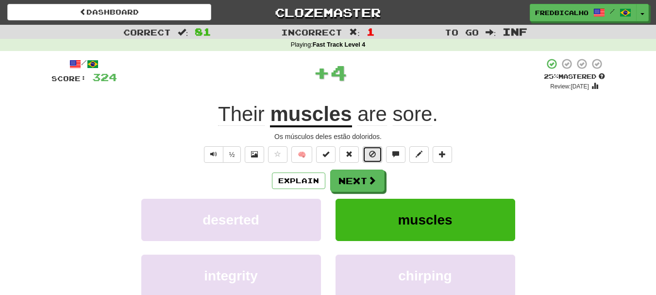
click at [377, 153] on button at bounding box center [372, 154] width 19 height 17
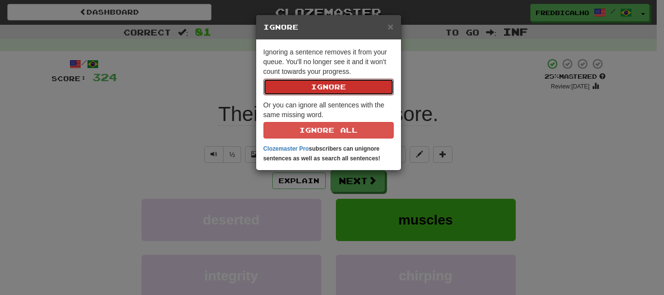
click at [263, 79] on button "Ignore" at bounding box center [328, 87] width 130 height 17
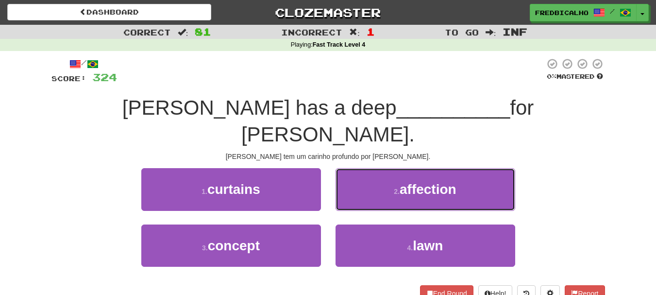
click at [377, 168] on button "2 . affection" at bounding box center [426, 189] width 180 height 42
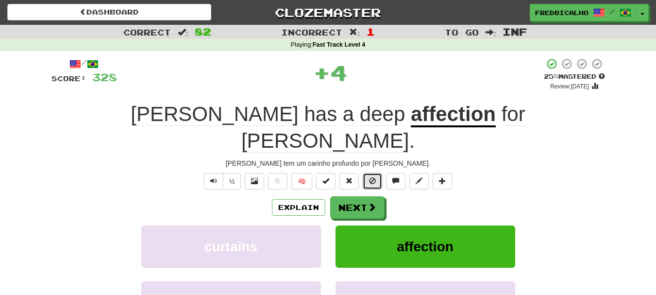
click at [377, 173] on button at bounding box center [372, 181] width 19 height 17
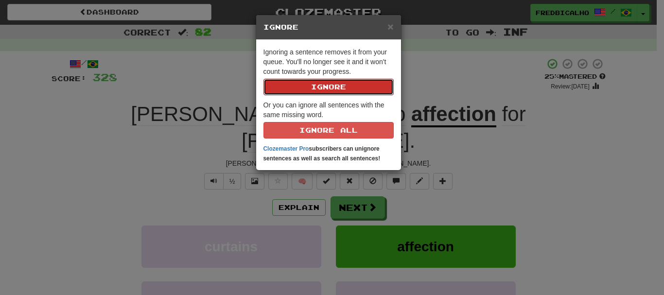
click at [263, 79] on button "Ignore" at bounding box center [328, 87] width 130 height 17
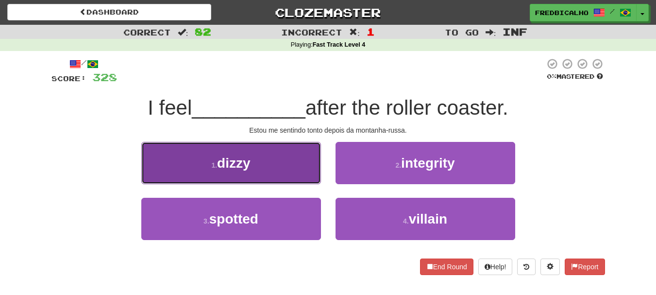
click at [299, 156] on button "1 . dizzy" at bounding box center [231, 163] width 180 height 42
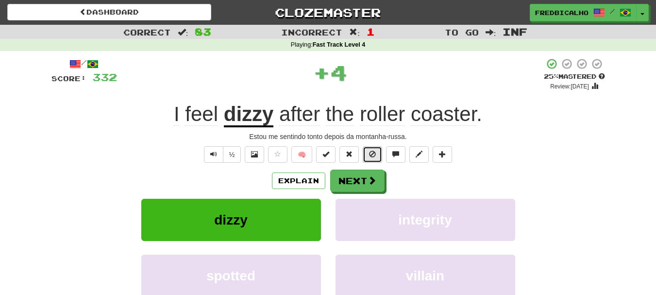
click at [372, 155] on span at bounding box center [372, 154] width 7 height 7
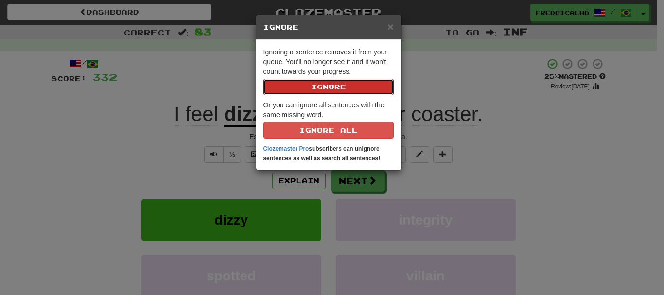
click at [263, 79] on button "Ignore" at bounding box center [328, 87] width 130 height 17
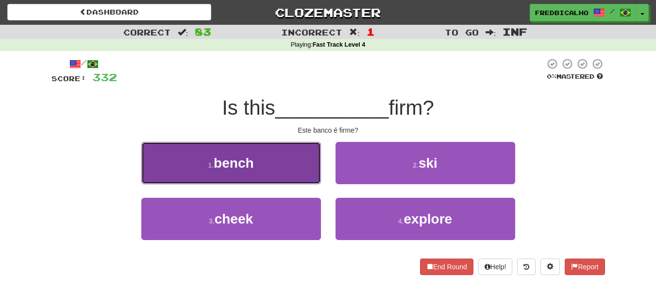
click at [299, 172] on button "1 . bench" at bounding box center [231, 163] width 180 height 42
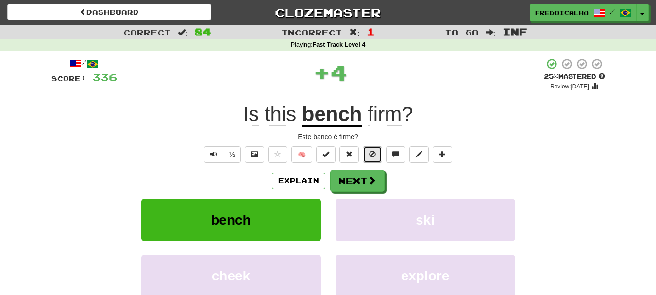
click at [367, 153] on button at bounding box center [372, 154] width 19 height 17
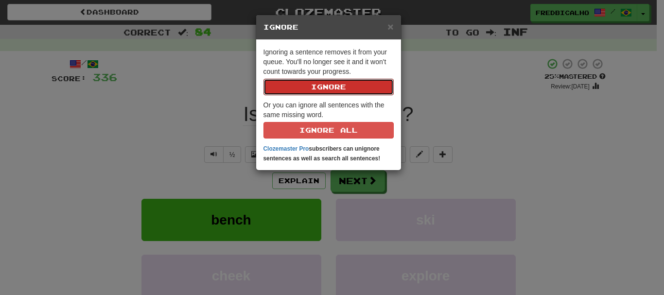
click at [263, 79] on button "Ignore" at bounding box center [328, 87] width 130 height 17
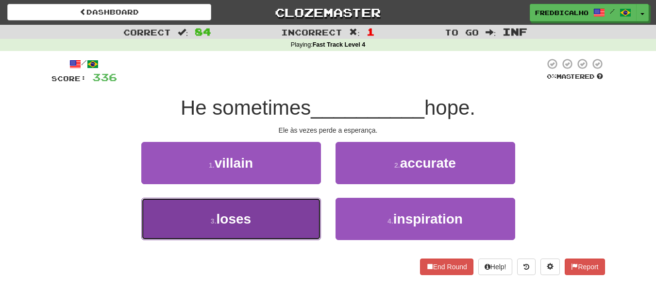
click at [287, 223] on button "3 . loses" at bounding box center [231, 219] width 180 height 42
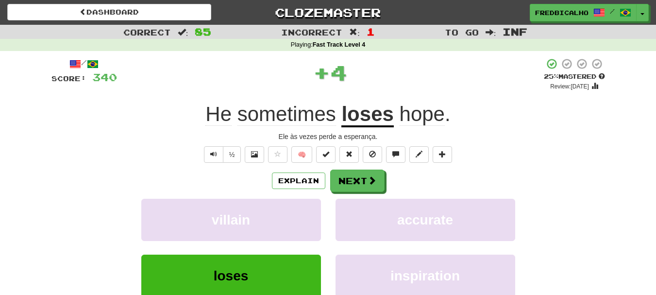
click at [384, 155] on span "🧠" at bounding box center [360, 154] width 188 height 8
click at [373, 153] on span at bounding box center [372, 154] width 7 height 7
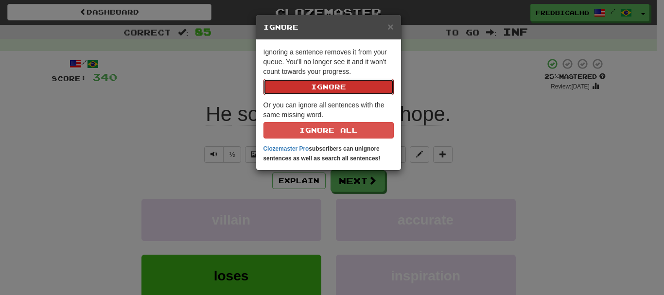
click at [263, 79] on button "Ignore" at bounding box center [328, 87] width 130 height 17
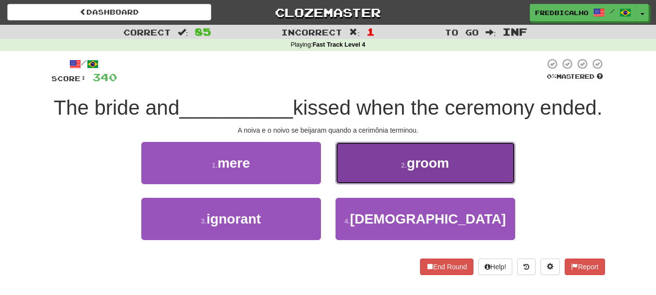
click at [434, 171] on span "groom" at bounding box center [428, 162] width 42 height 15
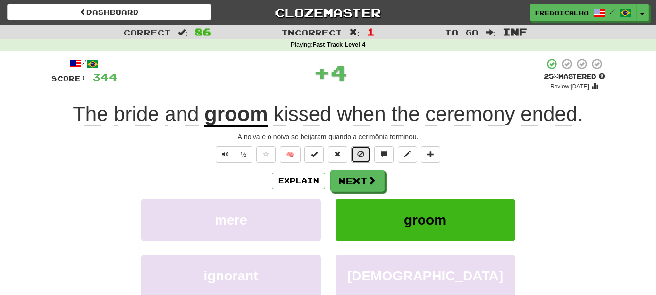
click at [367, 155] on button at bounding box center [360, 154] width 19 height 17
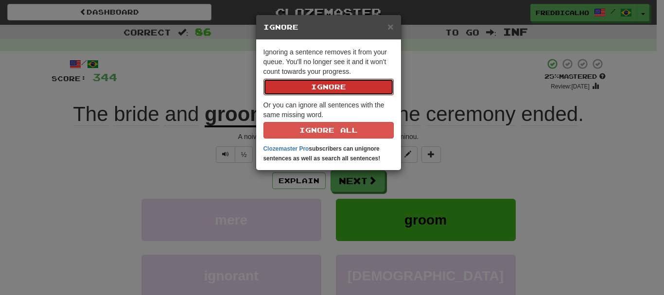
click at [263, 79] on button "Ignore" at bounding box center [328, 87] width 130 height 17
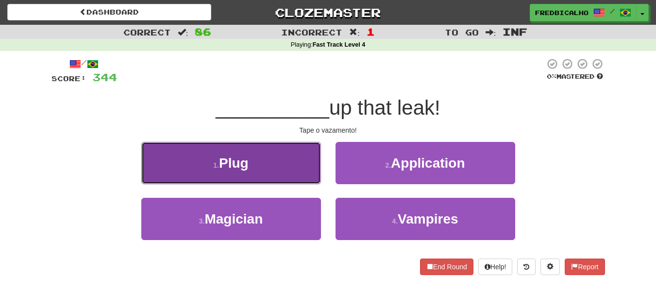
click at [294, 168] on button "1 . Plug" at bounding box center [231, 163] width 180 height 42
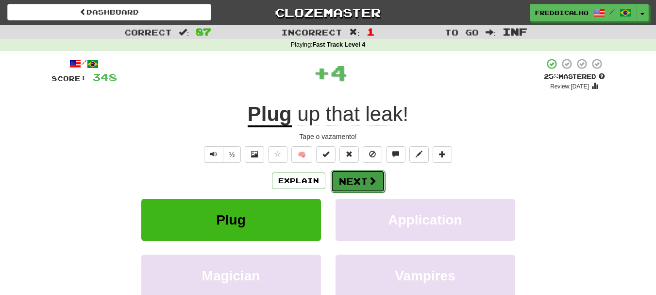
click at [352, 175] on button "Next" at bounding box center [358, 181] width 54 height 22
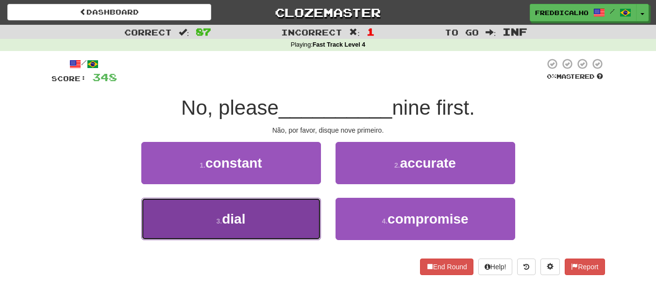
click at [281, 218] on button "3 . dial" at bounding box center [231, 219] width 180 height 42
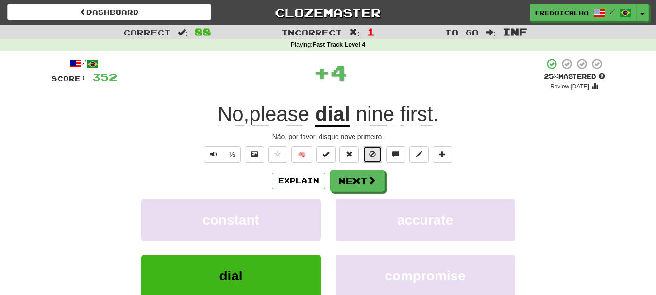
click at [369, 158] on button at bounding box center [372, 154] width 19 height 17
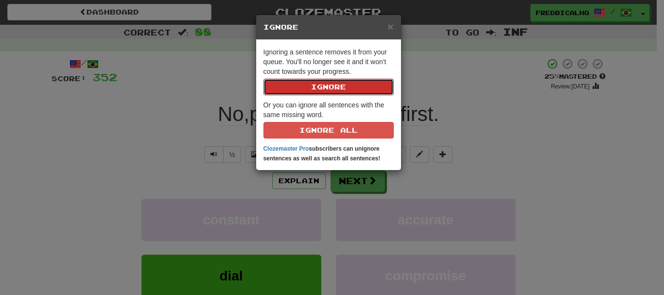
click at [263, 79] on button "Ignore" at bounding box center [328, 87] width 130 height 17
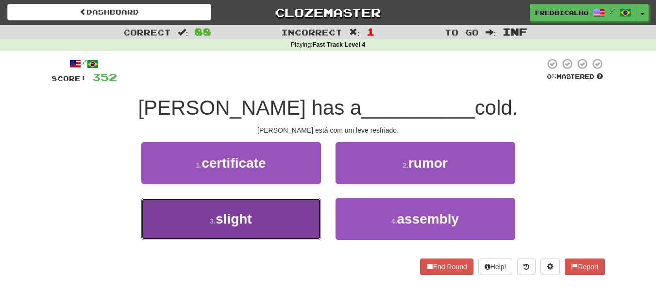
click at [288, 237] on button "3 . slight" at bounding box center [231, 219] width 180 height 42
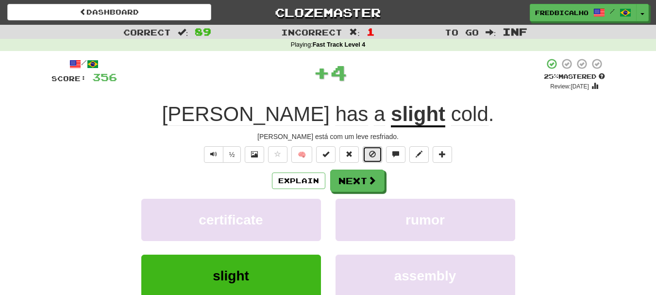
click at [371, 147] on button at bounding box center [372, 154] width 19 height 17
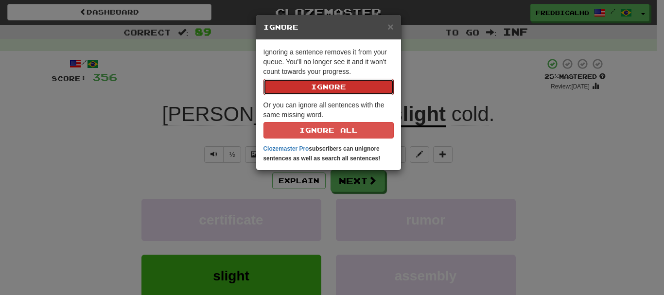
click at [263, 79] on button "Ignore" at bounding box center [328, 87] width 130 height 17
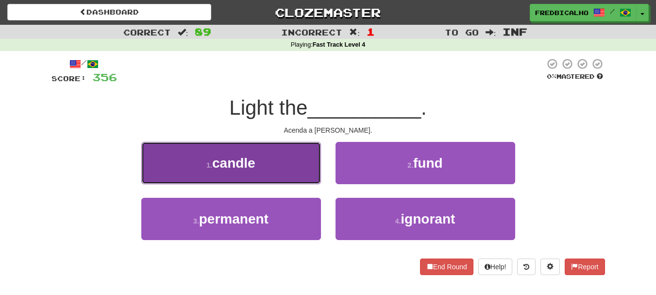
click at [293, 156] on button "1 . candle" at bounding box center [231, 163] width 180 height 42
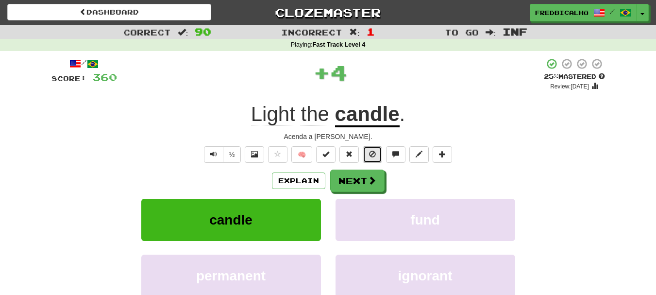
click at [373, 155] on span at bounding box center [372, 154] width 7 height 7
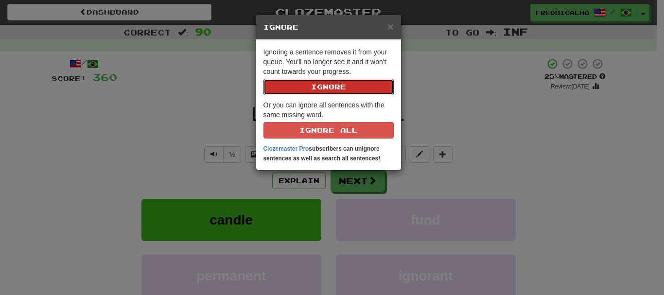
click at [263, 79] on button "Ignore" at bounding box center [328, 87] width 130 height 17
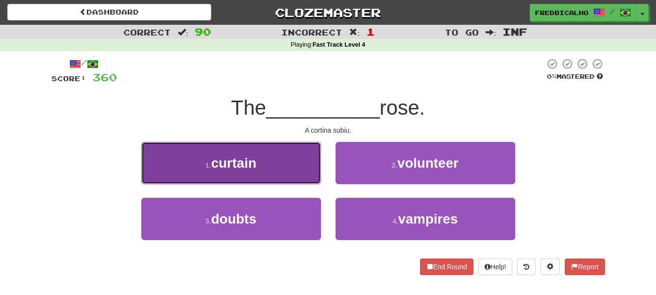
click at [269, 173] on button "1 . curtain" at bounding box center [231, 163] width 180 height 42
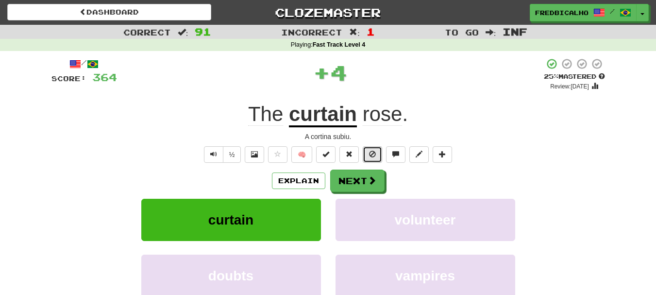
click at [368, 153] on button at bounding box center [372, 154] width 19 height 17
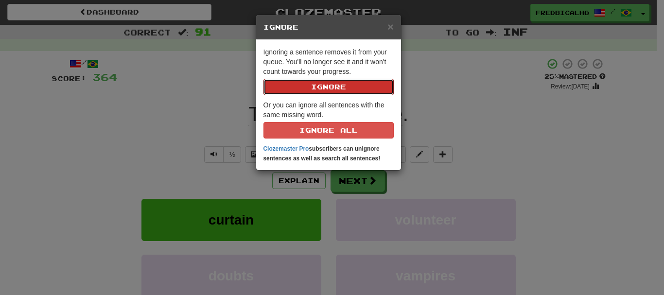
click at [263, 79] on button "Ignore" at bounding box center [328, 87] width 130 height 17
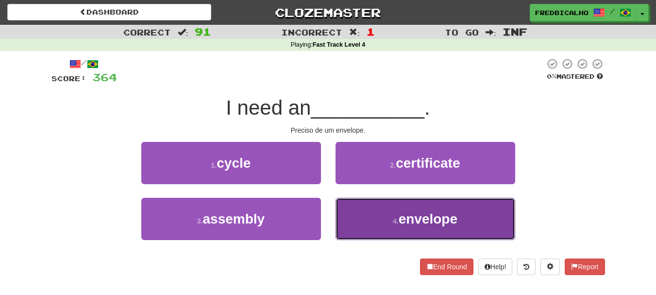
click at [396, 205] on button "4 . envelope" at bounding box center [426, 219] width 180 height 42
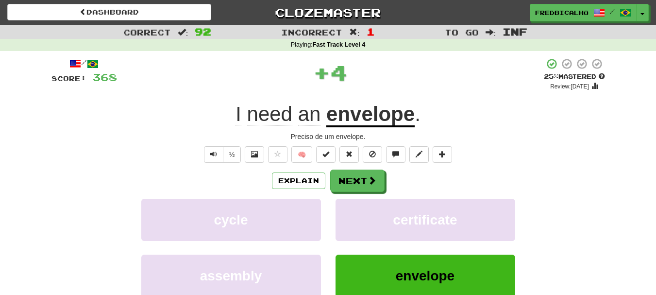
click at [368, 163] on div "/ Score: 368 + 4 25 % Mastered Review: 2025-09-17 I need an envelope . Preciso …" at bounding box center [329, 202] width 554 height 289
click at [370, 154] on span at bounding box center [372, 154] width 7 height 7
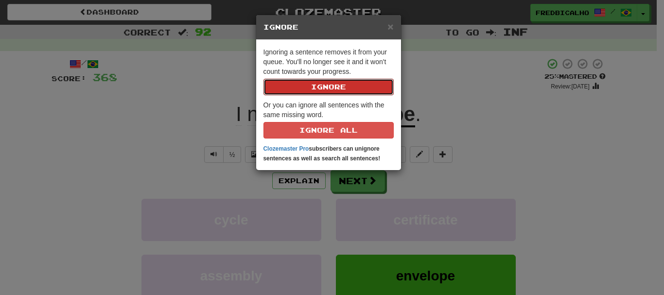
click at [263, 79] on button "Ignore" at bounding box center [328, 87] width 130 height 17
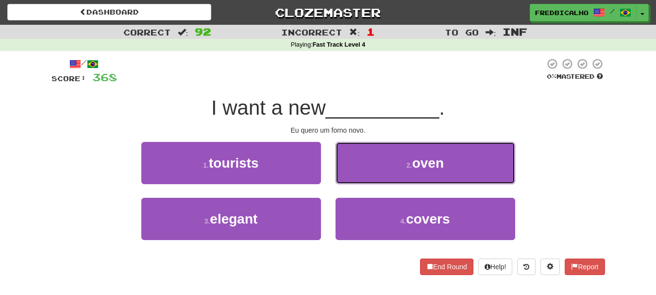
click at [370, 154] on button "2 . oven" at bounding box center [426, 163] width 180 height 42
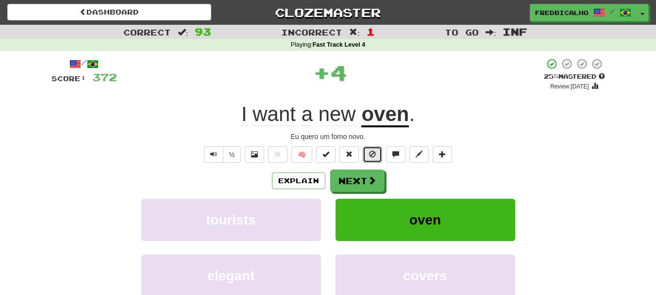
click at [370, 154] on span at bounding box center [372, 154] width 7 height 7
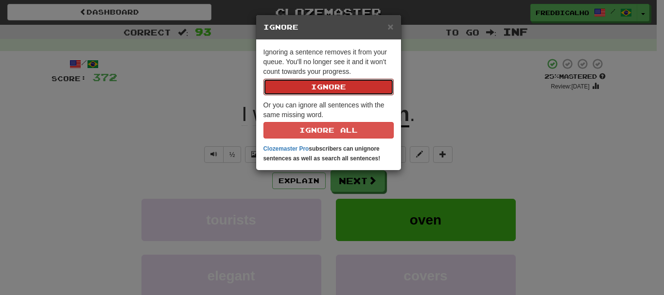
click at [263, 79] on button "Ignore" at bounding box center [328, 87] width 130 height 17
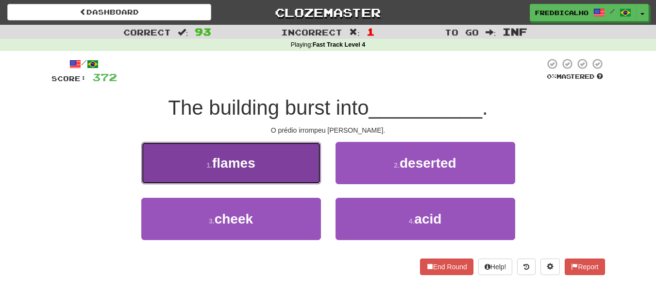
click at [256, 166] on span "flames" at bounding box center [233, 162] width 43 height 15
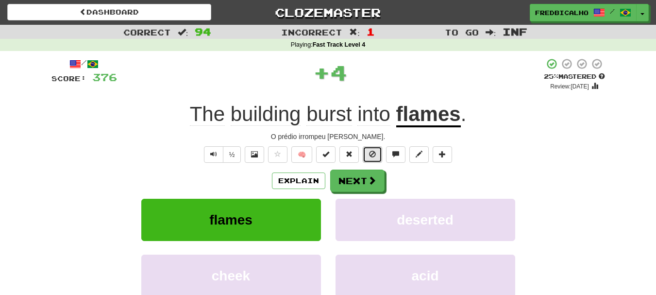
click at [375, 157] on span at bounding box center [372, 154] width 7 height 7
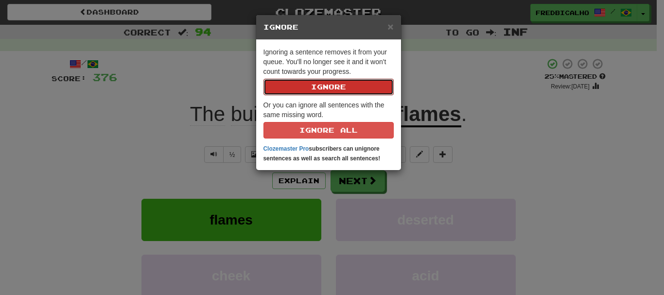
click at [263, 79] on button "Ignore" at bounding box center [328, 87] width 130 height 17
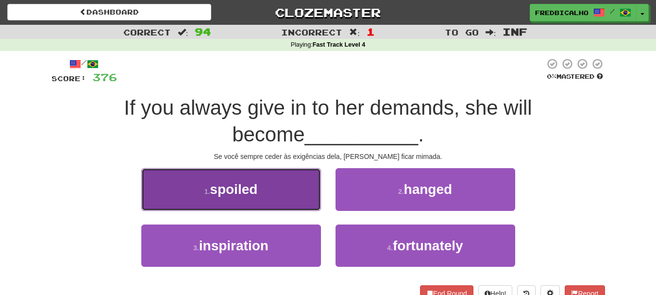
click at [246, 190] on span "spoiled" at bounding box center [234, 189] width 48 height 15
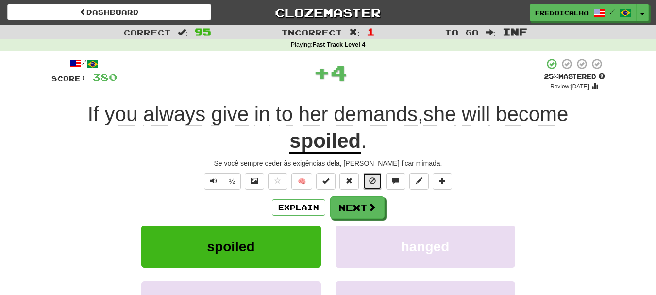
click at [375, 187] on button at bounding box center [372, 181] width 19 height 17
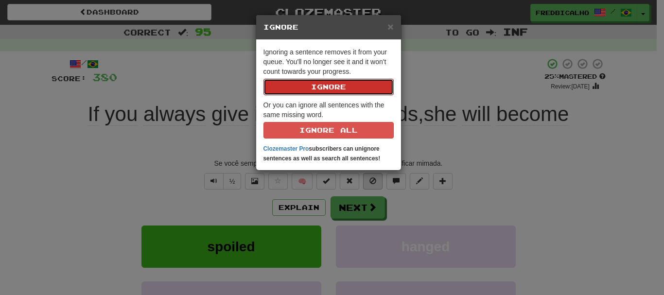
click at [263, 79] on button "Ignore" at bounding box center [328, 87] width 130 height 17
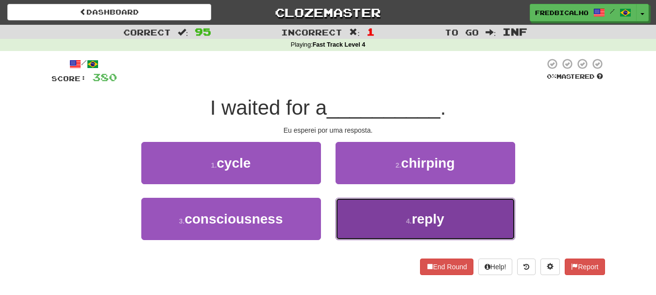
click at [383, 210] on button "4 . reply" at bounding box center [426, 219] width 180 height 42
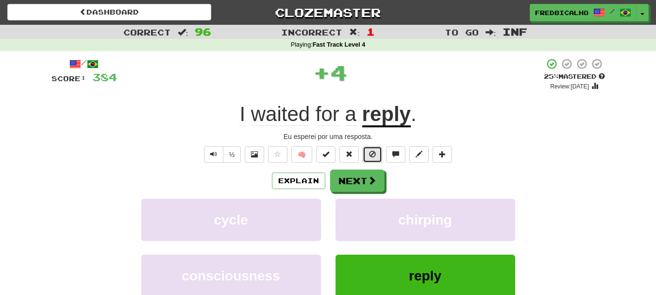
click at [364, 154] on button at bounding box center [372, 154] width 19 height 17
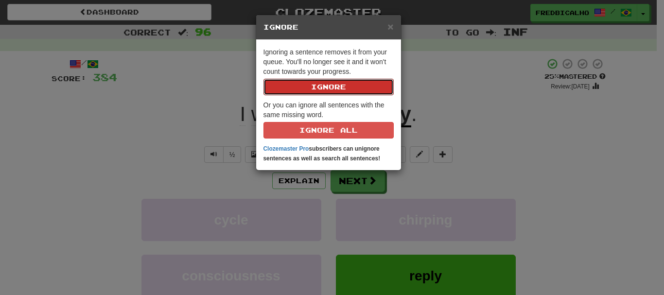
click at [263, 79] on button "Ignore" at bounding box center [328, 87] width 130 height 17
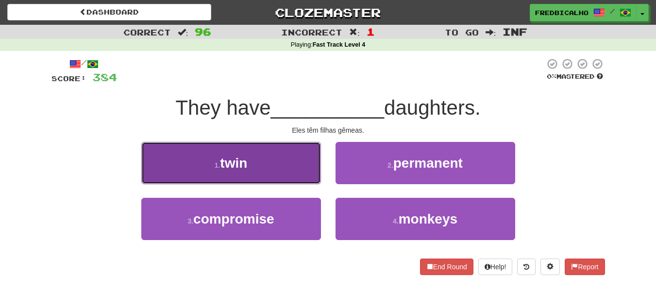
click at [277, 160] on button "1 . twin" at bounding box center [231, 163] width 180 height 42
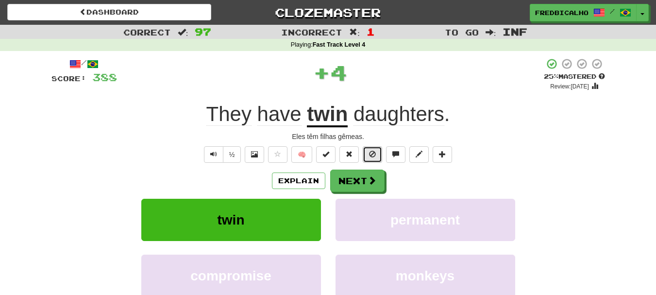
click at [377, 155] on button at bounding box center [372, 154] width 19 height 17
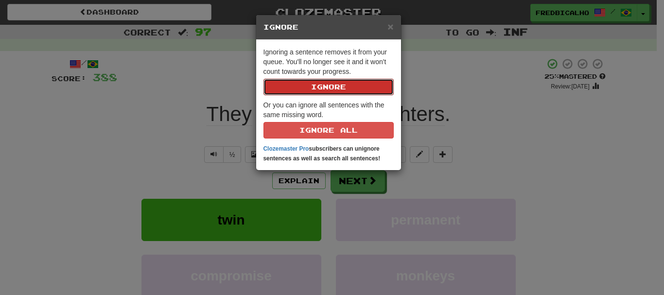
click at [263, 79] on button "Ignore" at bounding box center [328, 87] width 130 height 17
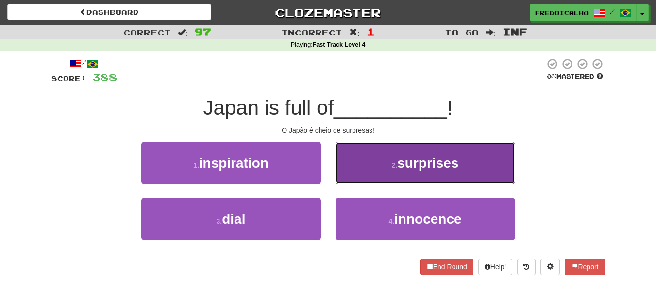
click at [378, 152] on button "2 . surprises" at bounding box center [426, 163] width 180 height 42
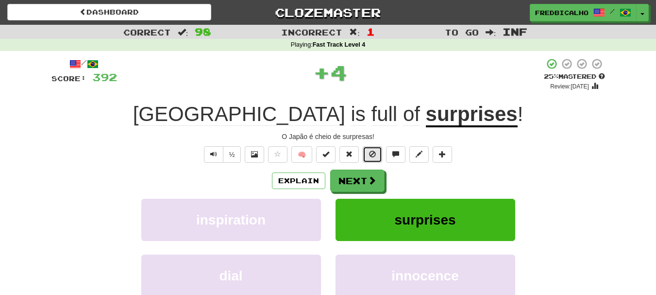
click at [373, 148] on button at bounding box center [372, 154] width 19 height 17
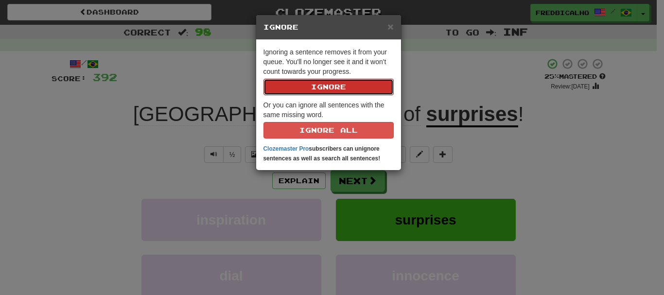
click at [263, 79] on button "Ignore" at bounding box center [328, 87] width 130 height 17
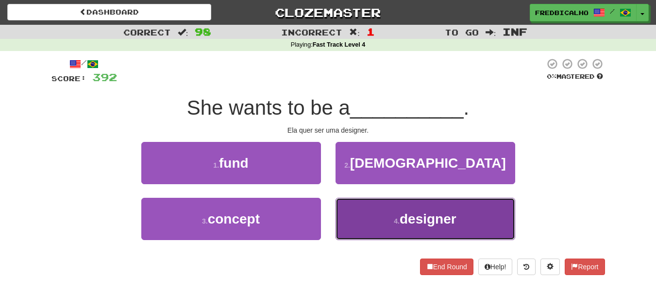
click at [460, 217] on button "4 . designer" at bounding box center [426, 219] width 180 height 42
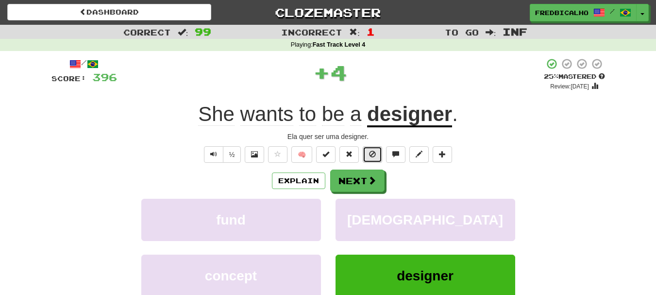
click at [363, 156] on button at bounding box center [372, 154] width 19 height 17
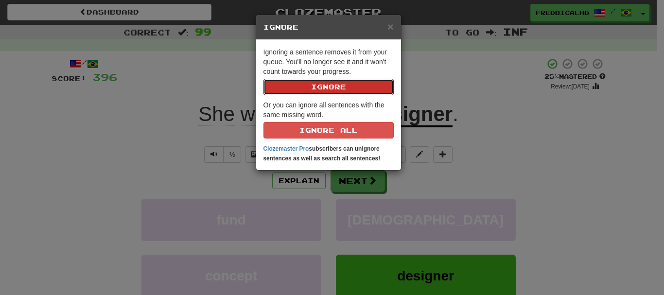
click at [263, 79] on button "Ignore" at bounding box center [328, 87] width 130 height 17
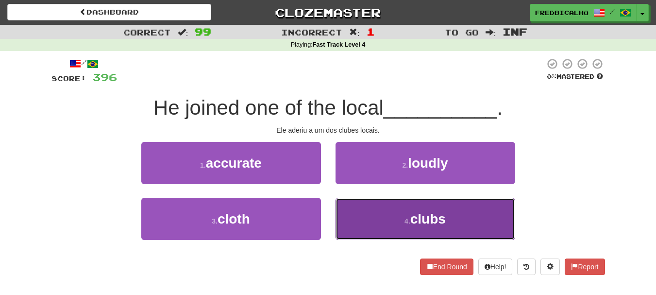
click at [420, 224] on span "clubs" at bounding box center [428, 218] width 35 height 15
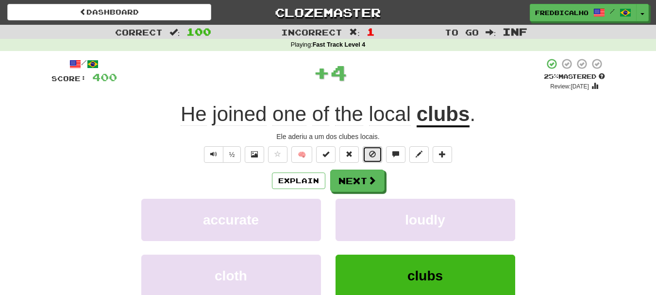
click at [376, 153] on span at bounding box center [372, 154] width 7 height 7
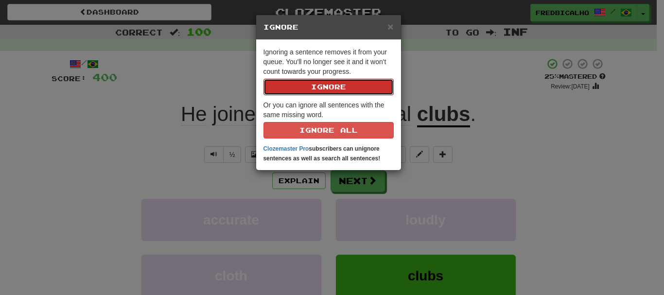
click at [263, 79] on button "Ignore" at bounding box center [328, 87] width 130 height 17
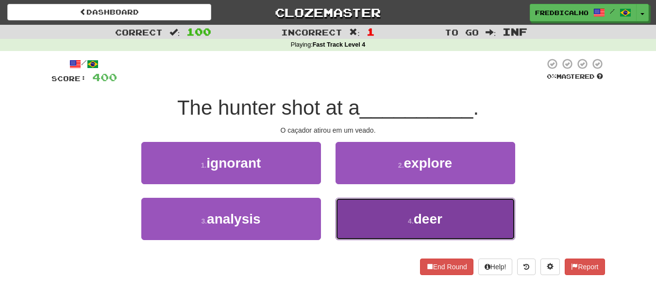
click at [388, 221] on button "4 . deer" at bounding box center [426, 219] width 180 height 42
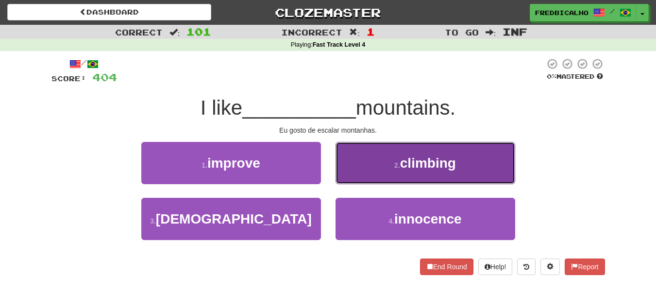
click at [385, 177] on button "2 . climbing" at bounding box center [426, 163] width 180 height 42
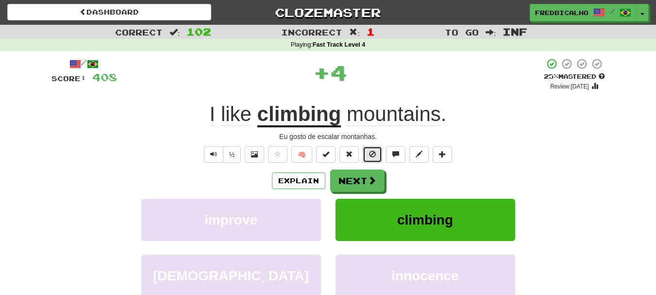
click at [370, 158] on button at bounding box center [372, 154] width 19 height 17
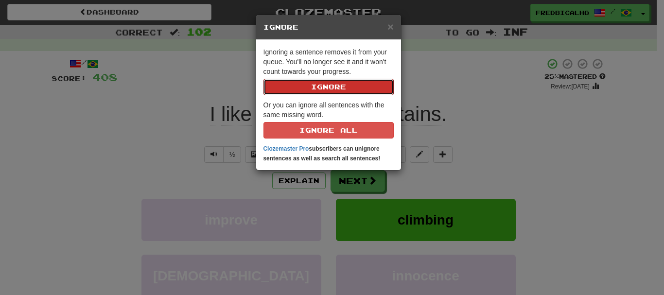
click at [263, 79] on button "Ignore" at bounding box center [328, 87] width 130 height 17
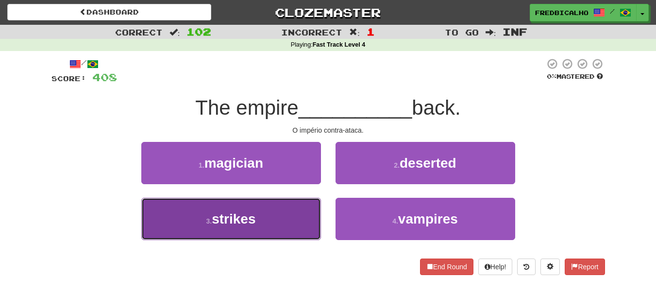
click at [299, 227] on button "3 . strikes" at bounding box center [231, 219] width 180 height 42
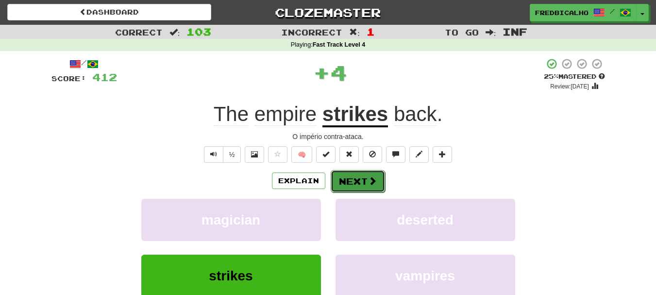
click at [365, 178] on button "Next" at bounding box center [358, 181] width 54 height 22
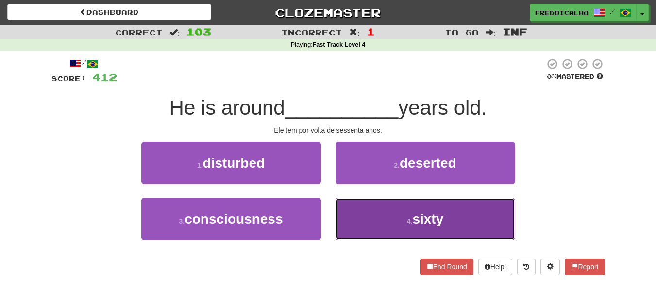
click at [376, 217] on button "4 . sixty" at bounding box center [426, 219] width 180 height 42
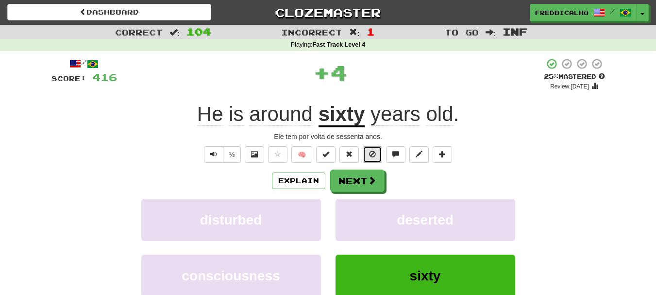
click at [374, 156] on span at bounding box center [372, 154] width 7 height 7
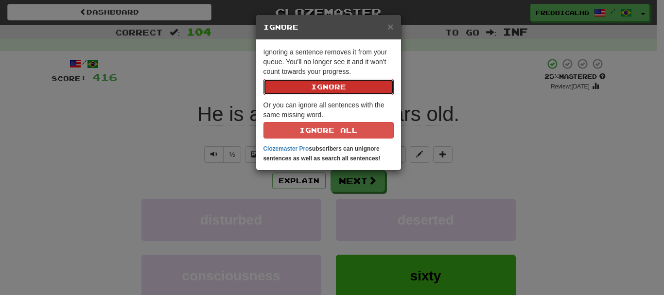
click at [263, 79] on button "Ignore" at bounding box center [328, 87] width 130 height 17
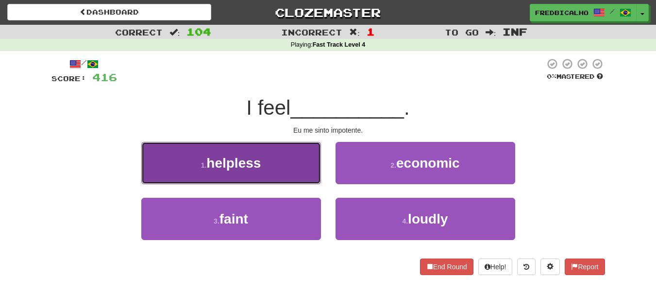
click at [307, 168] on button "1 . helpless" at bounding box center [231, 163] width 180 height 42
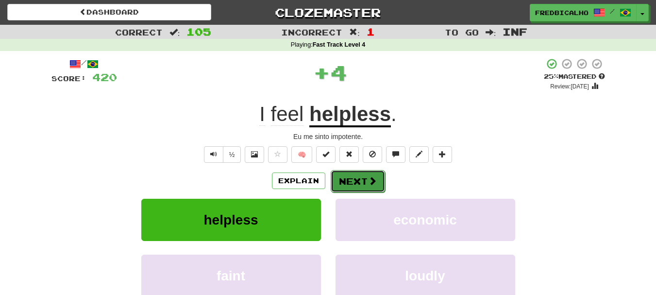
click at [355, 182] on button "Next" at bounding box center [358, 181] width 54 height 22
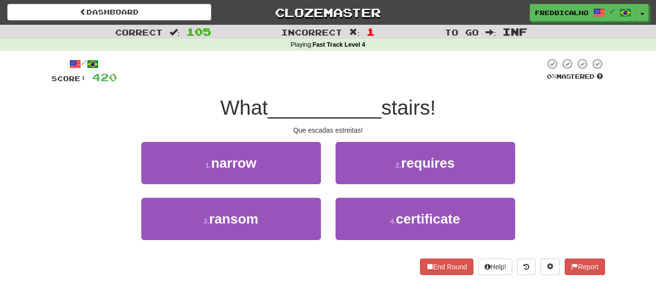
click at [321, 173] on div "1 . narrow" at bounding box center [231, 170] width 194 height 56
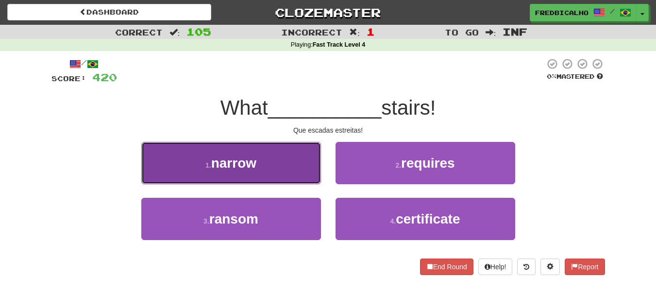
click at [306, 168] on button "1 . narrow" at bounding box center [231, 163] width 180 height 42
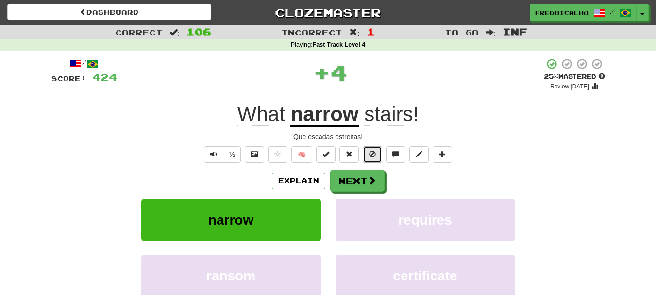
click at [377, 156] on button at bounding box center [372, 154] width 19 height 17
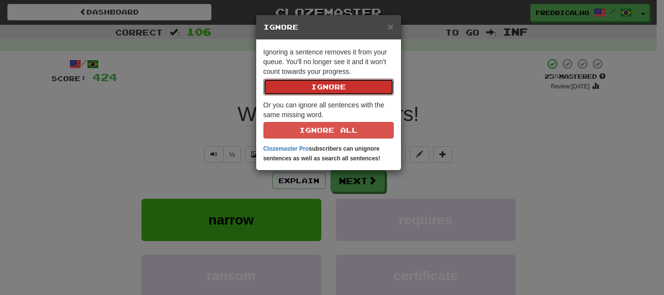
click at [263, 79] on button "Ignore" at bounding box center [328, 87] width 130 height 17
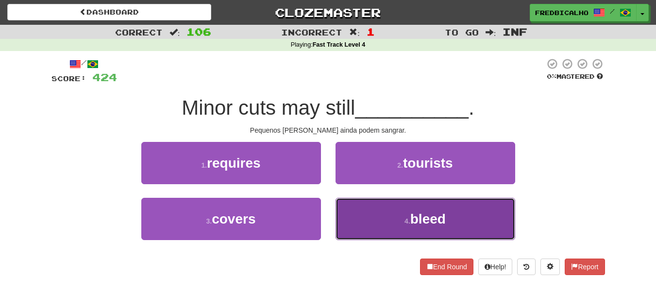
click at [379, 209] on button "4 . bleed" at bounding box center [426, 219] width 180 height 42
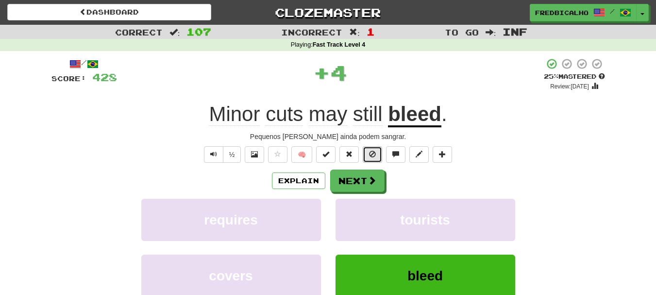
click at [369, 150] on button at bounding box center [372, 154] width 19 height 17
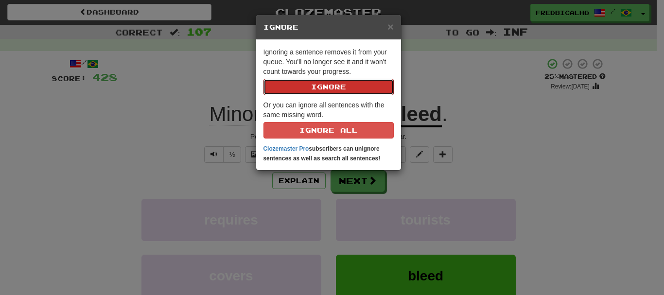
click at [263, 79] on button "Ignore" at bounding box center [328, 87] width 130 height 17
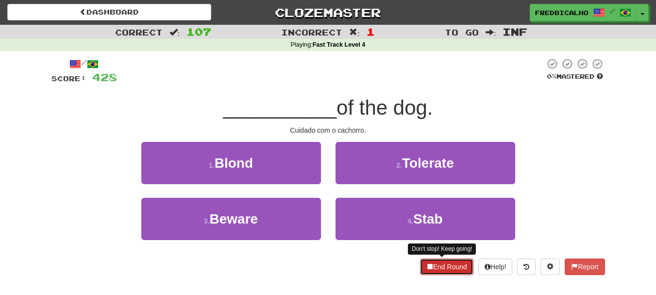
click at [429, 261] on button "End Round" at bounding box center [446, 267] width 53 height 17
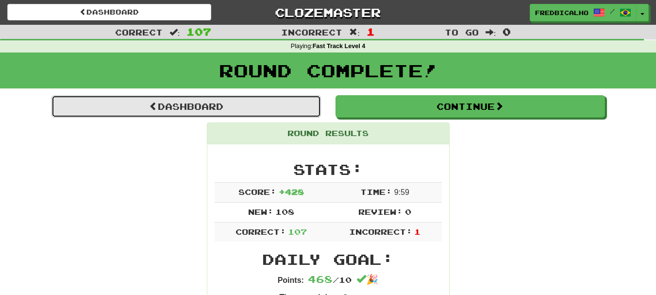
click at [228, 101] on link "Dashboard" at bounding box center [187, 106] width 270 height 22
